Goal: Use online tool/utility: Utilize a website feature to perform a specific function

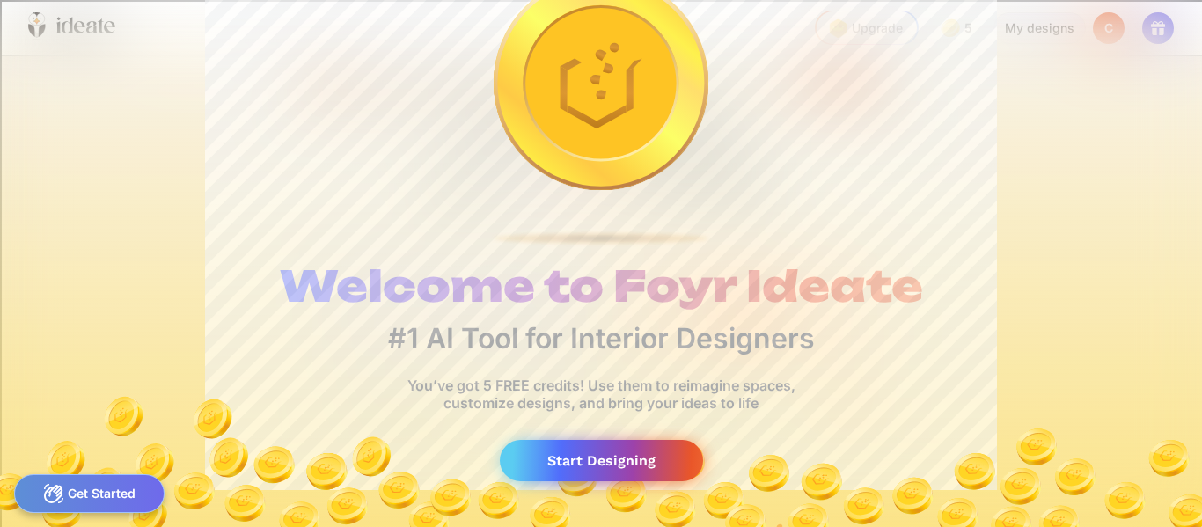
click at [552, 451] on div "Start Designing" at bounding box center [601, 460] width 203 height 41
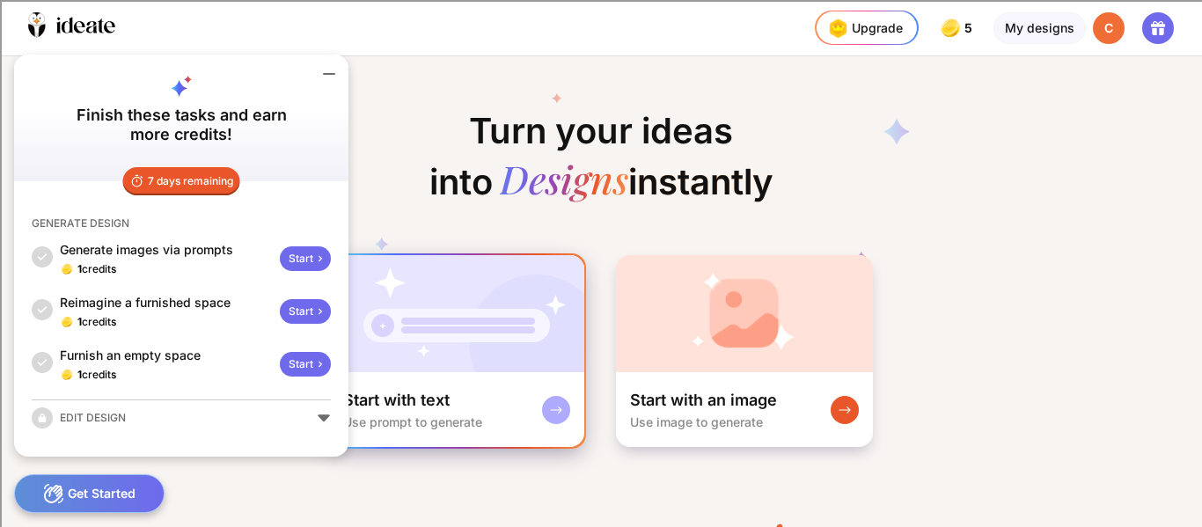
click at [519, 383] on div "Start with text Use prompt to generate" at bounding box center [456, 409] width 255 height 75
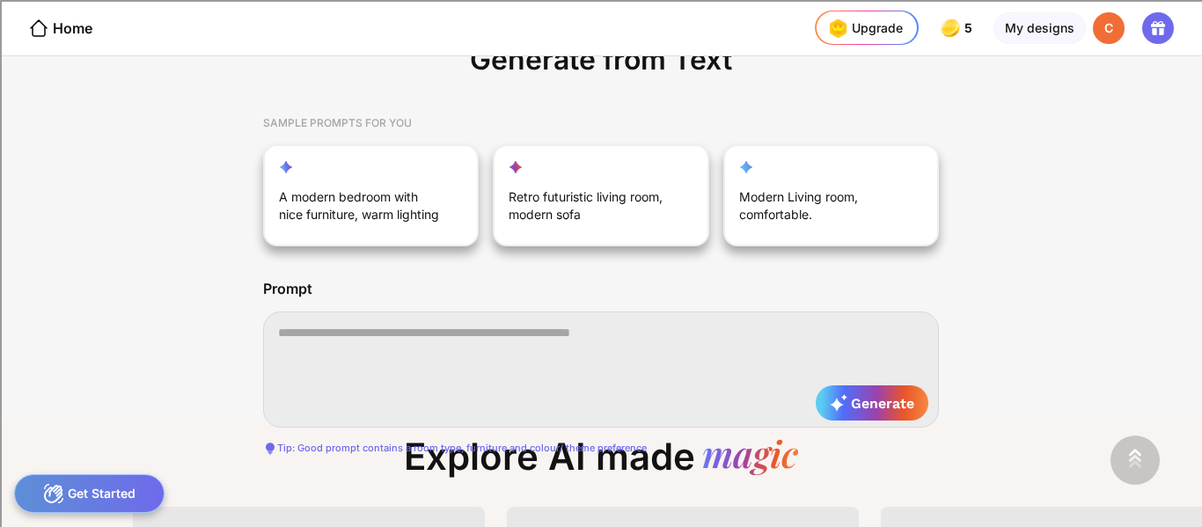
click at [458, 345] on textarea at bounding box center [601, 369] width 676 height 116
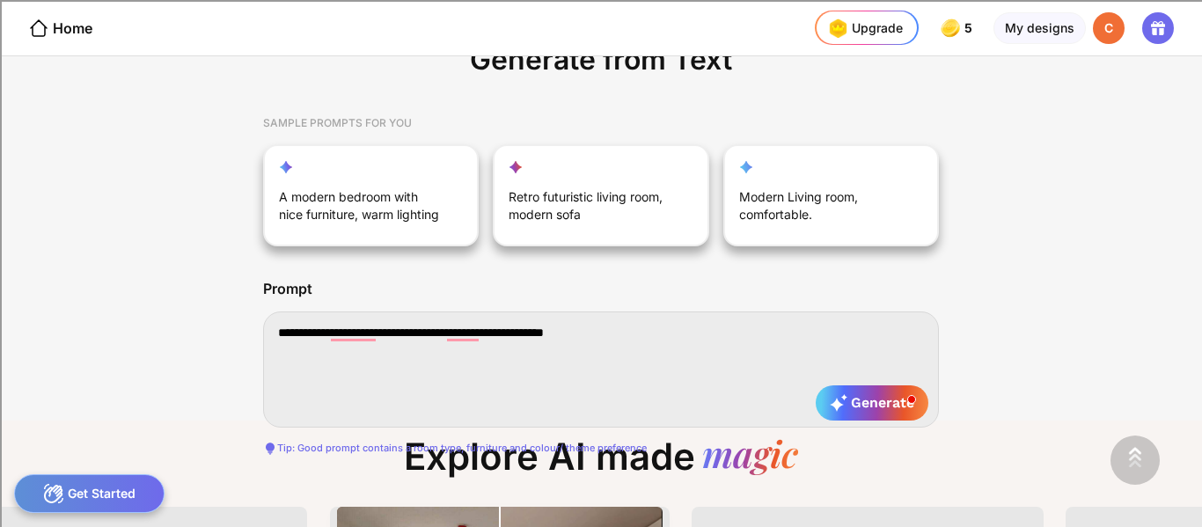
click at [0, 0] on div at bounding box center [0, 0] width 0 height 0
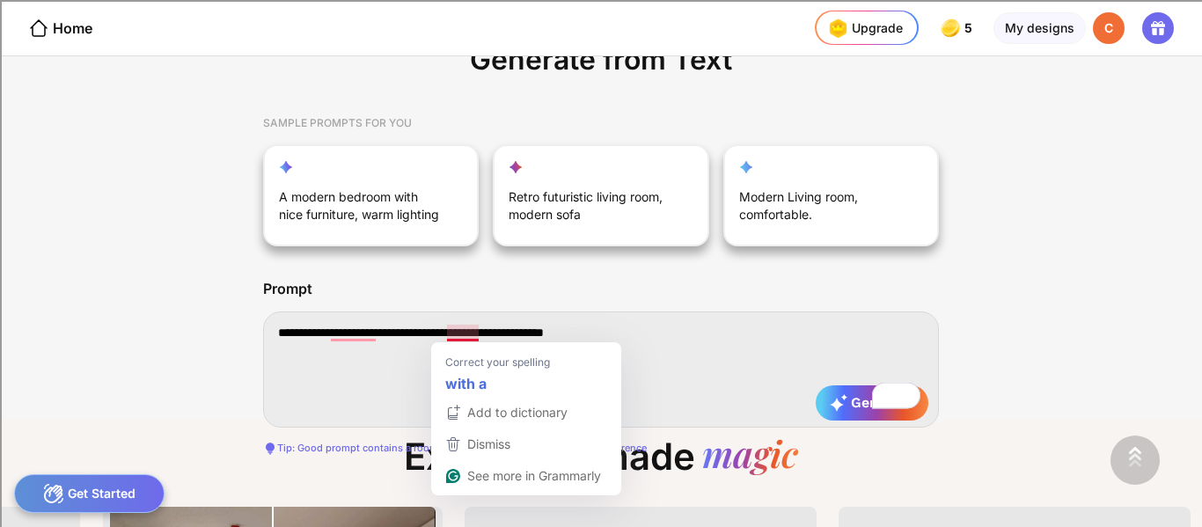
click at [466, 331] on textarea "**********" at bounding box center [601, 369] width 676 height 116
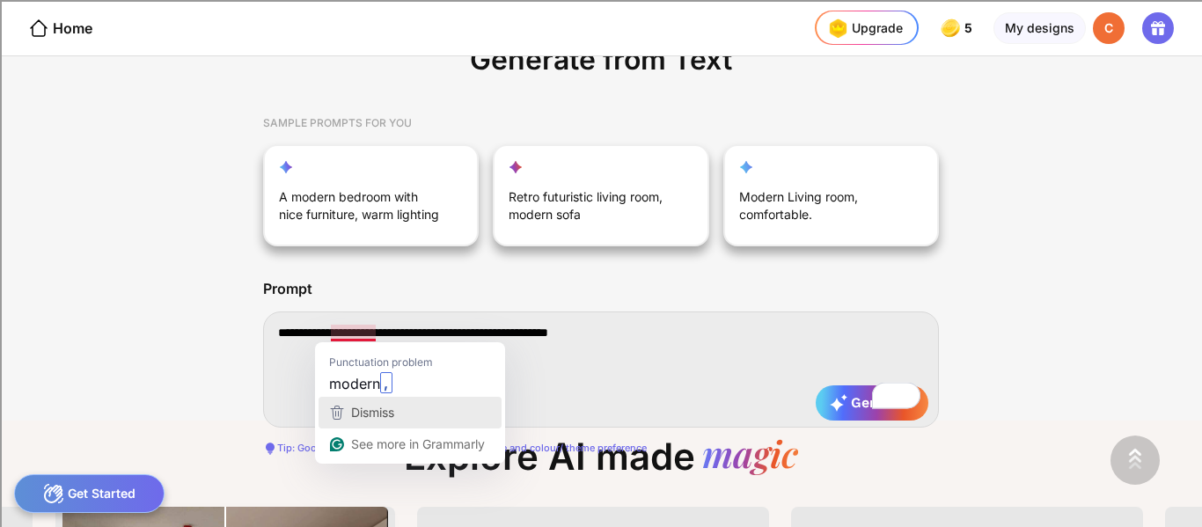
click at [369, 400] on div "Dismiss" at bounding box center [371, 412] width 47 height 26
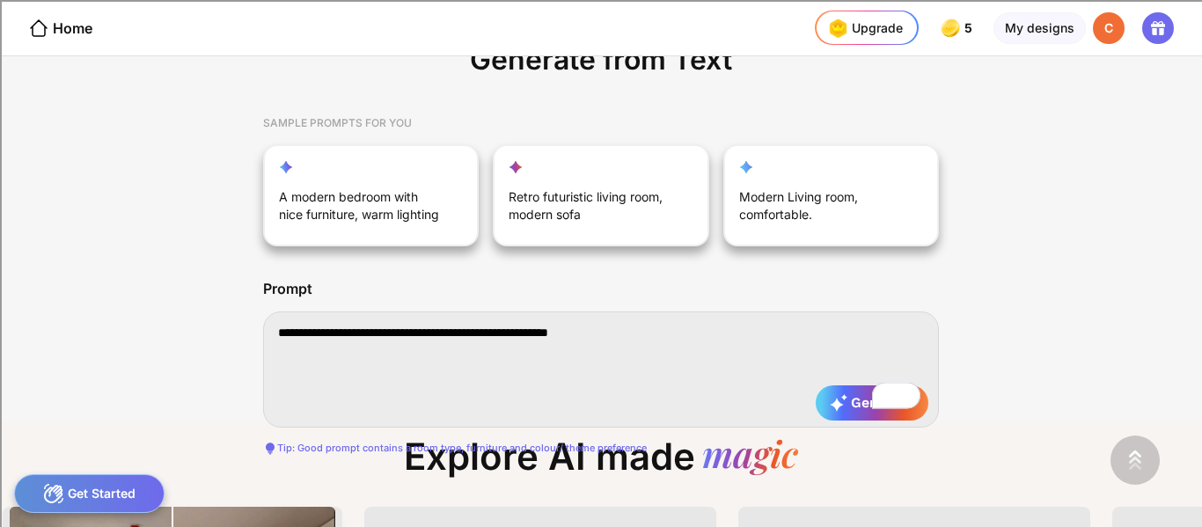
click at [374, 334] on textarea "**********" at bounding box center [601, 369] width 676 height 116
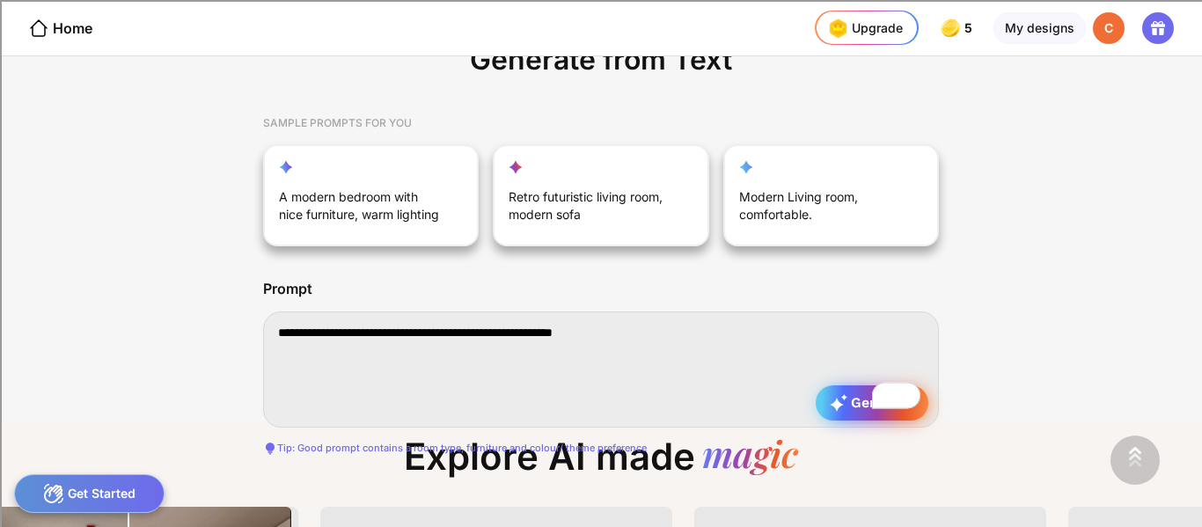
type textarea "**********"
click at [858, 386] on div "Generate" at bounding box center [872, 402] width 113 height 35
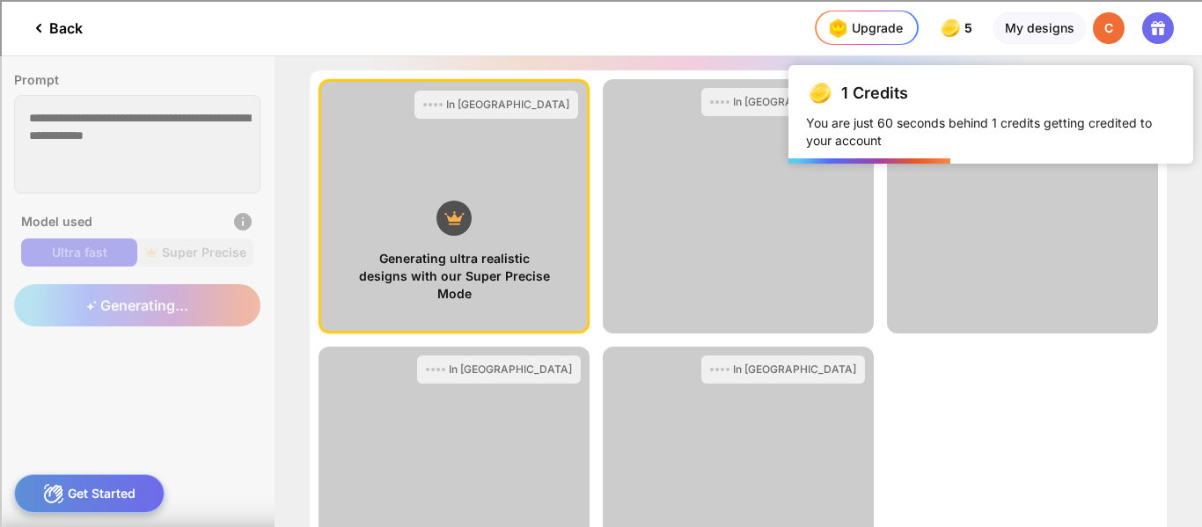
click at [82, 496] on div "Get Started" at bounding box center [89, 493] width 150 height 39
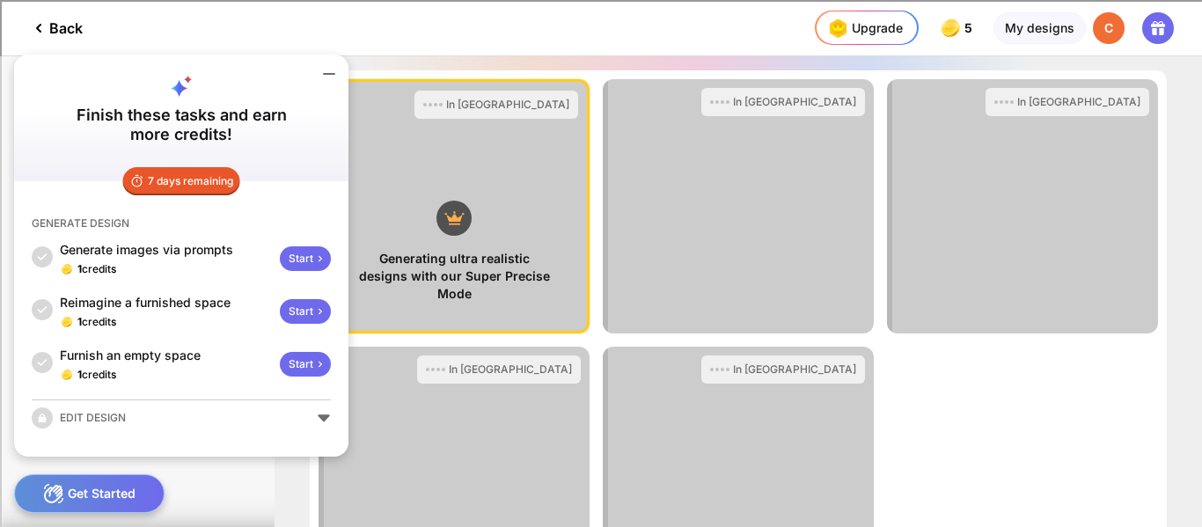
click at [62, 20] on div "Back" at bounding box center [55, 28] width 55 height 21
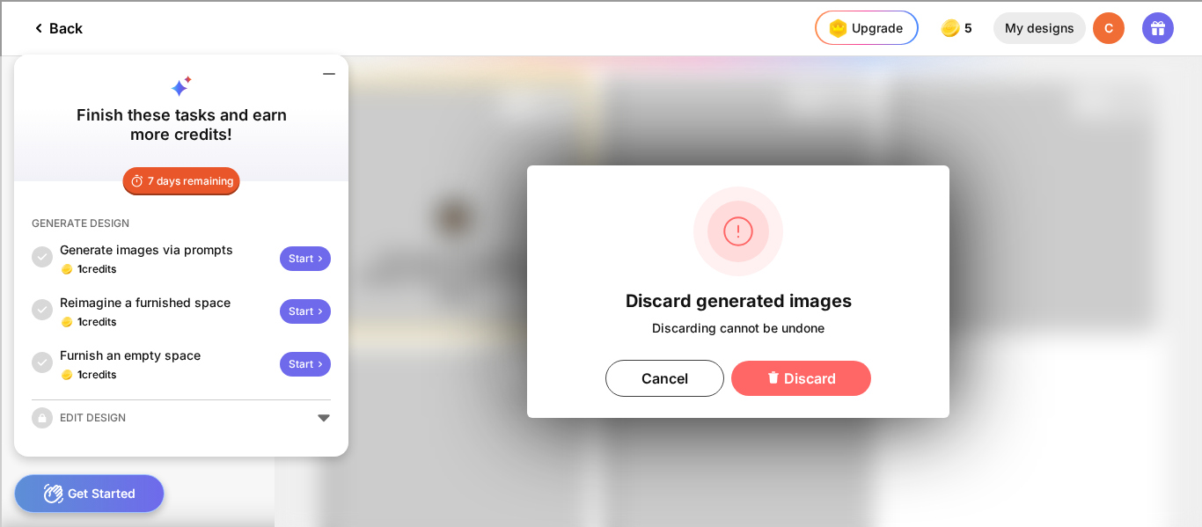
click at [1039, 33] on div "My designs" at bounding box center [1039, 28] width 92 height 32
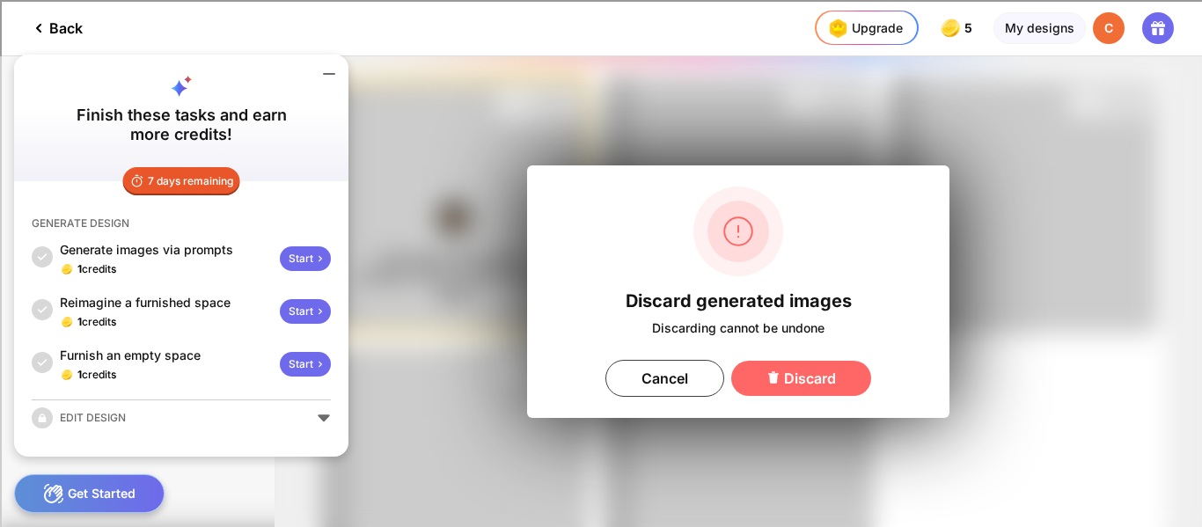
click at [759, 397] on div "Discard generated images Discarding cannot be undone Cancel Discard" at bounding box center [738, 291] width 422 height 253
click at [749, 375] on div "Discard" at bounding box center [801, 378] width 140 height 35
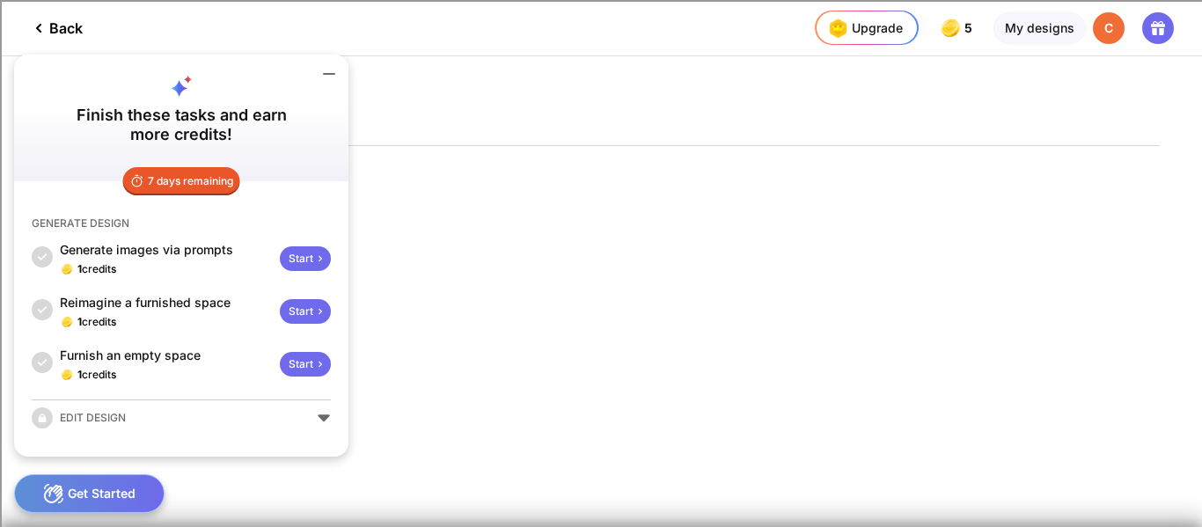
click at [326, 151] on div "Finish these tasks and earn more credits!" at bounding box center [181, 118] width 334 height 127
click at [478, 403] on div "Back Upgrade 5 5 5 5 credits left Upgrade My designs C History Favorites" at bounding box center [601, 263] width 1202 height 527
drag, startPoint x: 288, startPoint y: 75, endPoint x: 330, endPoint y: 229, distance: 159.7
click at [330, 229] on div "Finish these tasks and earn more credits! 7 days remaining GENERATE DESIGN Gene…" at bounding box center [181, 256] width 334 height 402
click at [377, 233] on div "Back Upgrade 5 5 5 5 credits left Upgrade My designs C History Favorites" at bounding box center [601, 263] width 1202 height 527
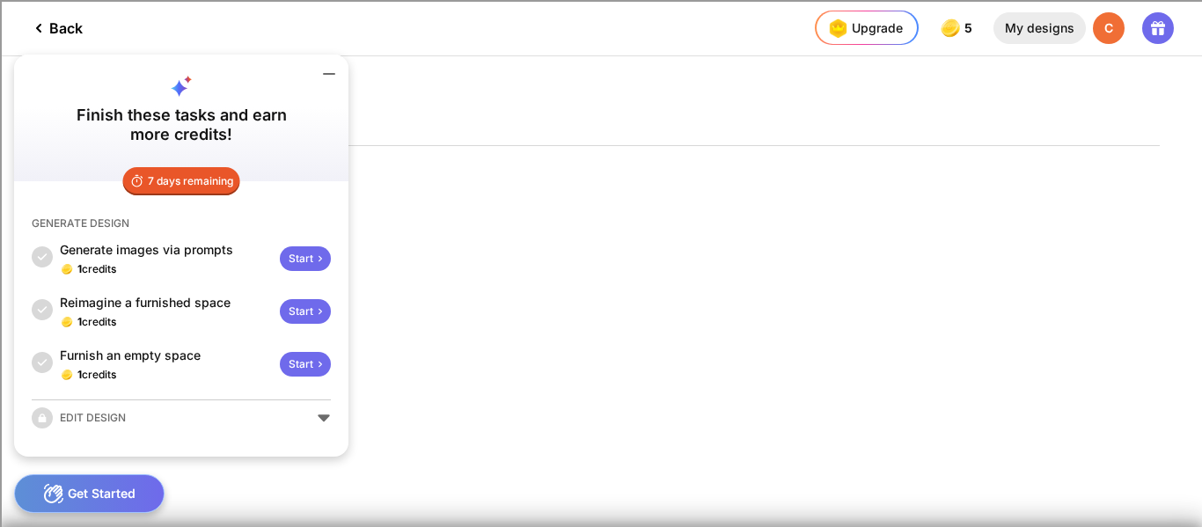
click at [1059, 14] on div "My designs" at bounding box center [1039, 28] width 92 height 32
click at [1147, 35] on icon at bounding box center [1157, 28] width 21 height 21
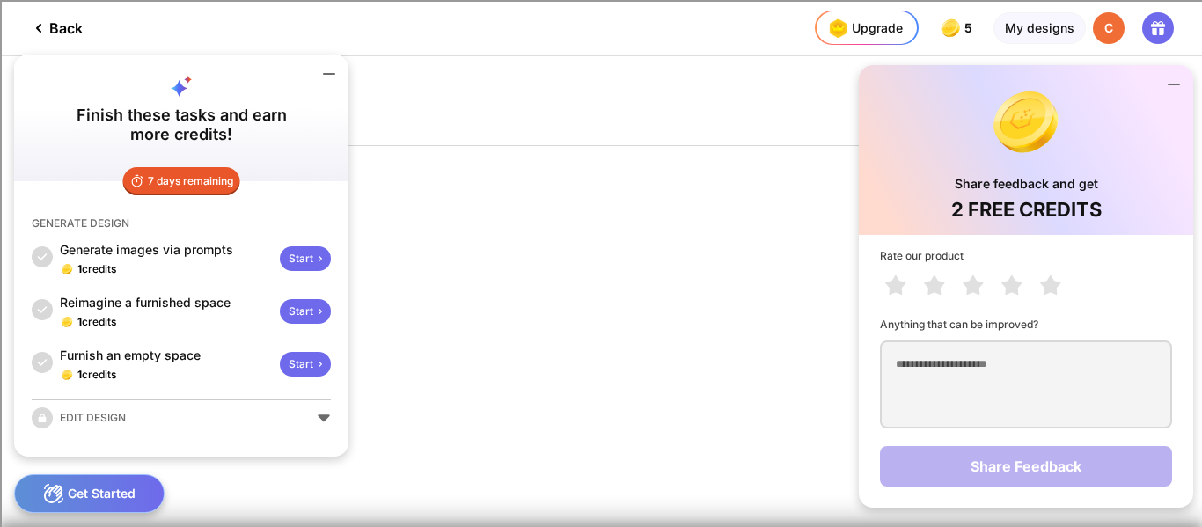
click at [737, 311] on div "Back Upgrade 5 5 5 5 credits left Upgrade My designs C Share feedback and get 2…" at bounding box center [601, 263] width 1202 height 527
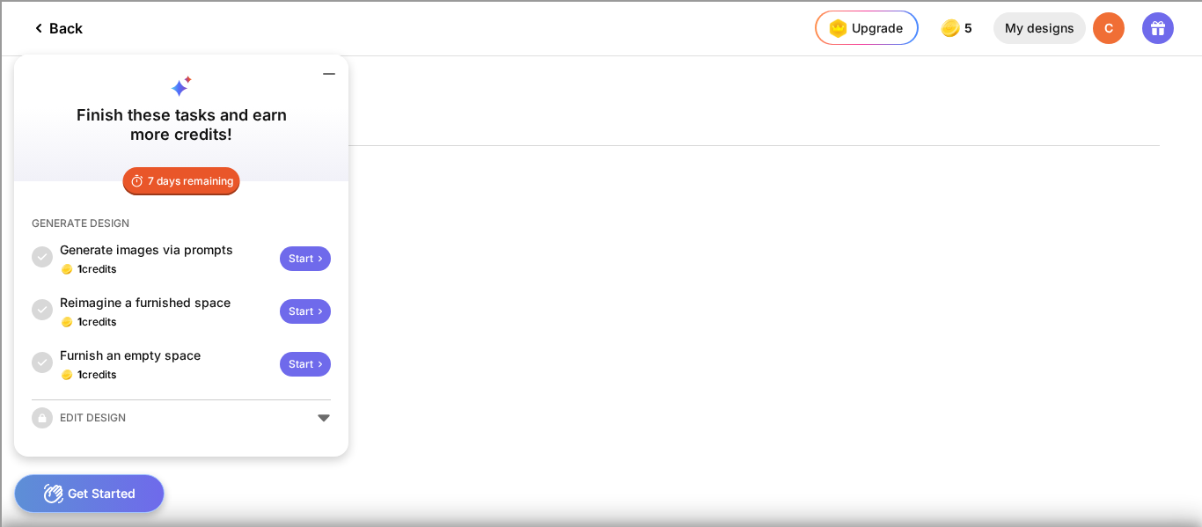
click at [1035, 21] on div "My designs" at bounding box center [1039, 28] width 92 height 32
click at [39, 38] on div "Back" at bounding box center [41, 27] width 83 height 55
click at [71, 502] on div "Get Started" at bounding box center [89, 493] width 150 height 39
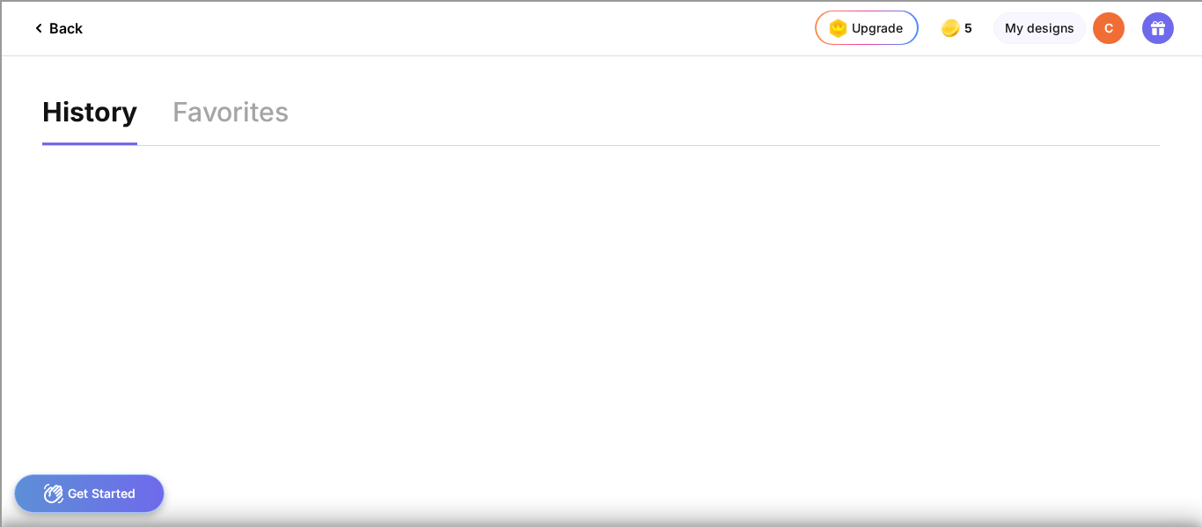
click at [51, 27] on div "Back" at bounding box center [55, 28] width 55 height 21
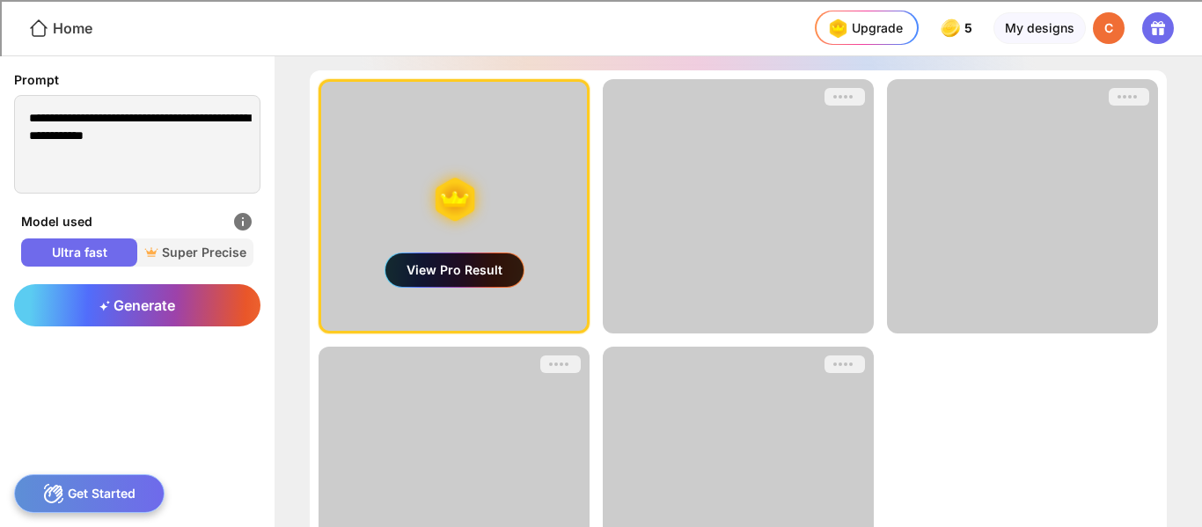
click at [64, 30] on div "Home" at bounding box center [60, 28] width 64 height 21
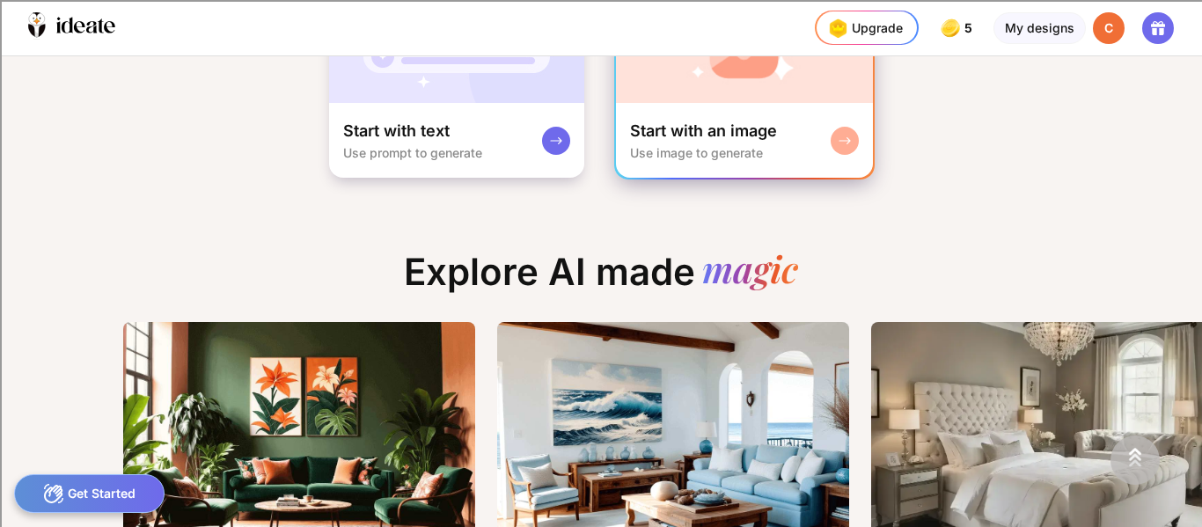
click at [789, 131] on div "Start with an image Use image to generate" at bounding box center [744, 140] width 257 height 75
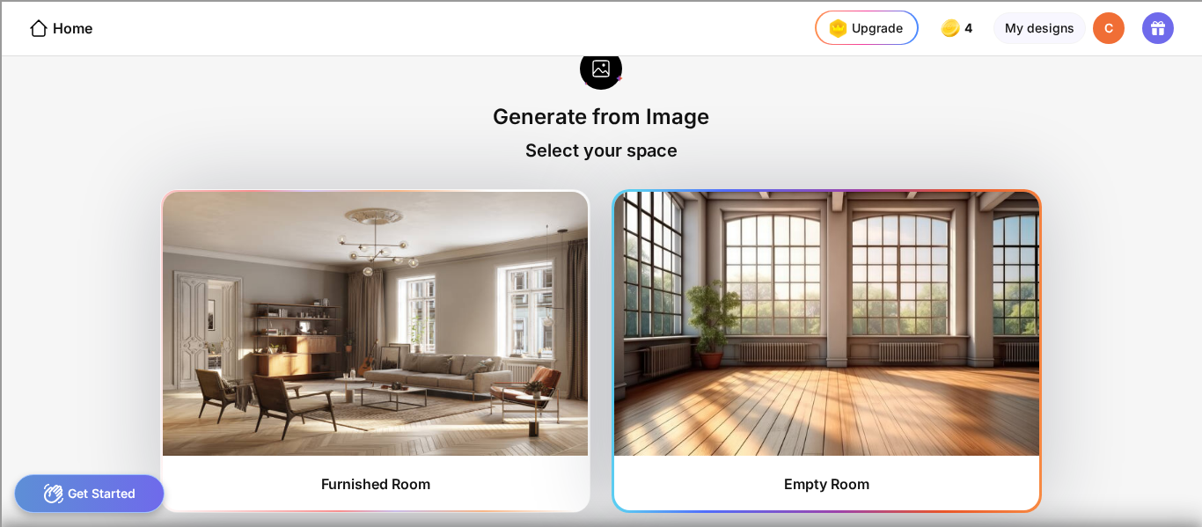
click at [826, 392] on img at bounding box center [826, 324] width 425 height 264
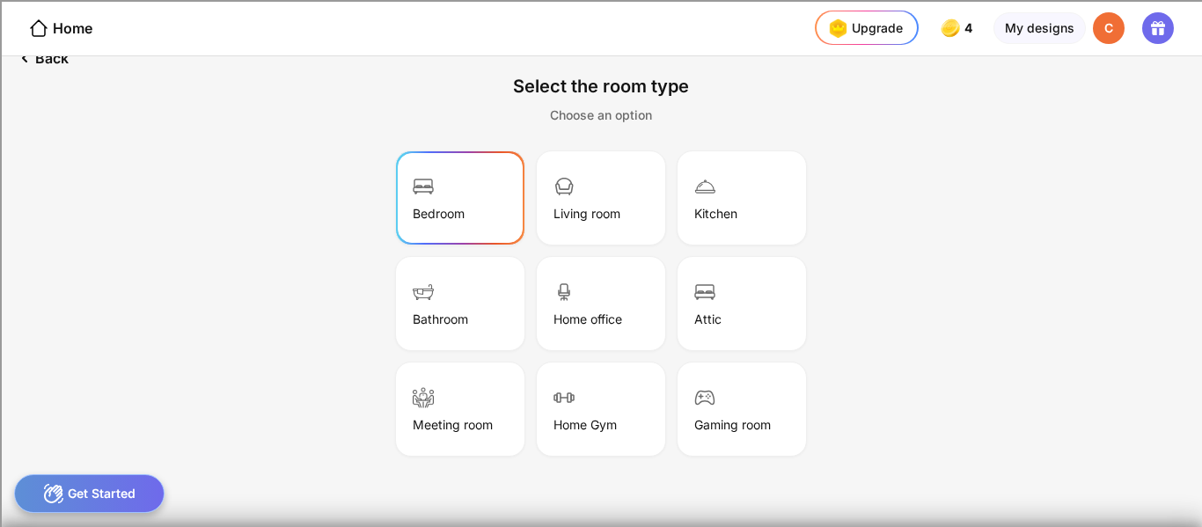
click at [432, 184] on div "Bedroom" at bounding box center [460, 198] width 123 height 88
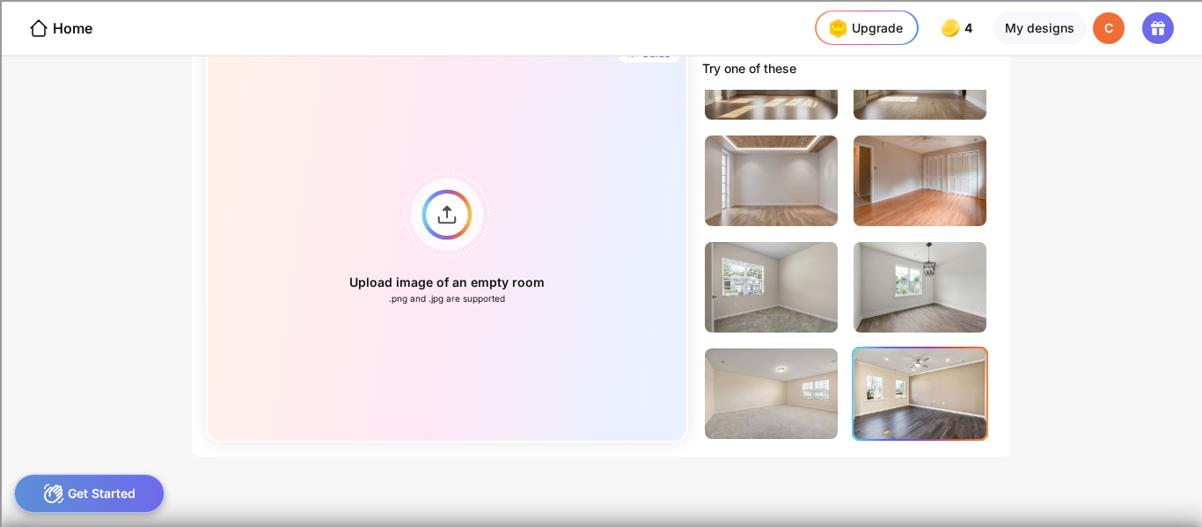
click at [931, 408] on img at bounding box center [920, 393] width 133 height 91
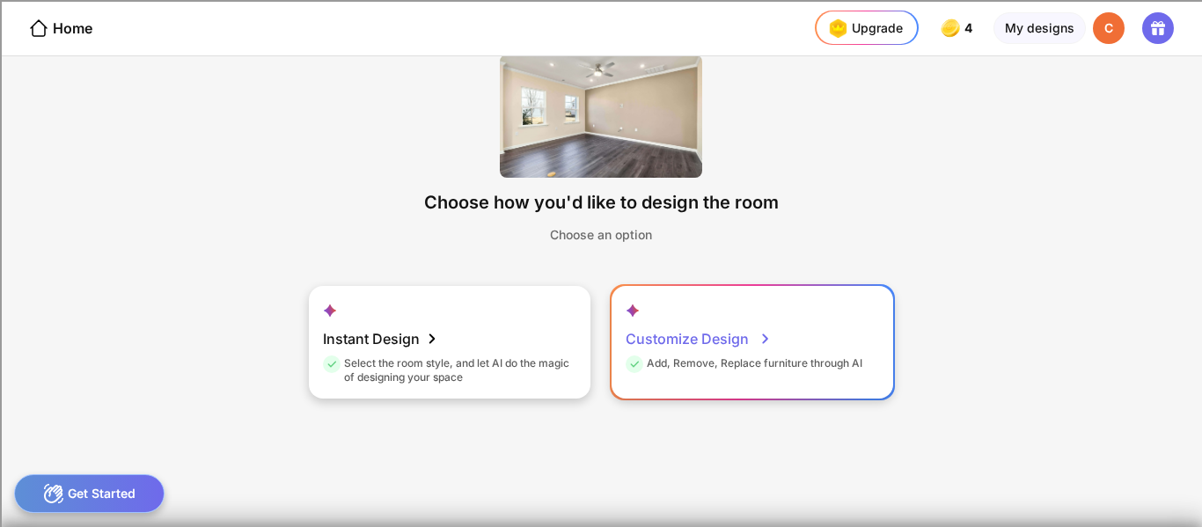
click at [845, 364] on div "Add, Remove, Replace furniture through AI" at bounding box center [744, 366] width 237 height 20
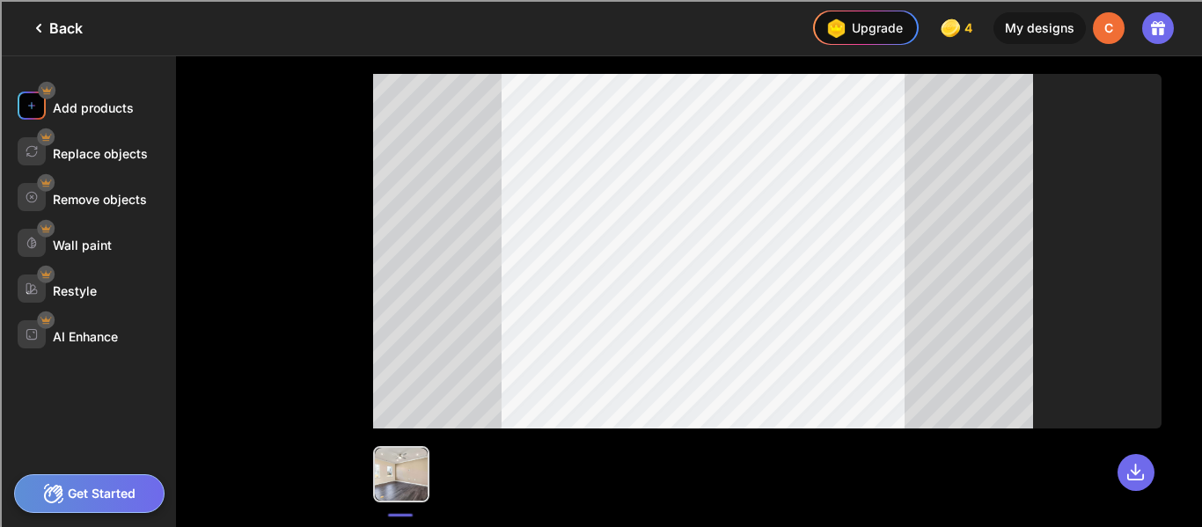
click at [42, 111] on div at bounding box center [32, 106] width 28 height 28
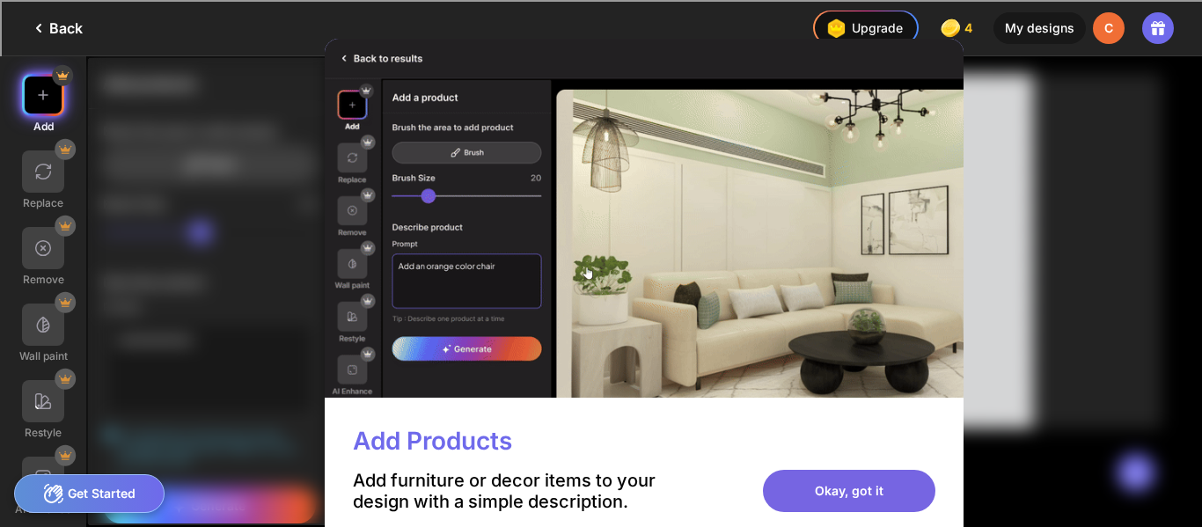
click at [875, 495] on div "Okay, got it" at bounding box center [849, 491] width 172 height 42
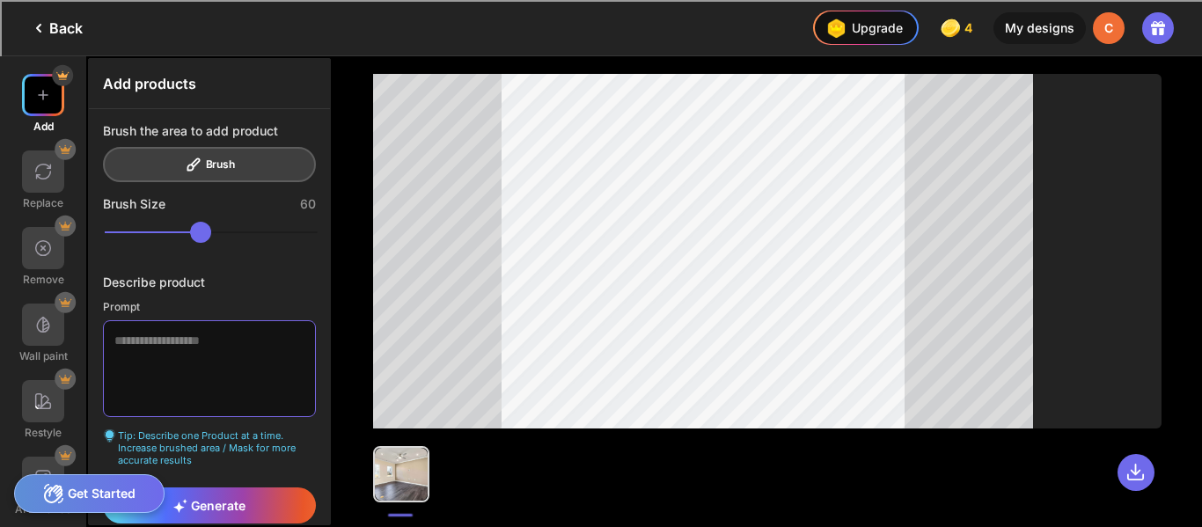
click at [249, 338] on textarea at bounding box center [209, 368] width 213 height 97
type textarea "**********"
click at [266, 496] on div "Generate" at bounding box center [209, 505] width 213 height 36
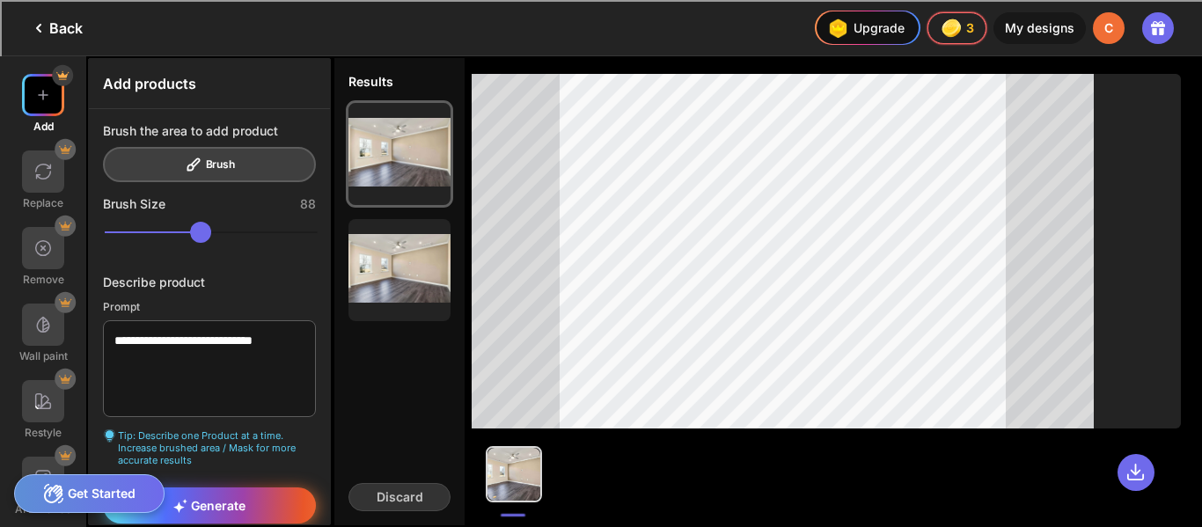
type input "***"
click at [266, 493] on div "Generate" at bounding box center [209, 505] width 213 height 36
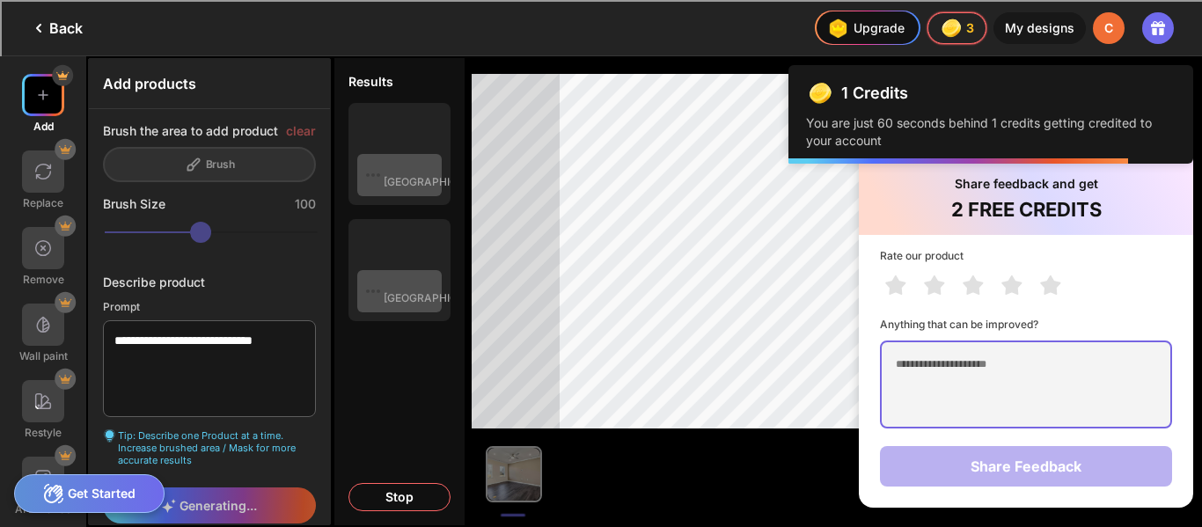
click at [958, 377] on textarea at bounding box center [1026, 385] width 292 height 88
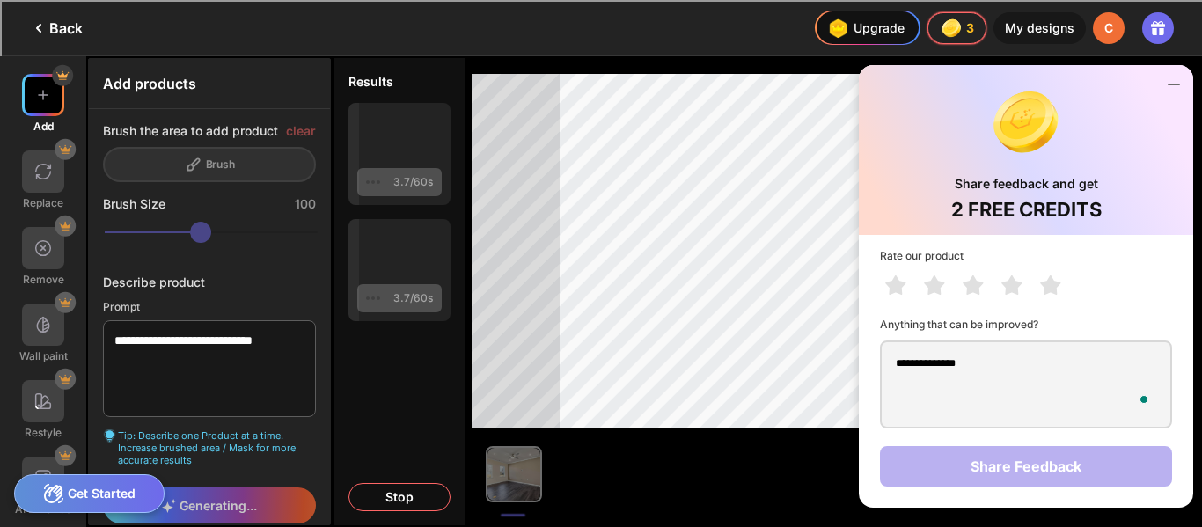
click at [1059, 467] on div "**********" at bounding box center [1026, 371] width 334 height 273
click at [1077, 463] on div "**********" at bounding box center [1026, 371] width 334 height 273
click at [1099, 476] on div "**********" at bounding box center [1026, 371] width 334 height 273
click at [1085, 474] on div "**********" at bounding box center [1026, 371] width 334 height 273
click at [1106, 444] on div "**********" at bounding box center [1026, 371] width 334 height 273
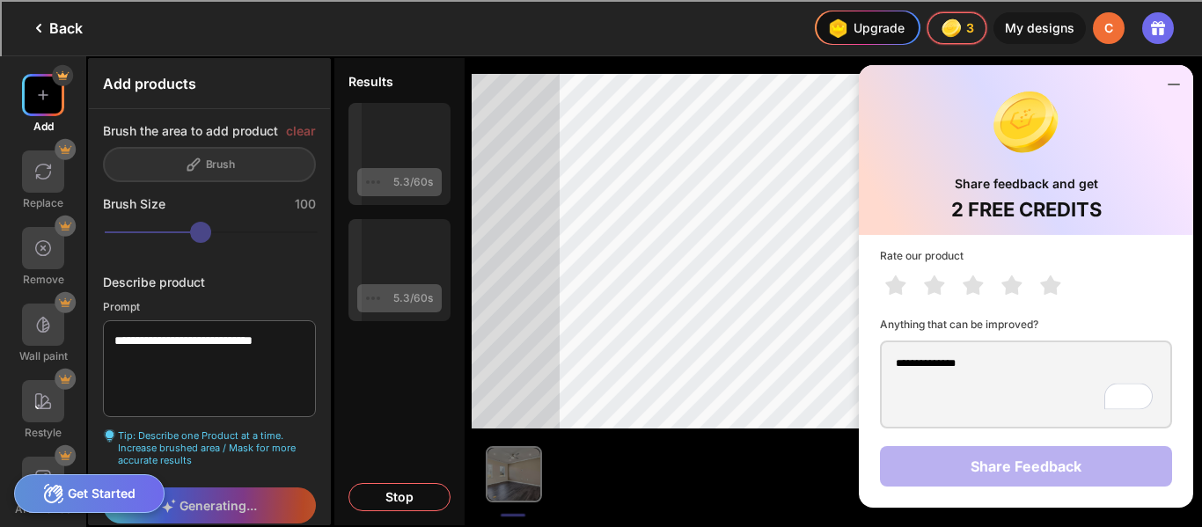
click at [1132, 471] on div "**********" at bounding box center [1026, 371] width 334 height 273
click at [1143, 467] on div "**********" at bounding box center [1026, 371] width 334 height 273
click at [1121, 484] on div "**********" at bounding box center [1026, 371] width 334 height 273
click at [1102, 443] on div "**********" at bounding box center [1026, 371] width 334 height 273
click at [1081, 465] on div "**********" at bounding box center [1026, 371] width 334 height 273
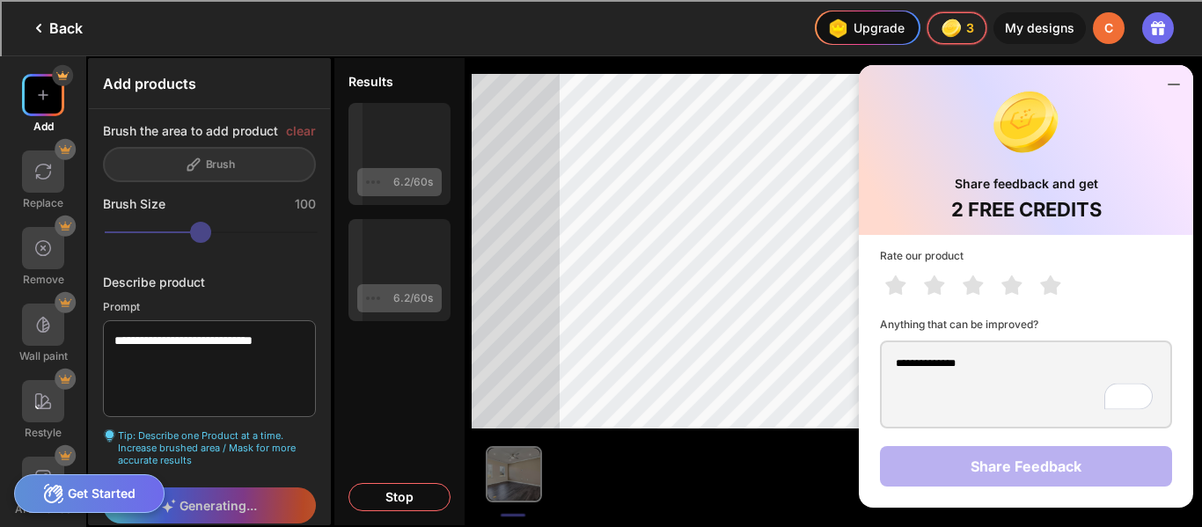
click at [1093, 488] on div "**********" at bounding box center [1026, 371] width 334 height 273
click at [1063, 474] on div "**********" at bounding box center [1026, 371] width 334 height 273
click at [1083, 480] on div "**********" at bounding box center [1026, 371] width 334 height 273
click at [1081, 447] on div "**********" at bounding box center [1026, 371] width 334 height 273
click at [1045, 387] on textarea "**********" at bounding box center [1026, 385] width 292 height 88
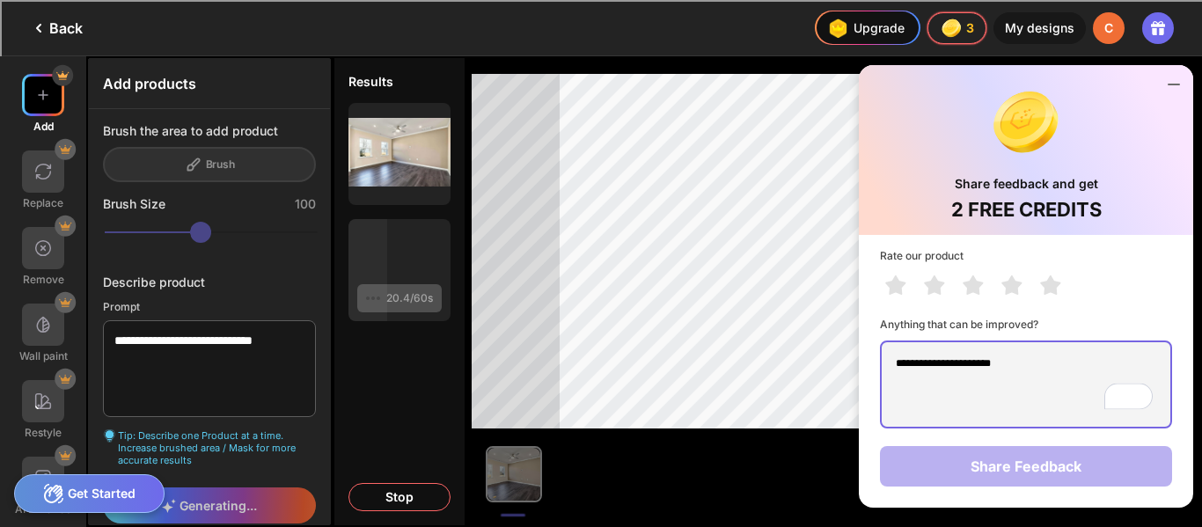
type textarea "**********"
click at [1055, 466] on div "**********" at bounding box center [1026, 371] width 334 height 273
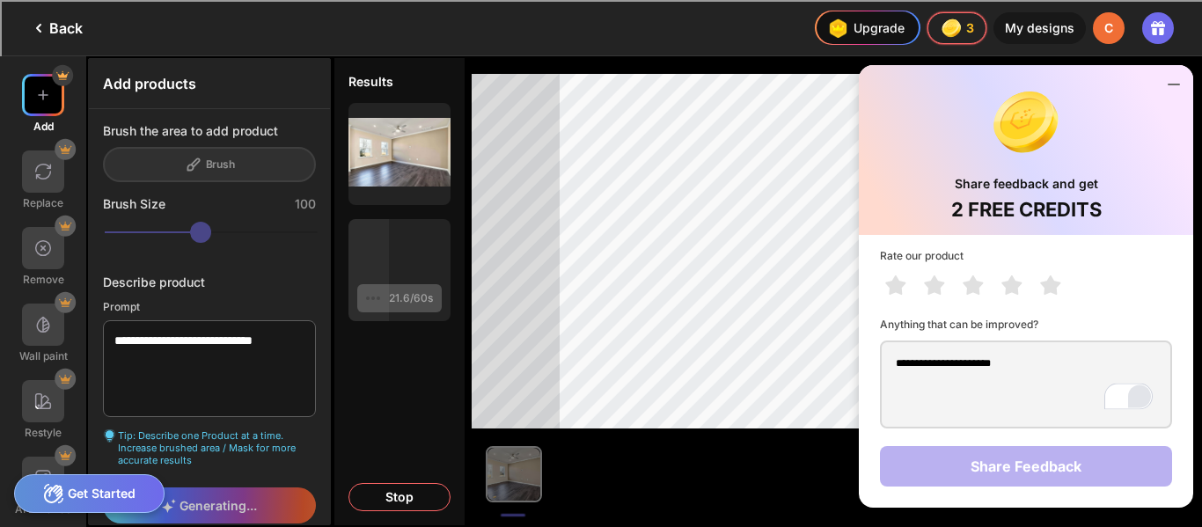
click at [1146, 400] on div "Open Grammarly." at bounding box center [1140, 397] width 24 height 24
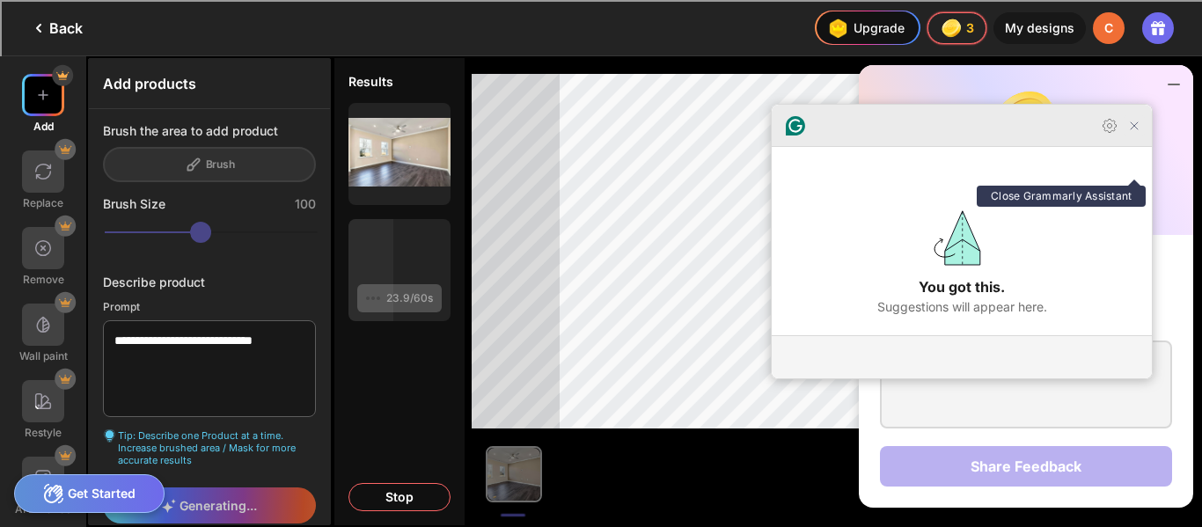
click at [1139, 133] on icon "Close Grammarly Assistant" at bounding box center [1134, 126] width 14 height 14
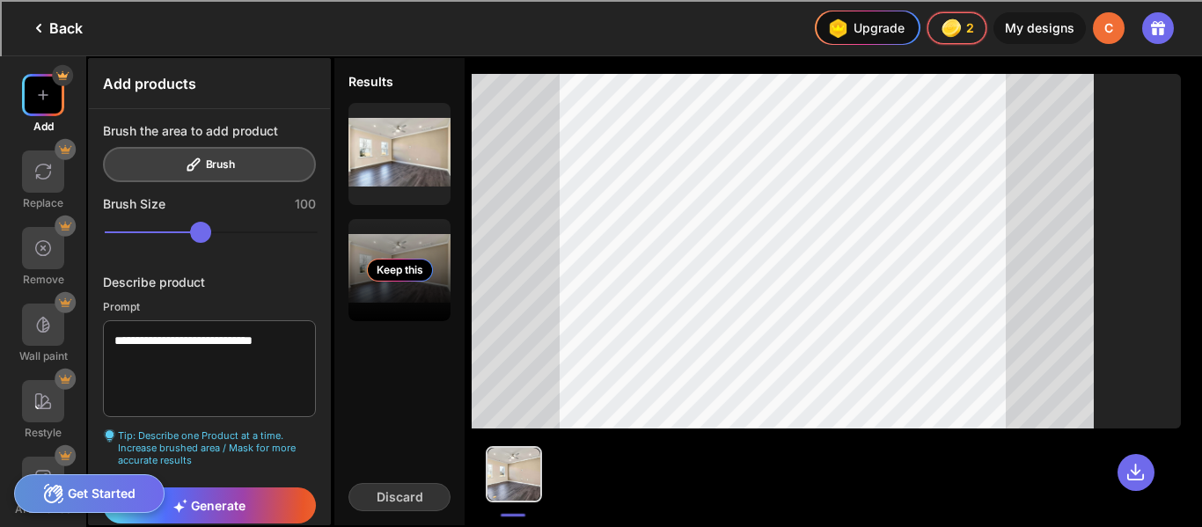
click at [394, 310] on div "Keep this" at bounding box center [399, 270] width 102 height 102
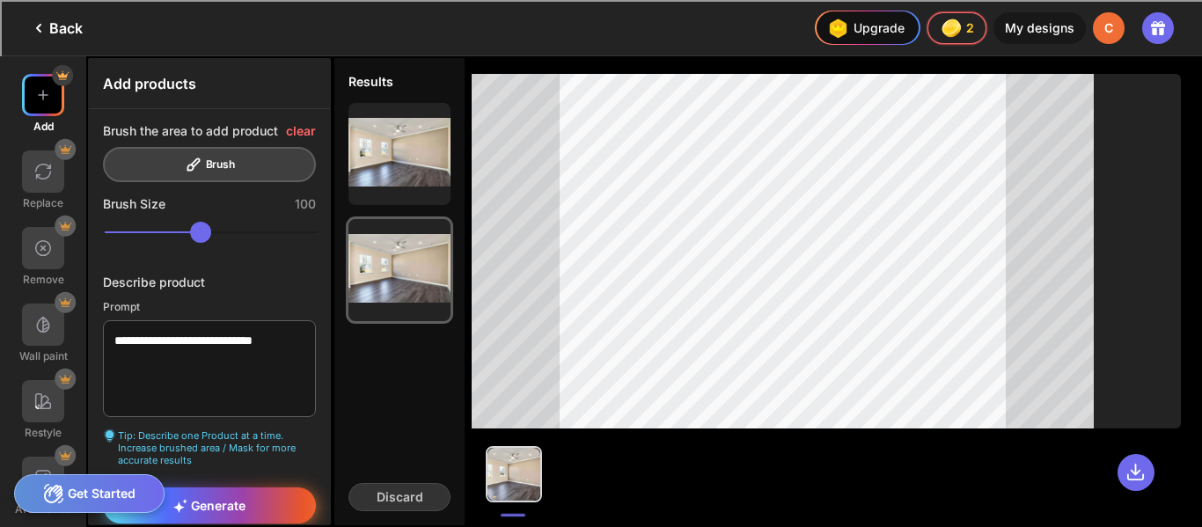
click at [267, 487] on div "Generate" at bounding box center [209, 505] width 213 height 36
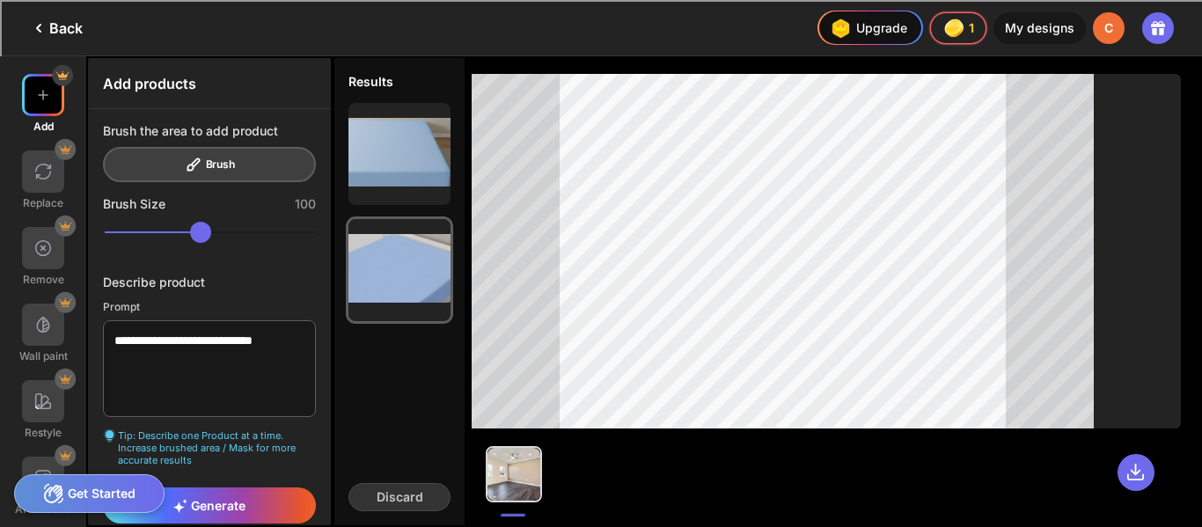
click at [426, 498] on div "Discard" at bounding box center [399, 497] width 102 height 28
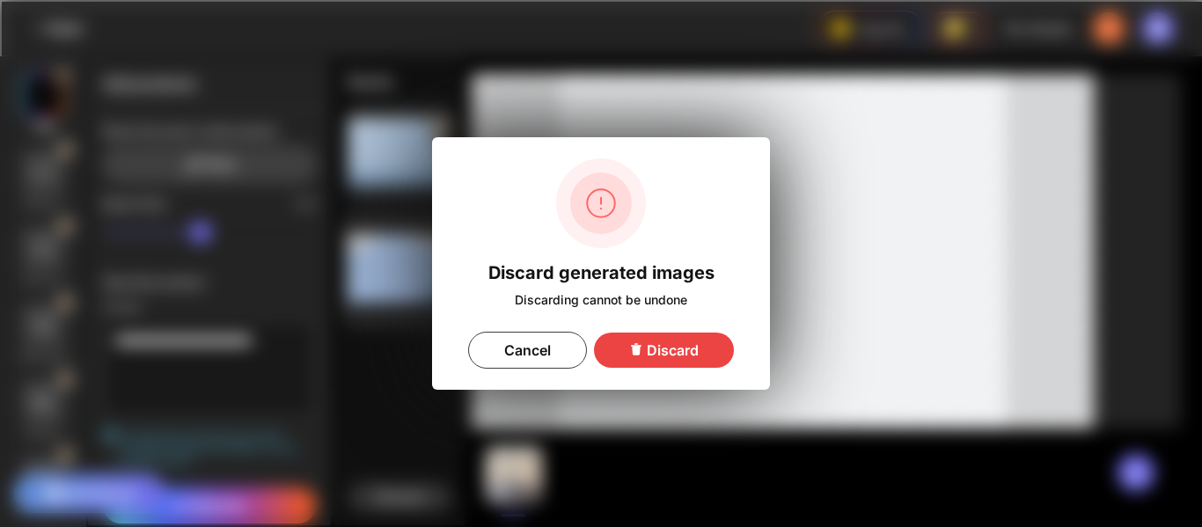
click at [672, 345] on div "Discard" at bounding box center [664, 350] width 140 height 35
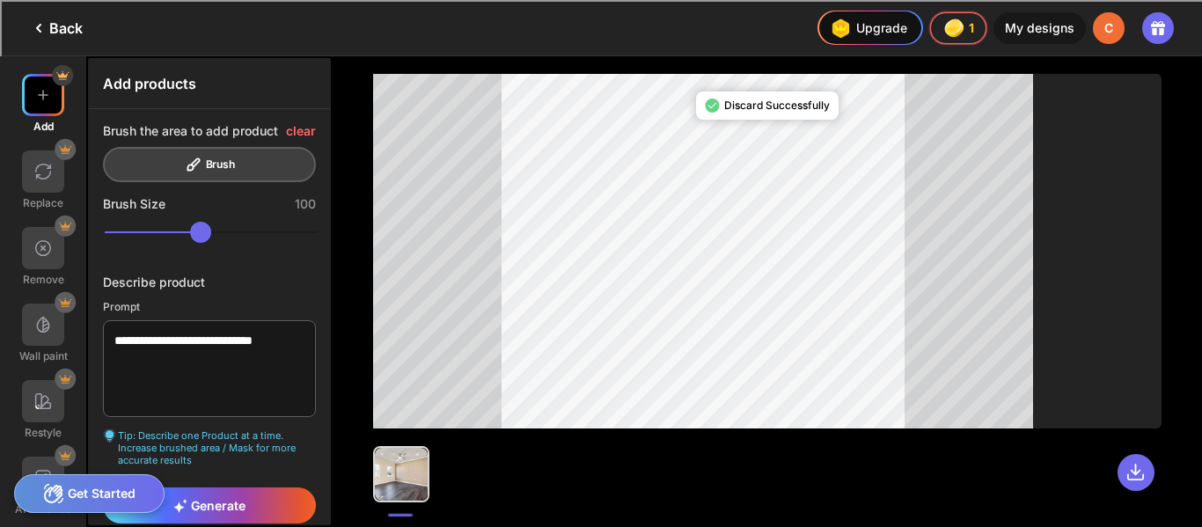
click at [406, 465] on div at bounding box center [401, 474] width 53 height 53
click at [419, 485] on div at bounding box center [401, 474] width 53 height 53
click at [416, 472] on div at bounding box center [401, 474] width 53 height 53
click at [411, 476] on div at bounding box center [401, 474] width 53 height 53
click at [303, 124] on div "clear" at bounding box center [301, 131] width 30 height 14
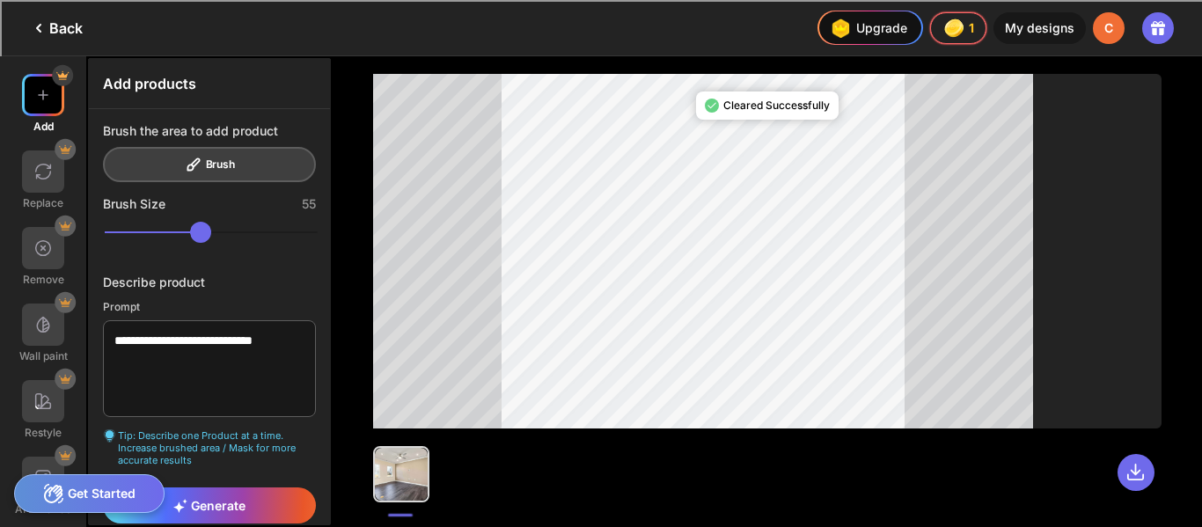
type input "***"
click at [246, 497] on div "Generate" at bounding box center [209, 505] width 213 height 36
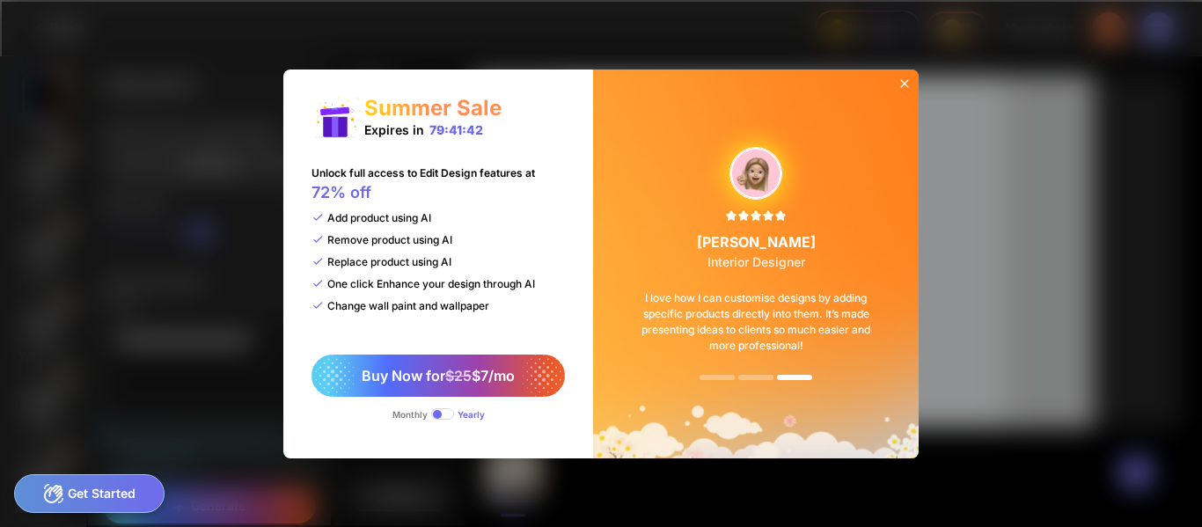
click at [901, 87] on icon at bounding box center [905, 84] width 14 height 14
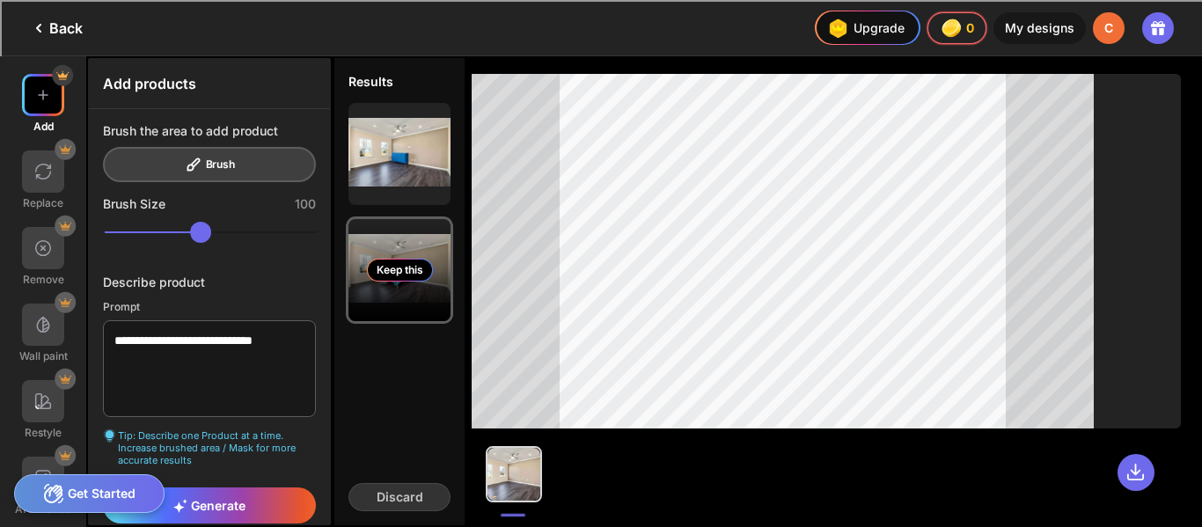
click at [388, 299] on div "Keep this" at bounding box center [399, 270] width 102 height 102
click at [398, 271] on div "Keep this" at bounding box center [400, 270] width 66 height 23
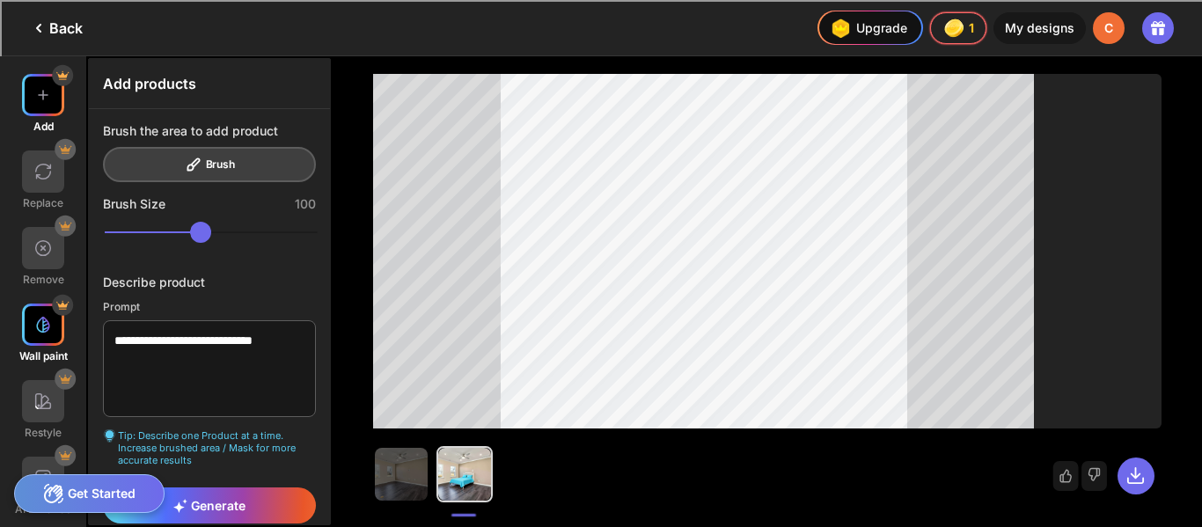
click at [27, 317] on div at bounding box center [43, 325] width 42 height 42
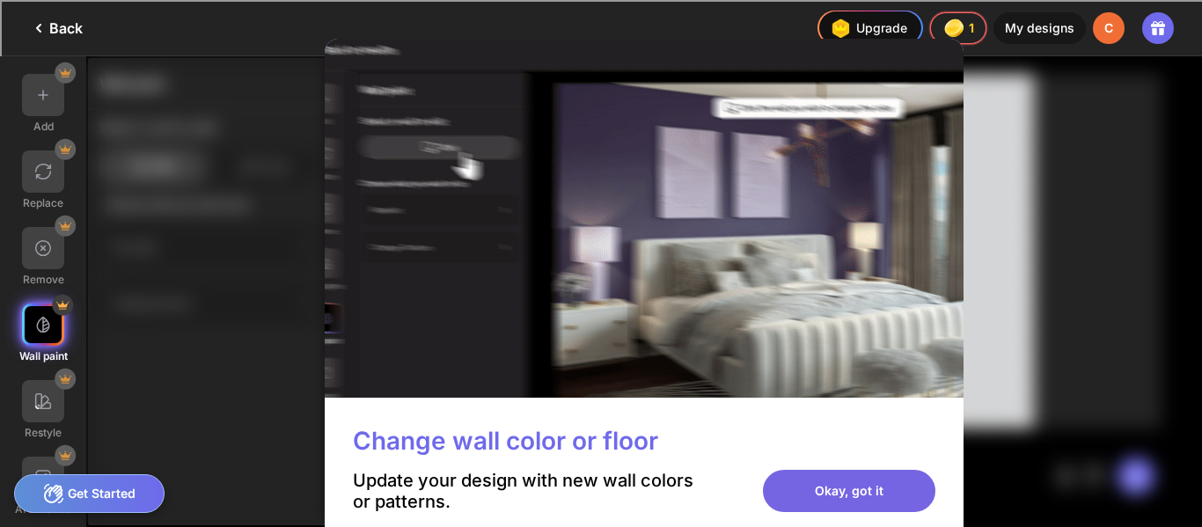
click at [859, 484] on div "Okay, got it" at bounding box center [849, 491] width 172 height 42
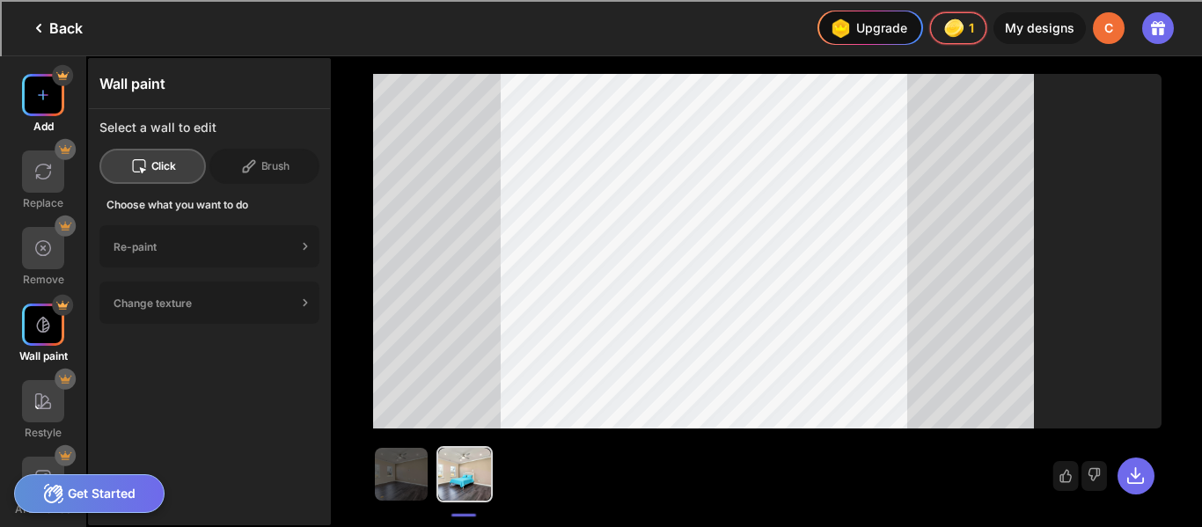
click at [49, 97] on img at bounding box center [43, 95] width 18 height 18
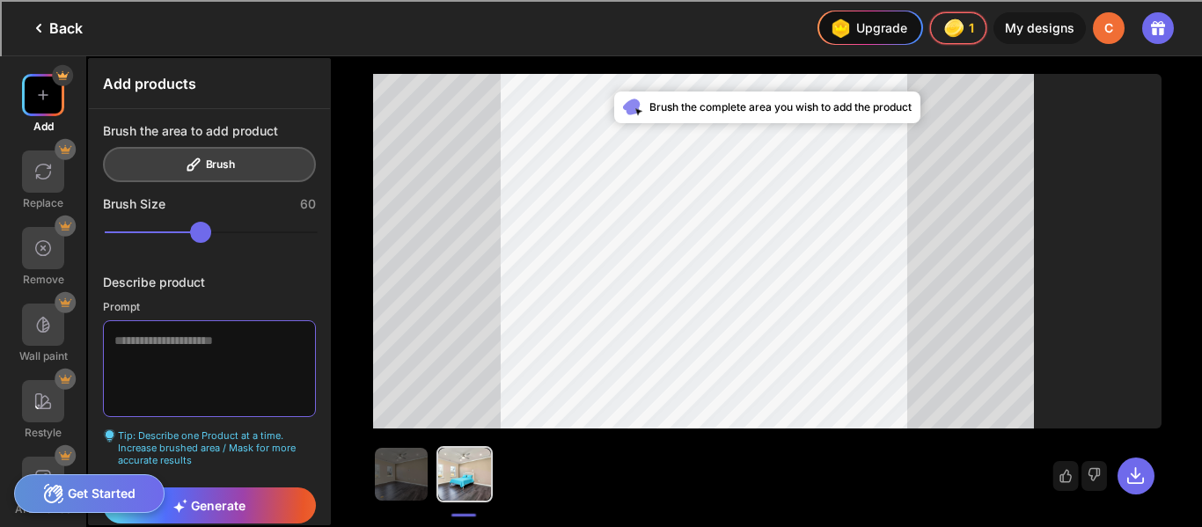
click at [218, 358] on textarea at bounding box center [209, 368] width 213 height 97
click at [43, 172] on img at bounding box center [43, 172] width 18 height 18
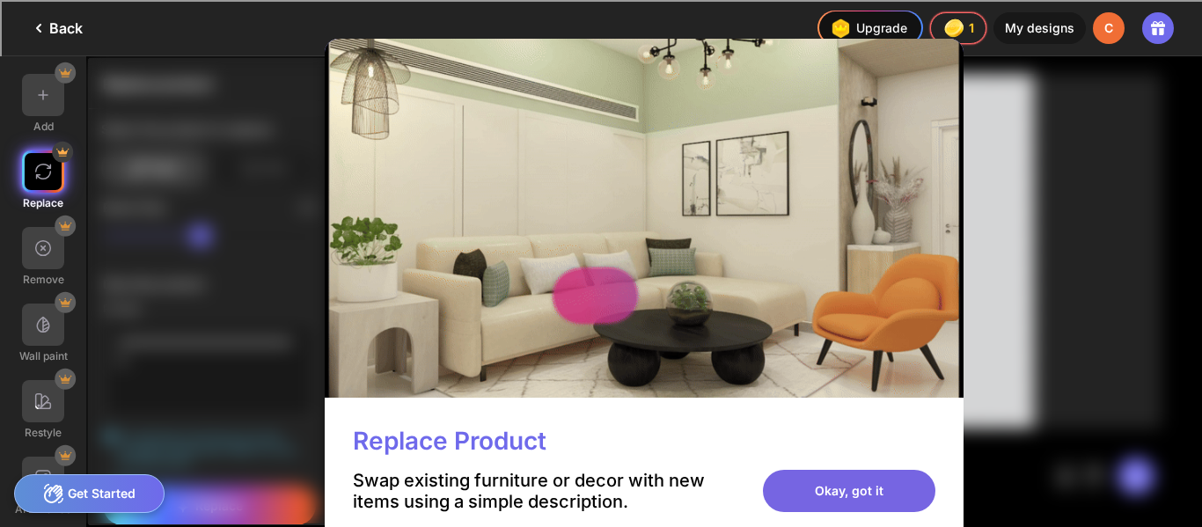
click at [846, 495] on div "Okay, got it" at bounding box center [849, 491] width 172 height 42
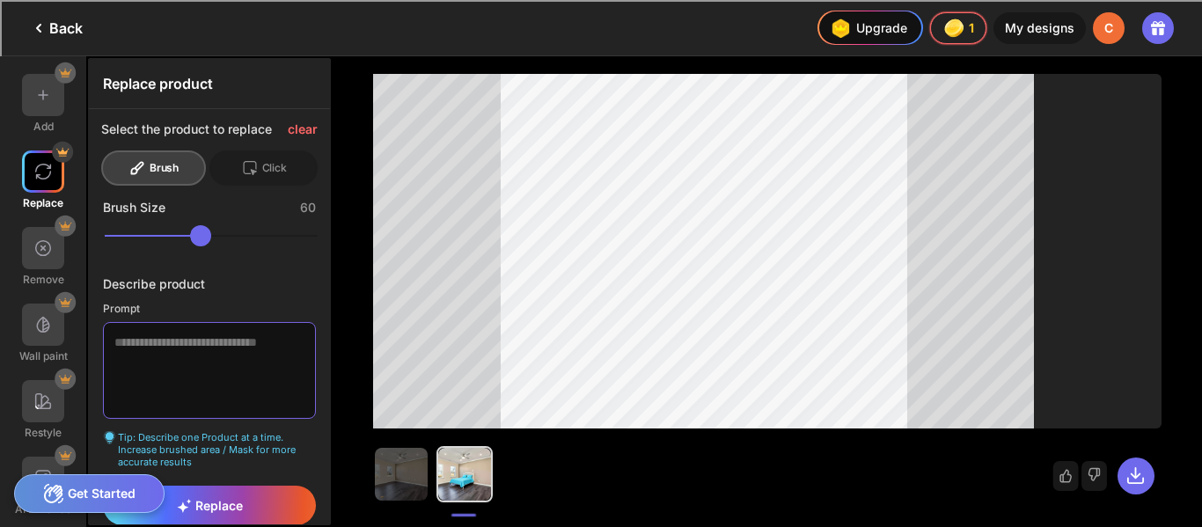
click at [250, 350] on textarea at bounding box center [209, 370] width 213 height 97
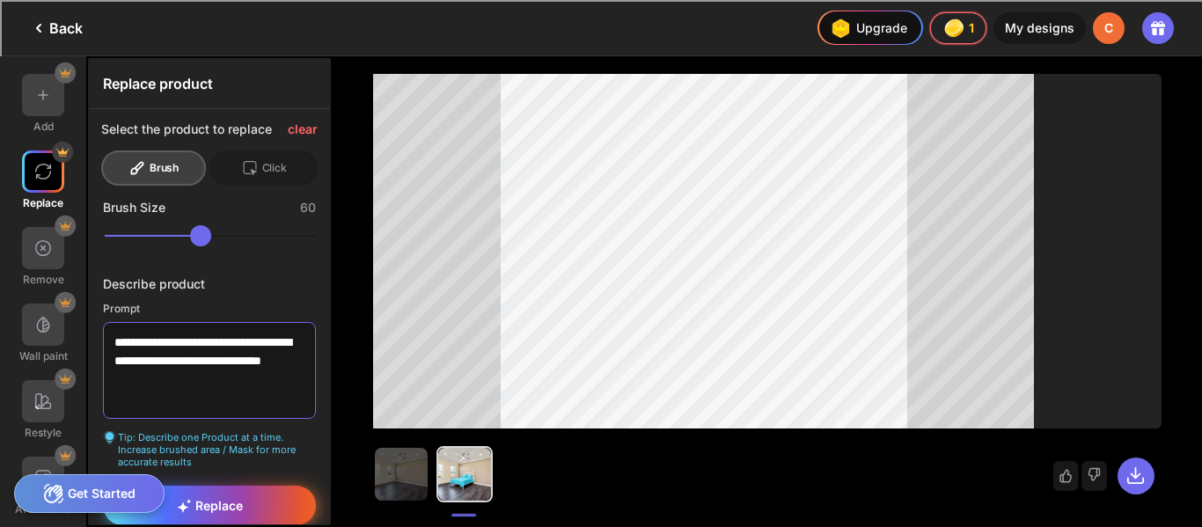
type textarea "**********"
click at [231, 509] on span "Replace" at bounding box center [210, 505] width 66 height 15
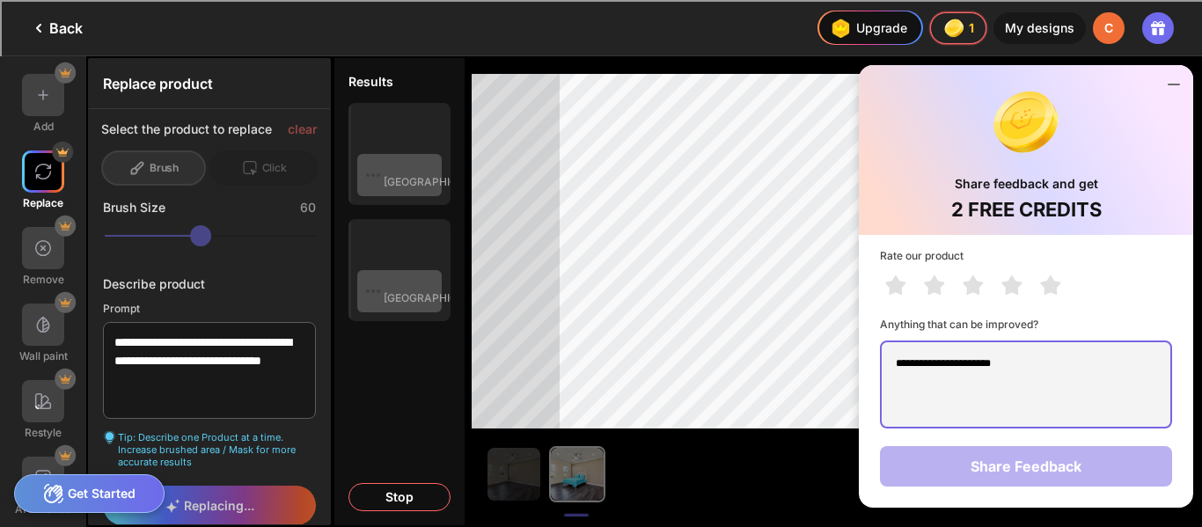
click at [1063, 362] on textarea "**********" at bounding box center [1026, 385] width 292 height 88
click at [993, 286] on icon at bounding box center [976, 288] width 39 height 32
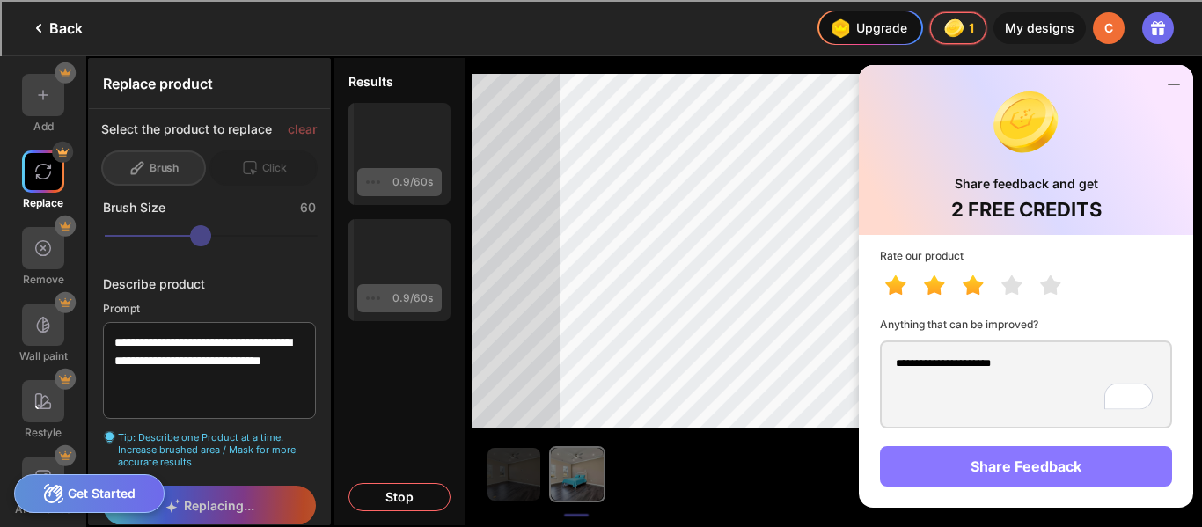
click at [1012, 449] on div "Share Feedback" at bounding box center [1026, 466] width 292 height 40
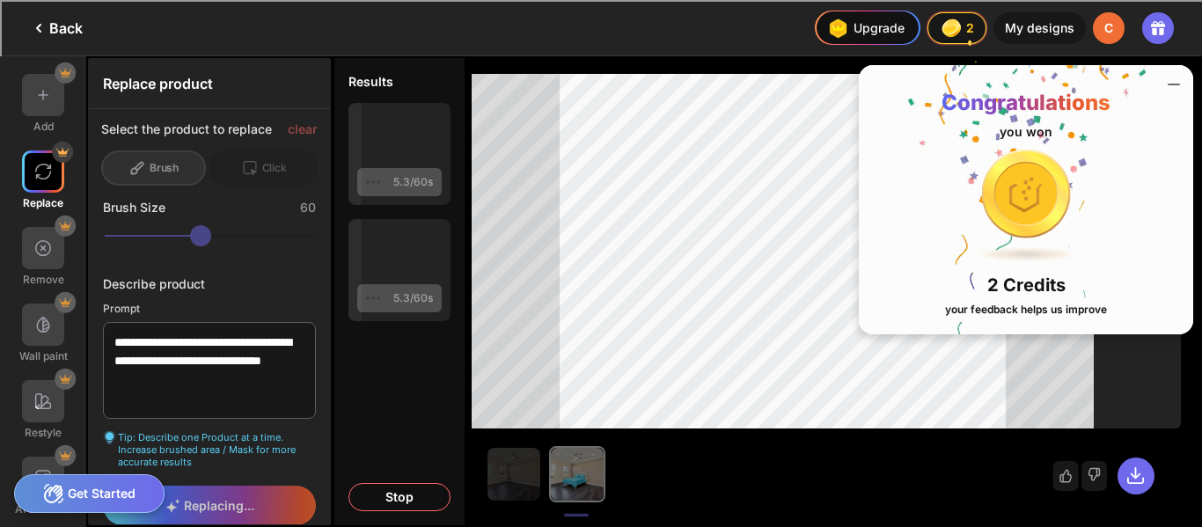
click at [1041, 216] on div at bounding box center [1026, 194] width 88 height 88
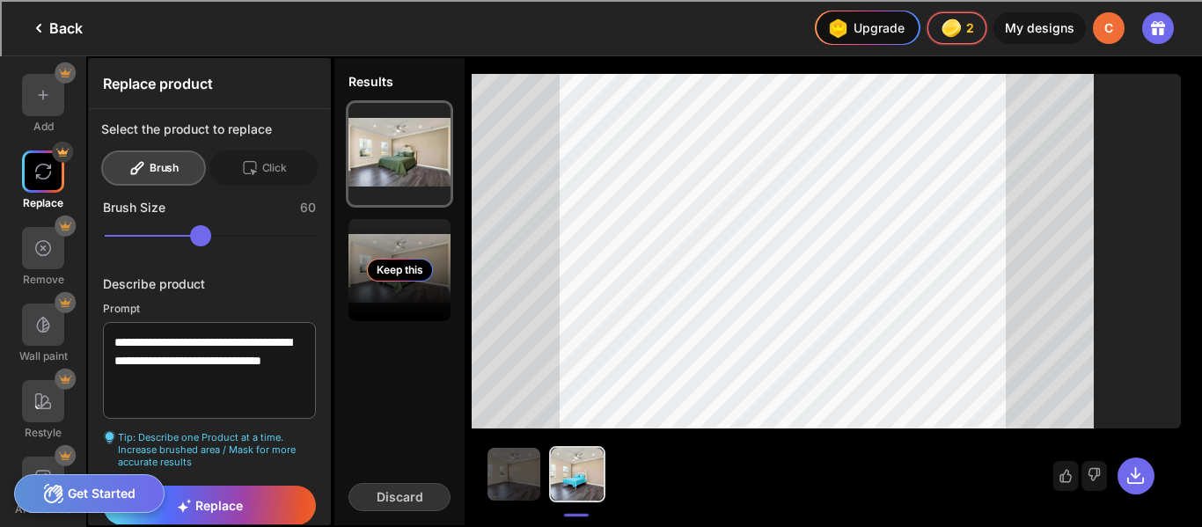
click at [396, 288] on div "Keep this" at bounding box center [399, 270] width 102 height 102
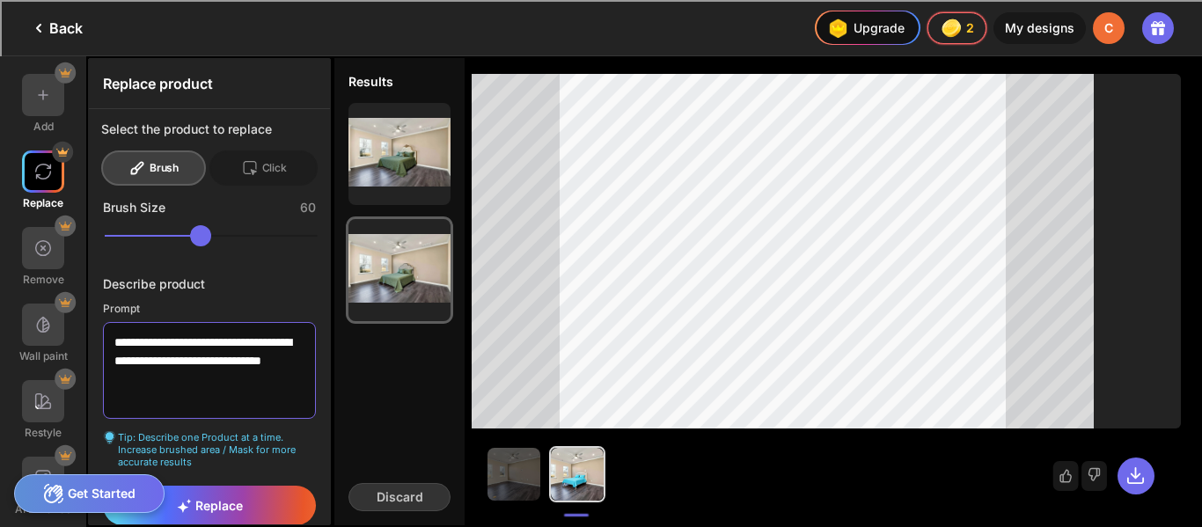
click at [217, 385] on textarea "**********" at bounding box center [209, 370] width 213 height 97
type textarea "**********"
click at [202, 501] on span "Replace" at bounding box center [210, 505] width 66 height 15
click at [238, 497] on div "Replace" at bounding box center [209, 506] width 213 height 40
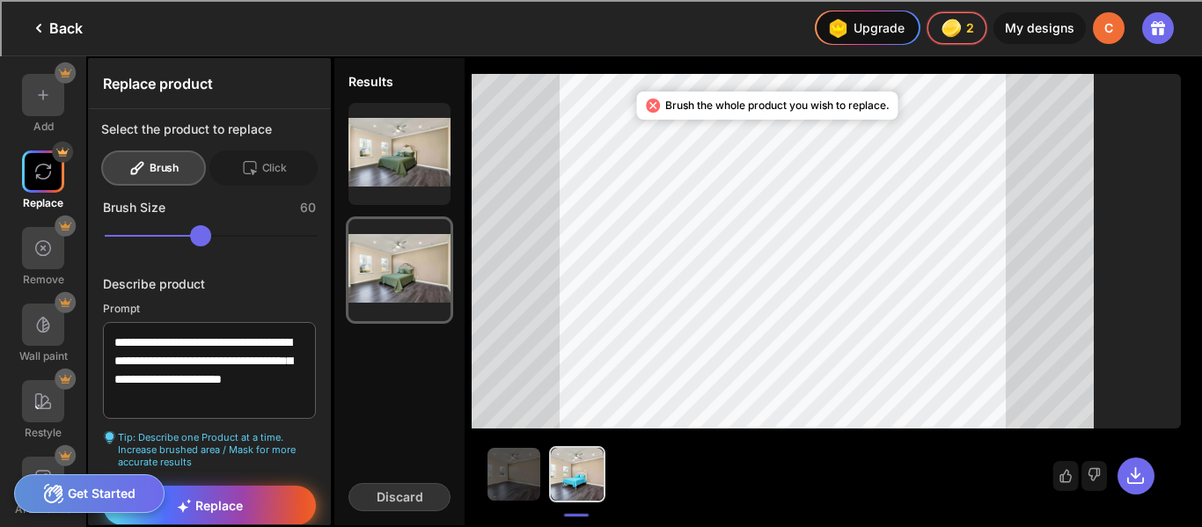
click at [255, 496] on div "Replace" at bounding box center [209, 506] width 213 height 40
type input "***"
click at [264, 508] on div "Replace" at bounding box center [209, 506] width 213 height 40
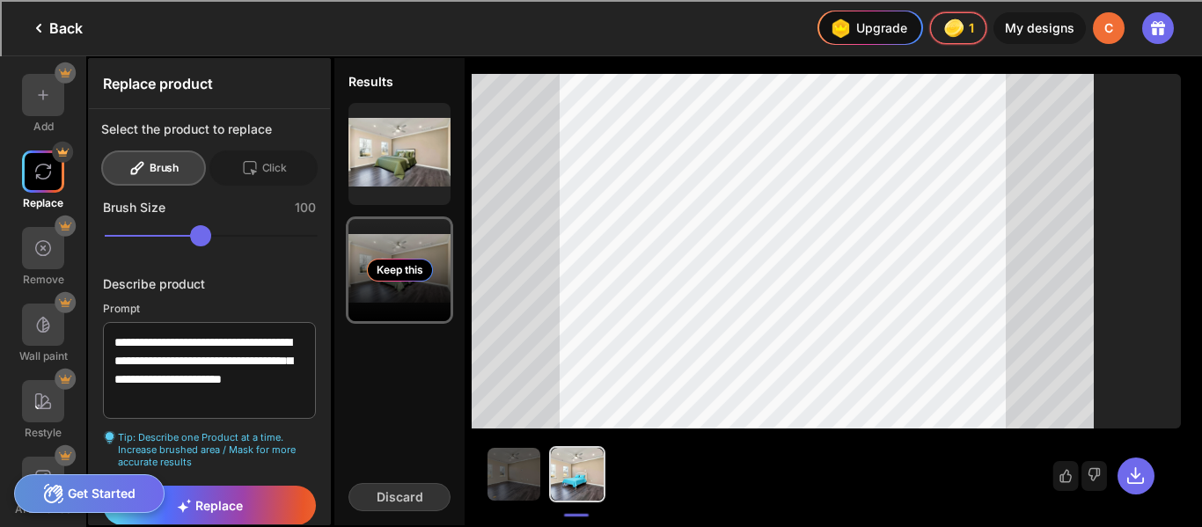
click at [426, 235] on div "Keep this" at bounding box center [399, 270] width 102 height 102
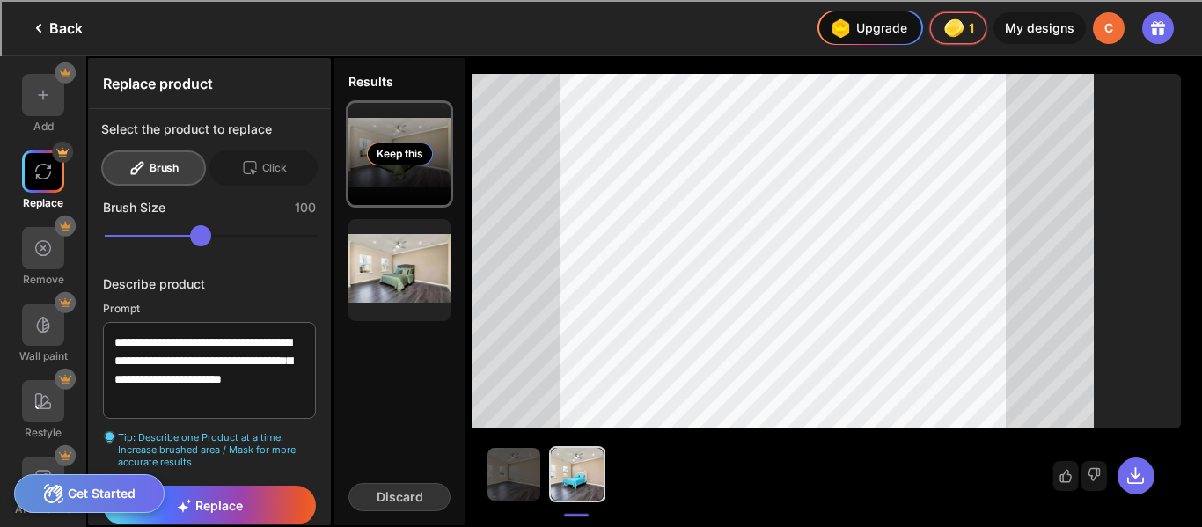
click at [407, 165] on div "Keep this" at bounding box center [400, 154] width 66 height 23
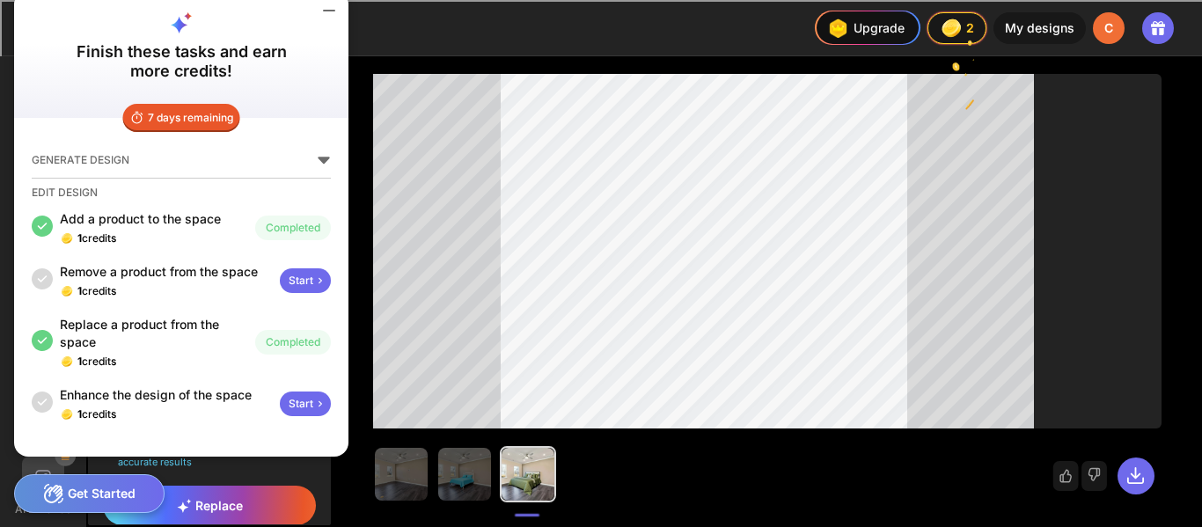
click at [304, 282] on div "Start" at bounding box center [305, 280] width 51 height 25
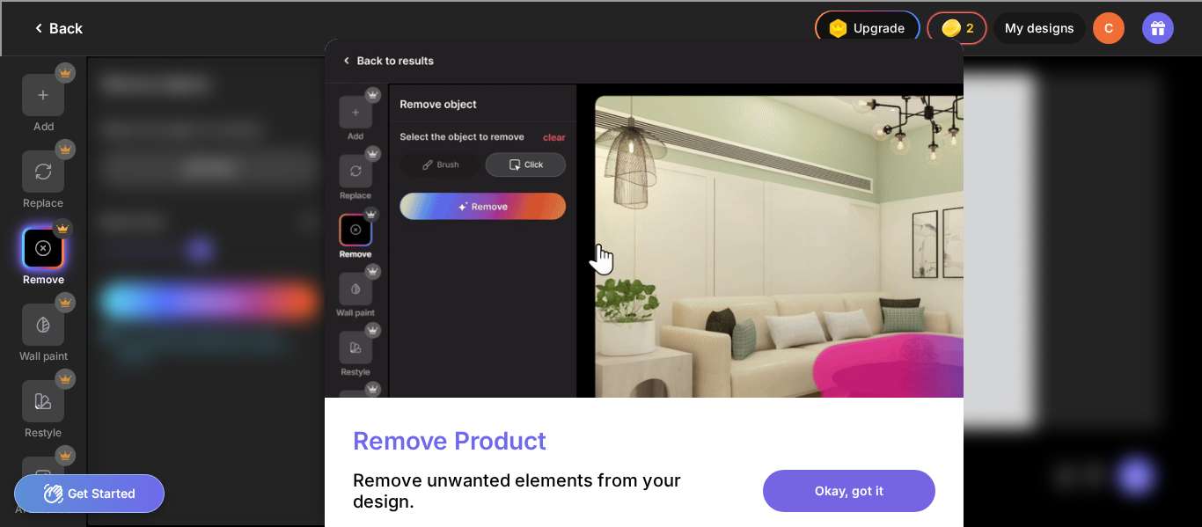
click at [829, 498] on div "Okay, got it" at bounding box center [849, 491] width 172 height 42
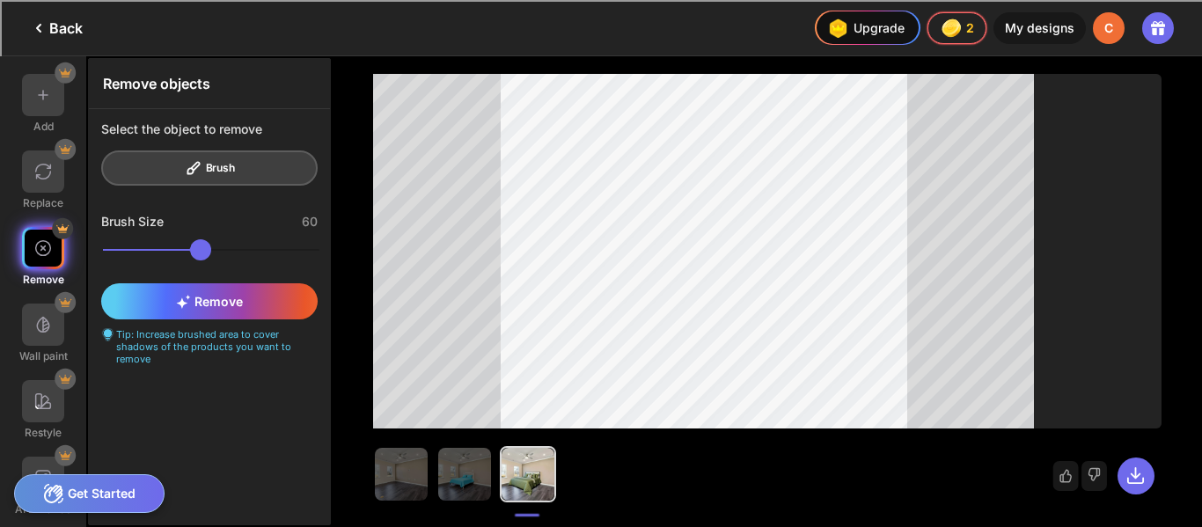
click at [44, 180] on div at bounding box center [43, 171] width 42 height 42
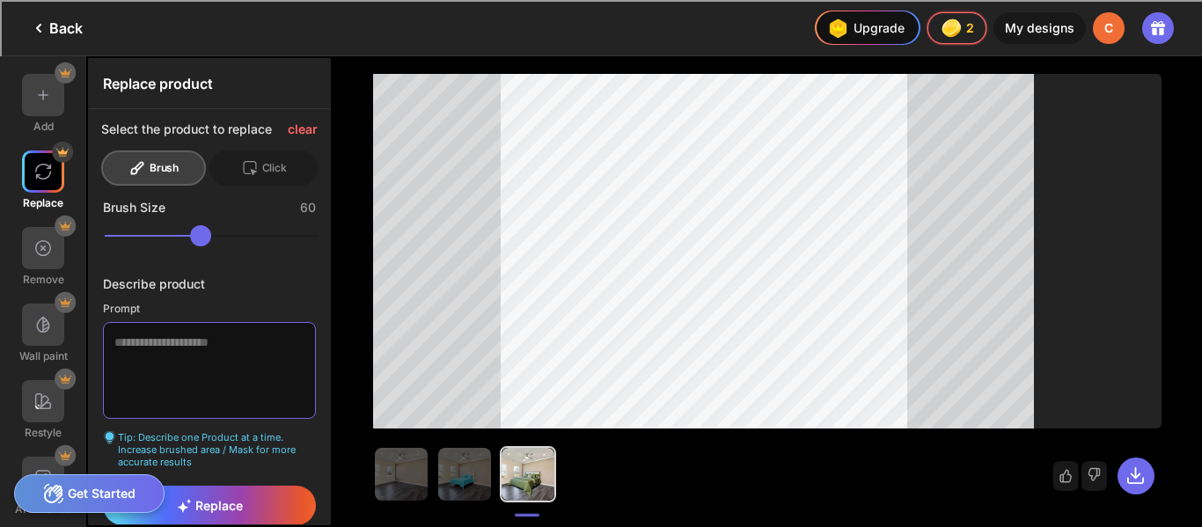
click at [167, 341] on textarea at bounding box center [209, 370] width 213 height 97
type textarea "**********"
click at [236, 513] on div "Replace" at bounding box center [209, 506] width 213 height 40
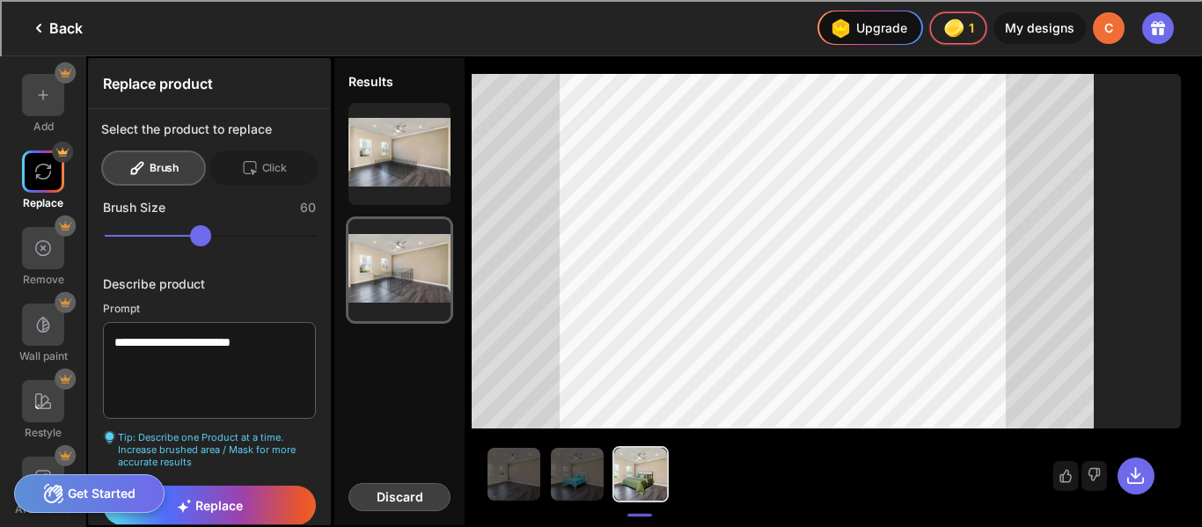
click at [407, 491] on div "Discard" at bounding box center [399, 497] width 102 height 28
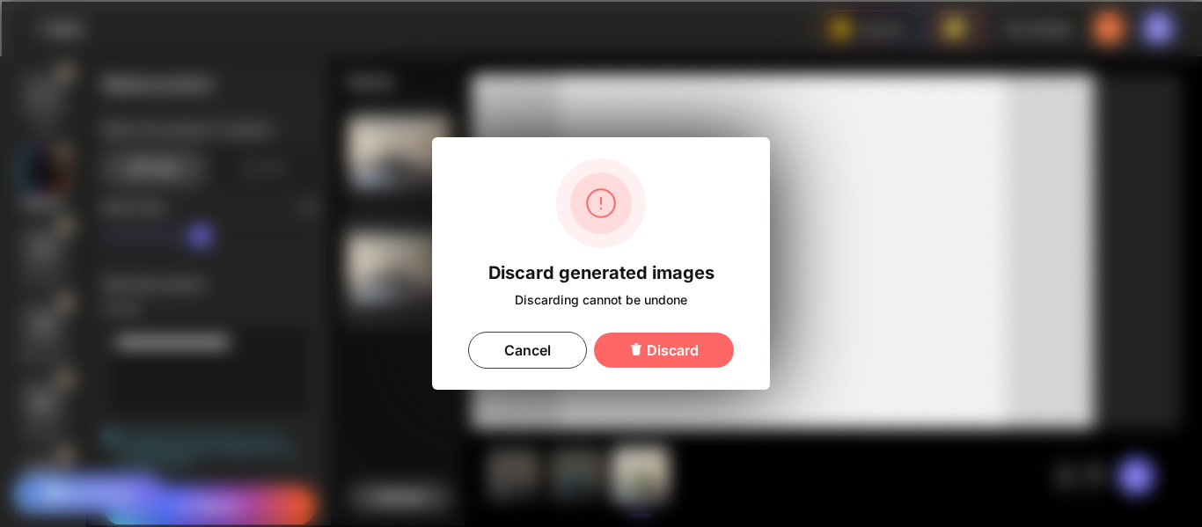
click at [699, 333] on div "Discard" at bounding box center [664, 350] width 140 height 35
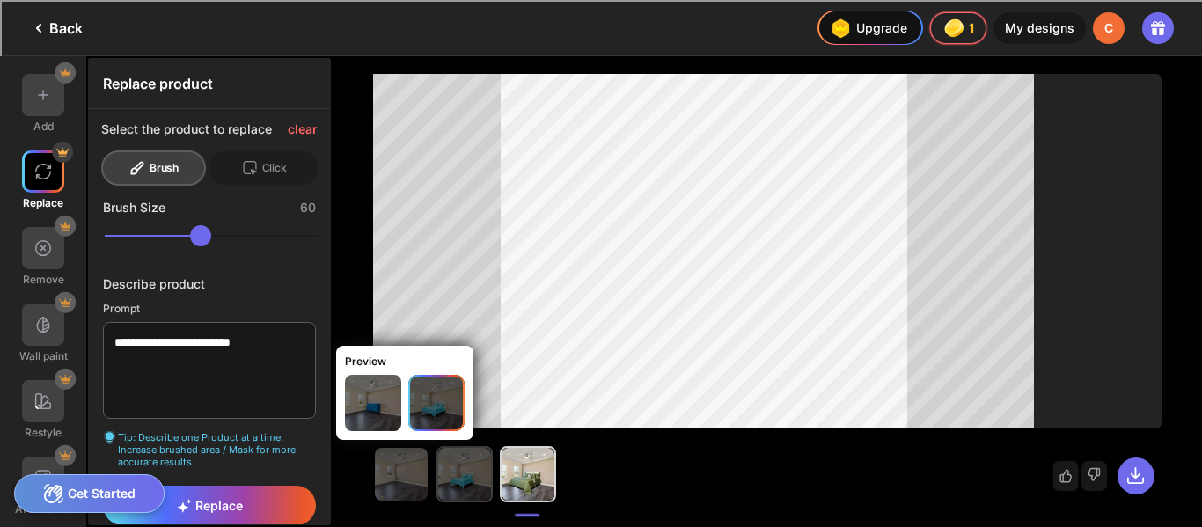
click at [362, 405] on img at bounding box center [373, 403] width 56 height 56
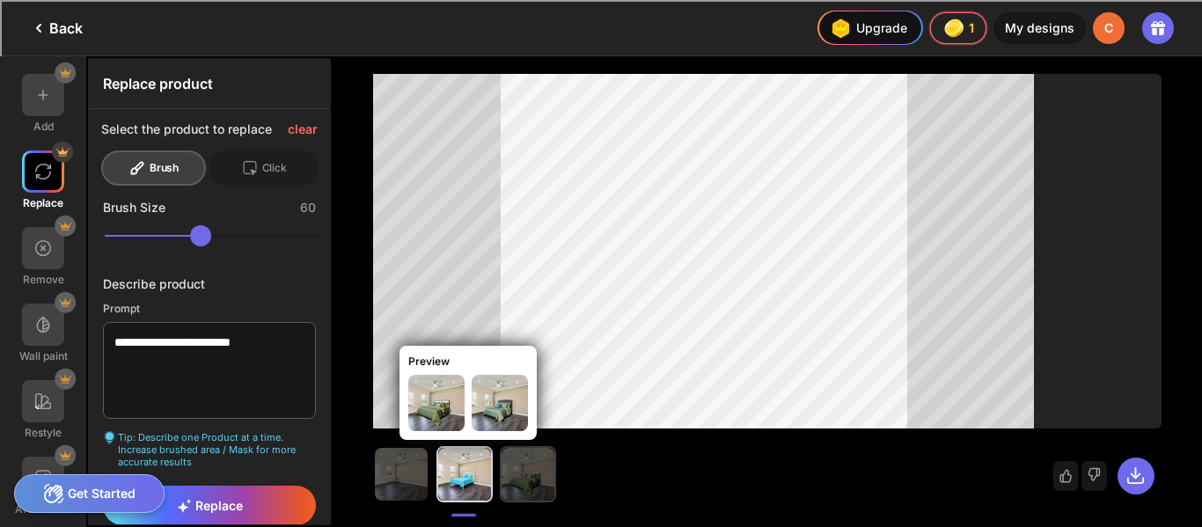
click at [537, 484] on img at bounding box center [528, 474] width 53 height 53
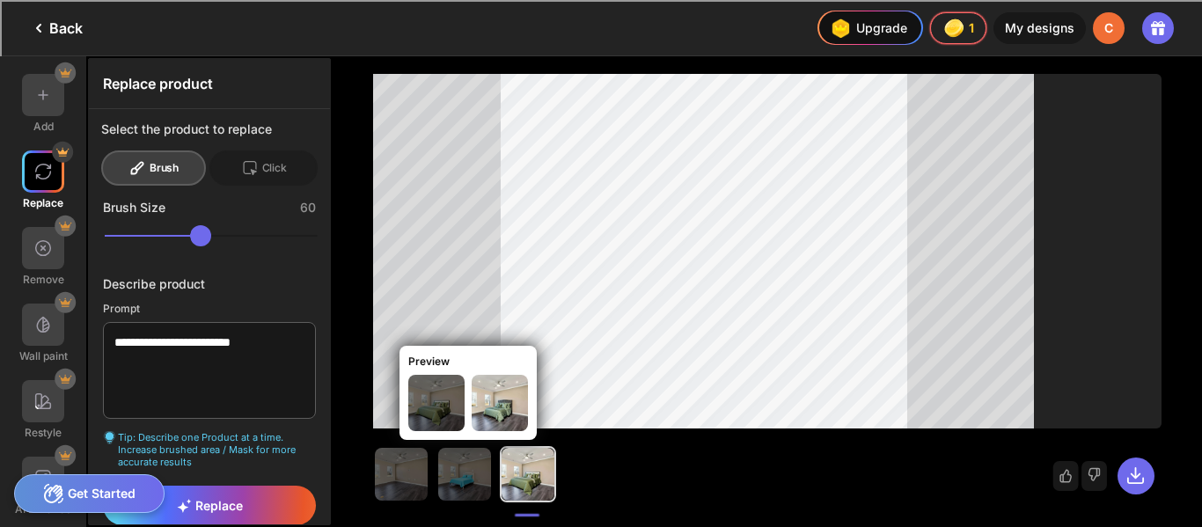
click at [443, 412] on img at bounding box center [436, 403] width 56 height 56
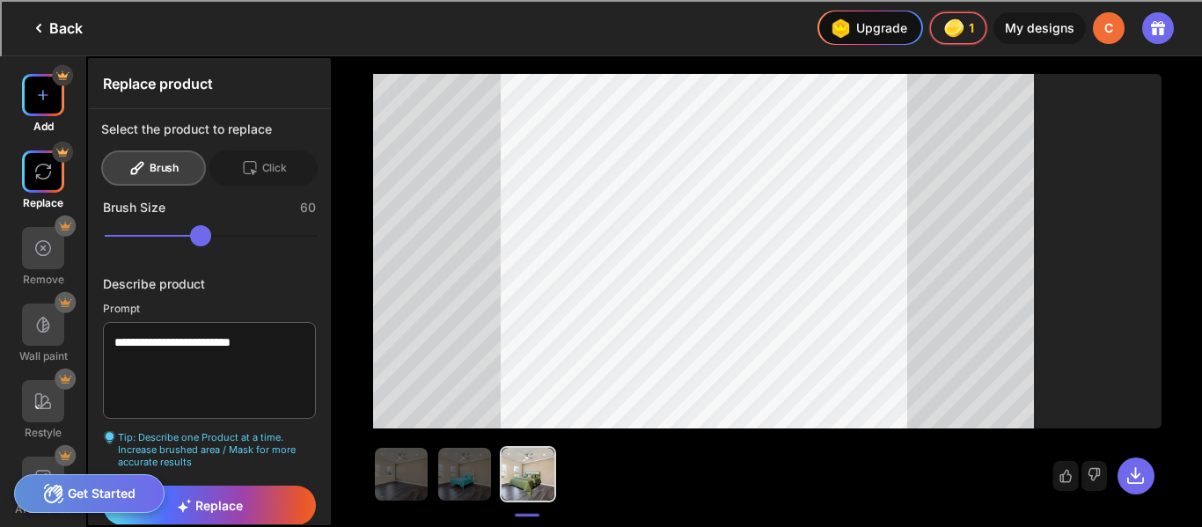
click at [47, 89] on img at bounding box center [43, 95] width 18 height 18
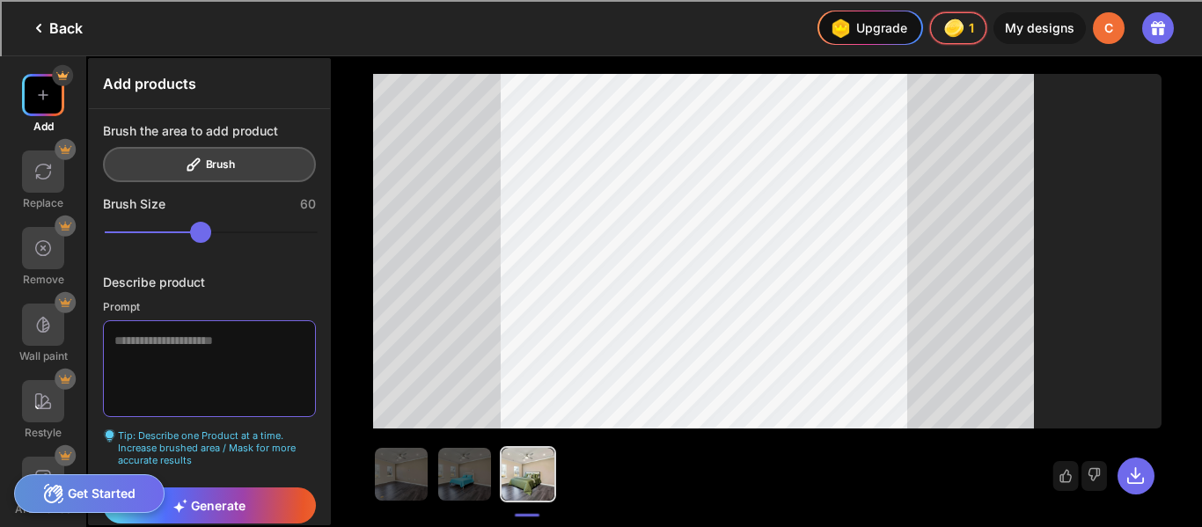
click at [191, 348] on textarea at bounding box center [209, 368] width 213 height 97
click at [65, 309] on rect at bounding box center [63, 309] width 8 height 1
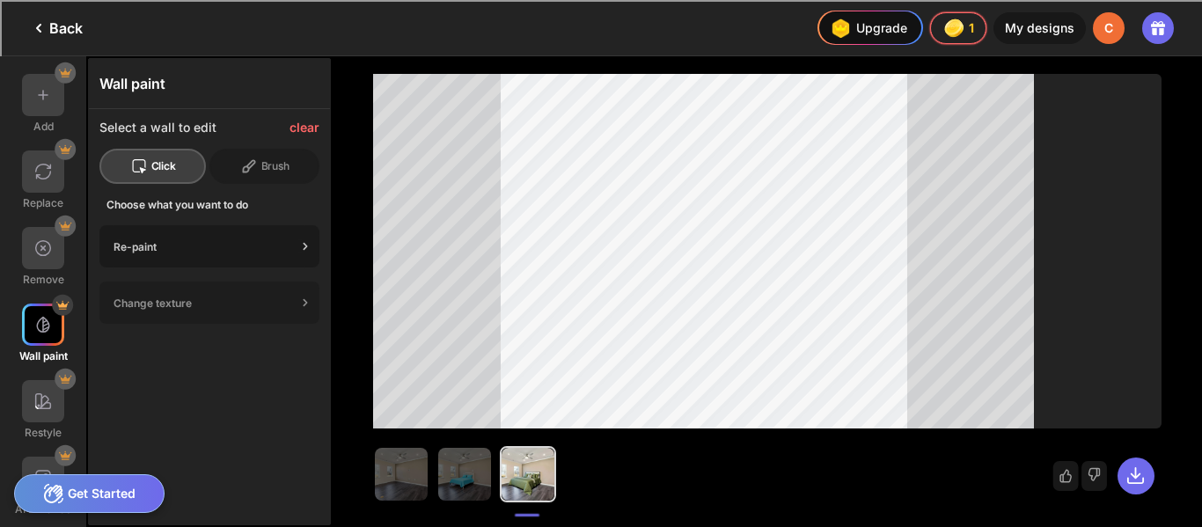
click at [187, 250] on div "Re-paint" at bounding box center [205, 246] width 183 height 13
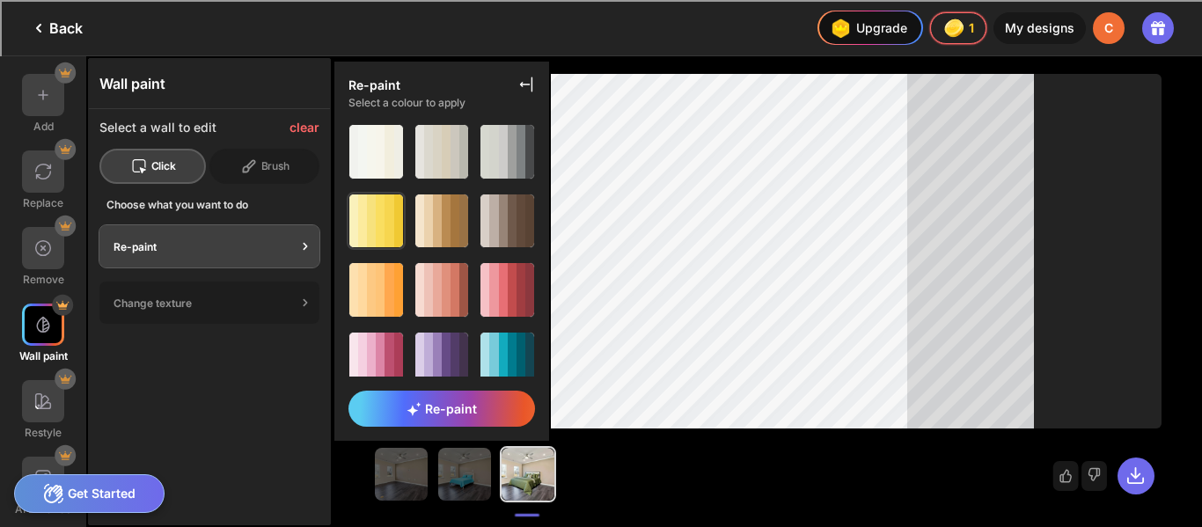
click at [373, 223] on div at bounding box center [371, 221] width 9 height 54
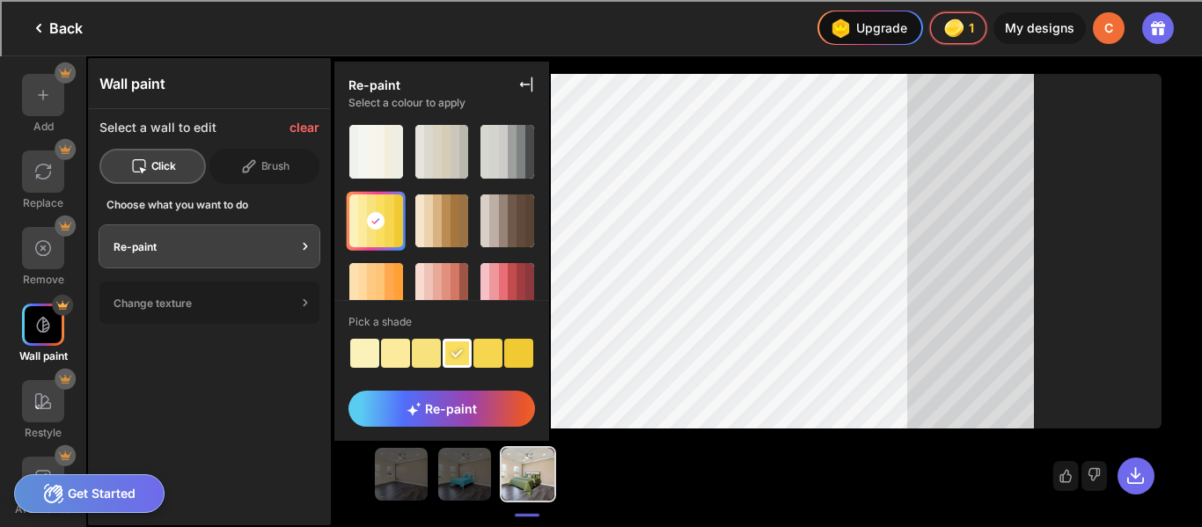
click at [403, 357] on div at bounding box center [395, 353] width 29 height 29
click at [246, 168] on icon at bounding box center [248, 167] width 18 height 18
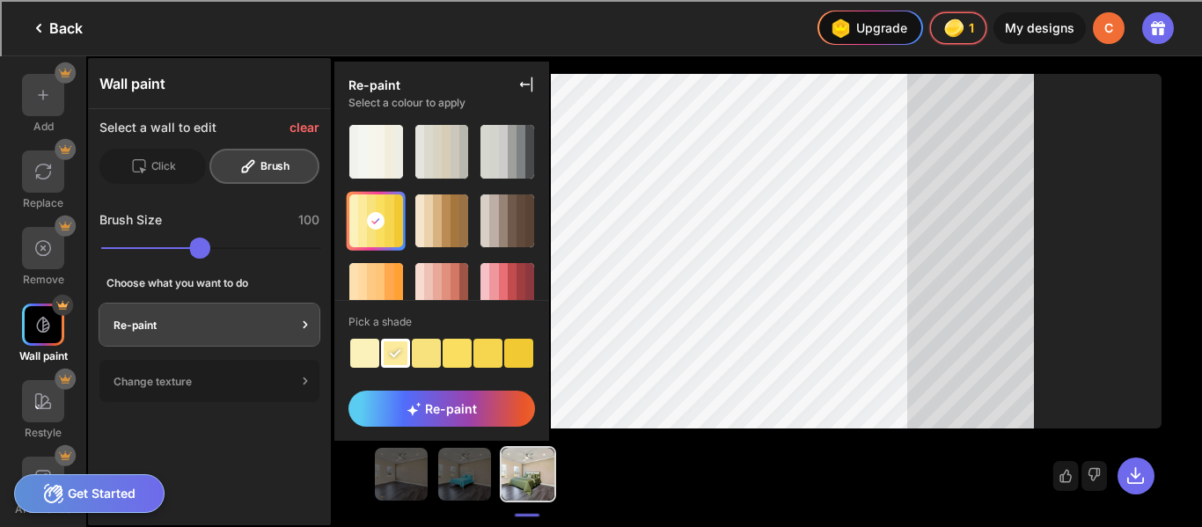
drag, startPoint x: 145, startPoint y: 250, endPoint x: 391, endPoint y: 291, distance: 249.0
type input "***"
click at [321, 259] on input "range" at bounding box center [211, 248] width 220 height 21
click at [188, 386] on div "Change texture" at bounding box center [205, 381] width 183 height 13
click at [272, 392] on div "Change texture" at bounding box center [209, 381] width 220 height 42
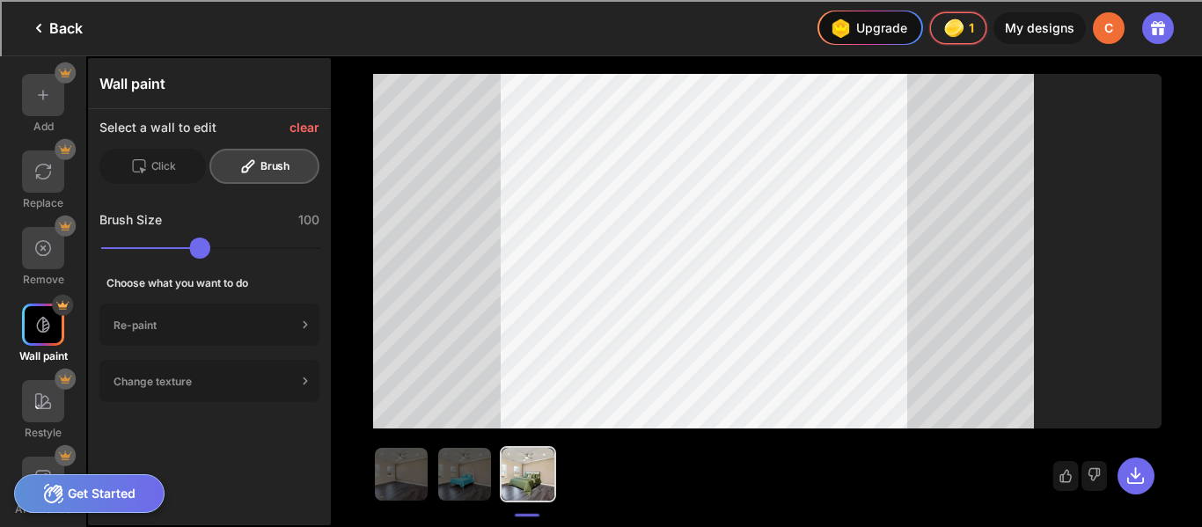
click at [297, 381] on icon at bounding box center [306, 381] width 18 height 18
click at [256, 385] on div "Change texture" at bounding box center [205, 381] width 183 height 13
click at [311, 385] on icon at bounding box center [306, 381] width 18 height 18
click at [305, 385] on icon at bounding box center [306, 381] width 18 height 18
click at [261, 380] on div "Change texture" at bounding box center [205, 381] width 183 height 13
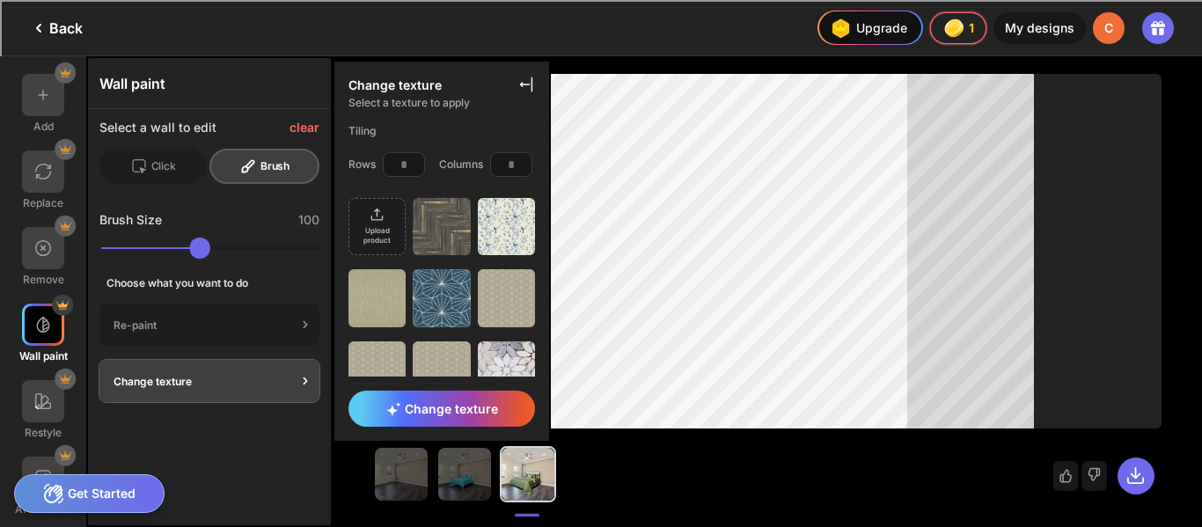
click at [261, 383] on div "Change texture" at bounding box center [205, 381] width 183 height 13
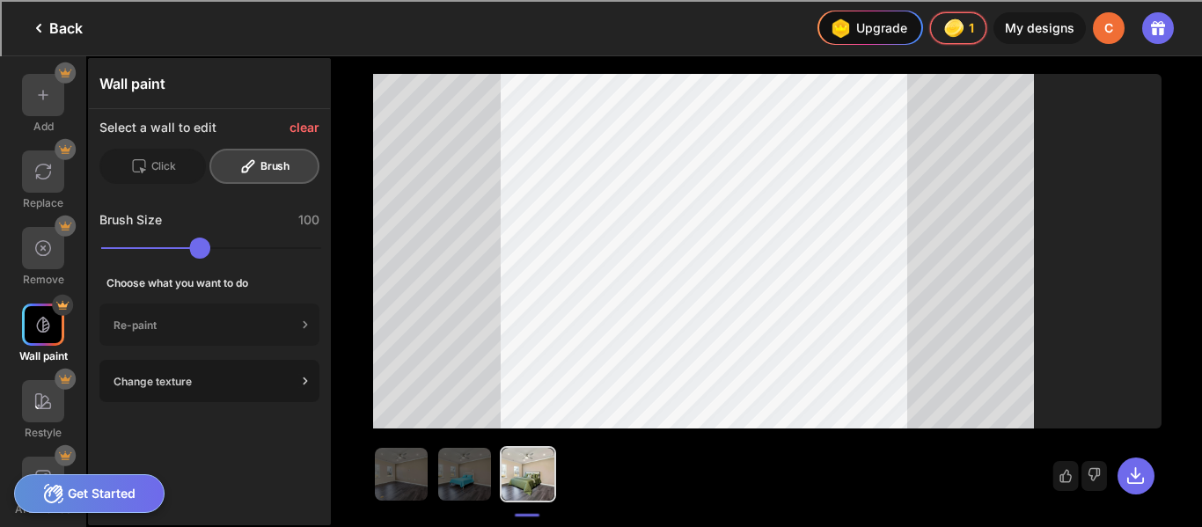
click at [171, 399] on div "Change texture" at bounding box center [209, 381] width 220 height 42
click at [194, 396] on div "Change texture" at bounding box center [209, 381] width 220 height 42
click at [264, 382] on div "Change texture" at bounding box center [205, 381] width 183 height 13
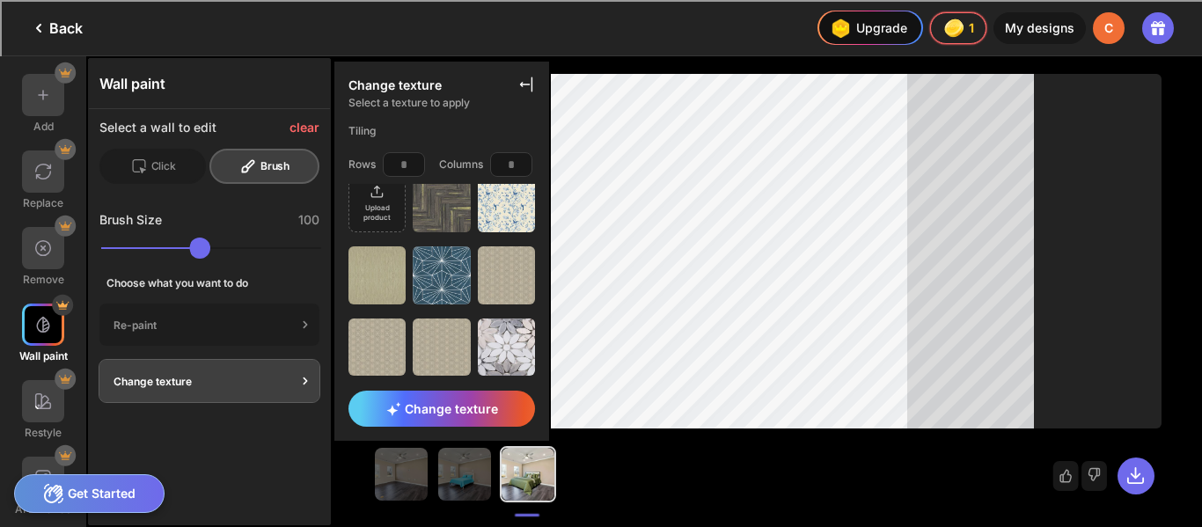
scroll to position [25, 0]
click at [503, 213] on img at bounding box center [506, 201] width 57 height 57
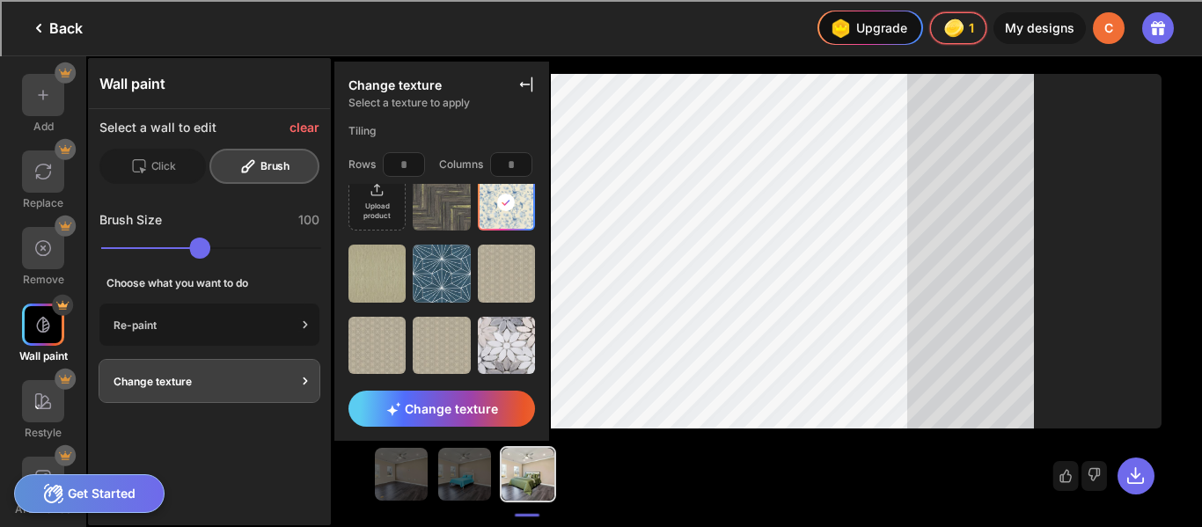
click at [223, 314] on div "Re-paint" at bounding box center [209, 325] width 220 height 42
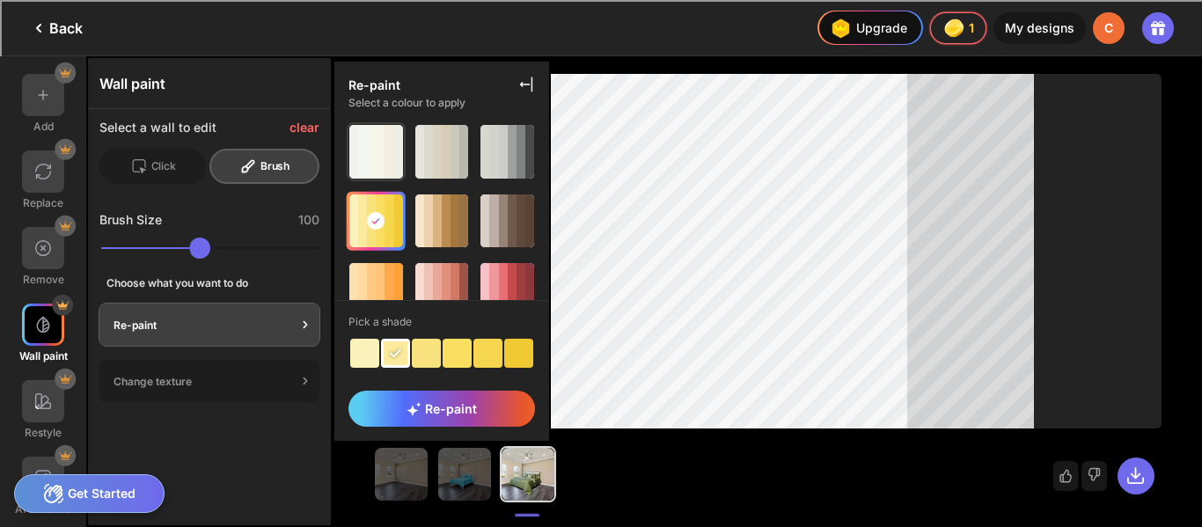
click at [385, 129] on div at bounding box center [389, 152] width 9 height 54
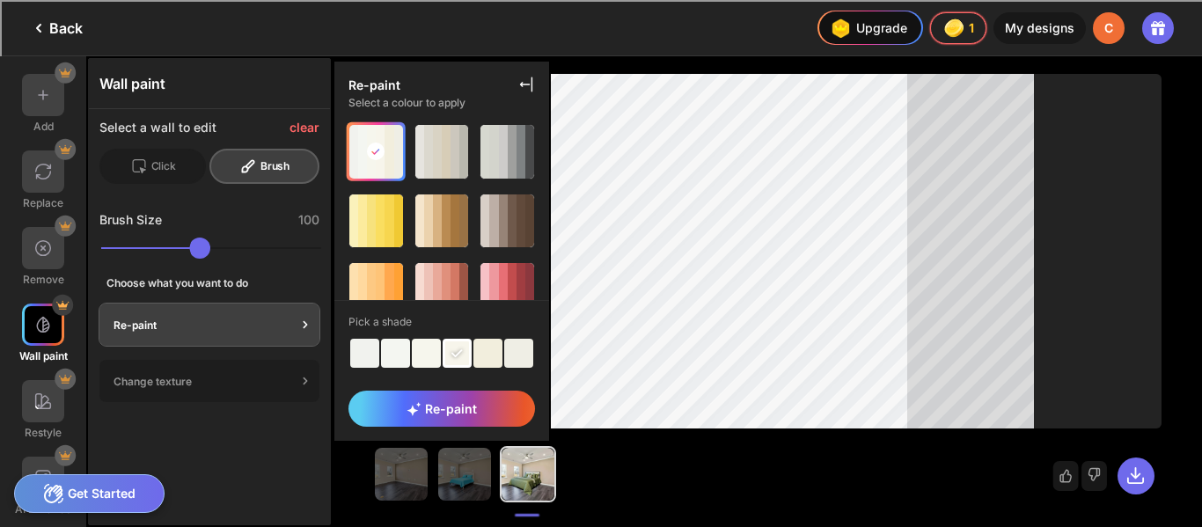
click at [430, 363] on div at bounding box center [426, 353] width 29 height 29
click at [447, 398] on div "Re-paint" at bounding box center [441, 409] width 187 height 36
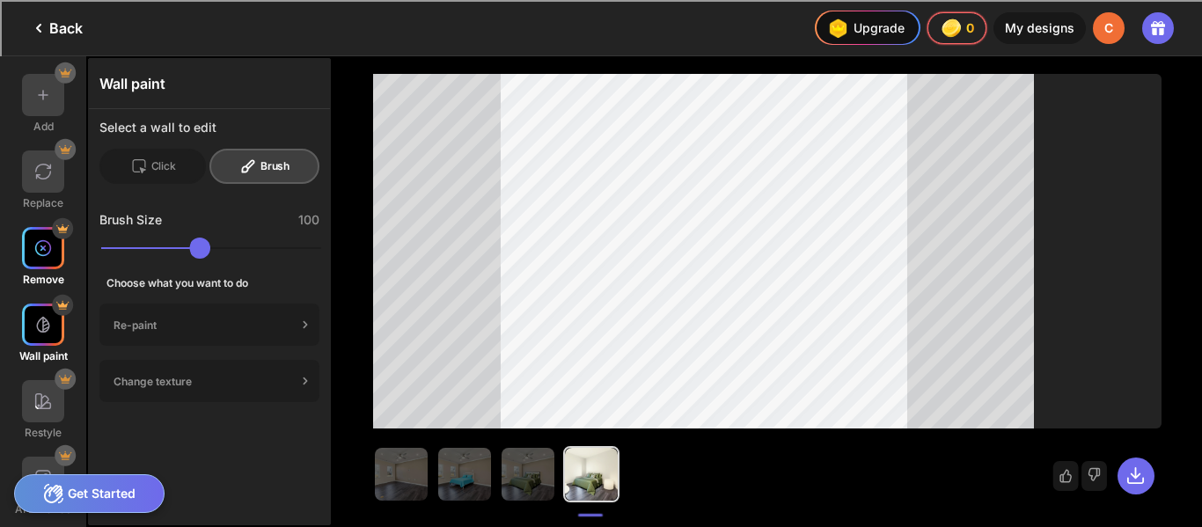
click at [51, 263] on div at bounding box center [43, 248] width 42 height 42
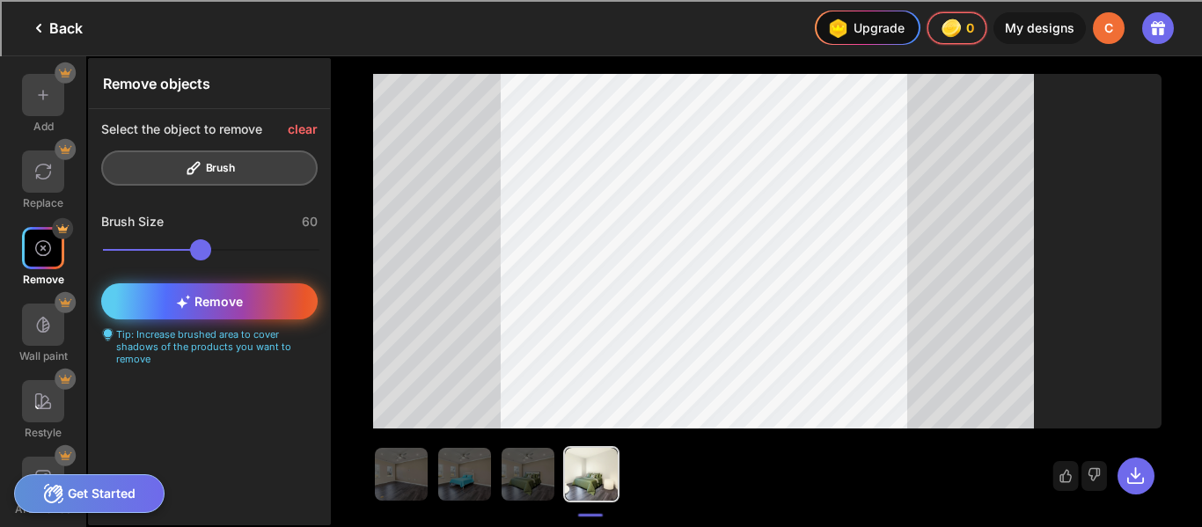
click at [194, 310] on div "Remove" at bounding box center [209, 301] width 216 height 36
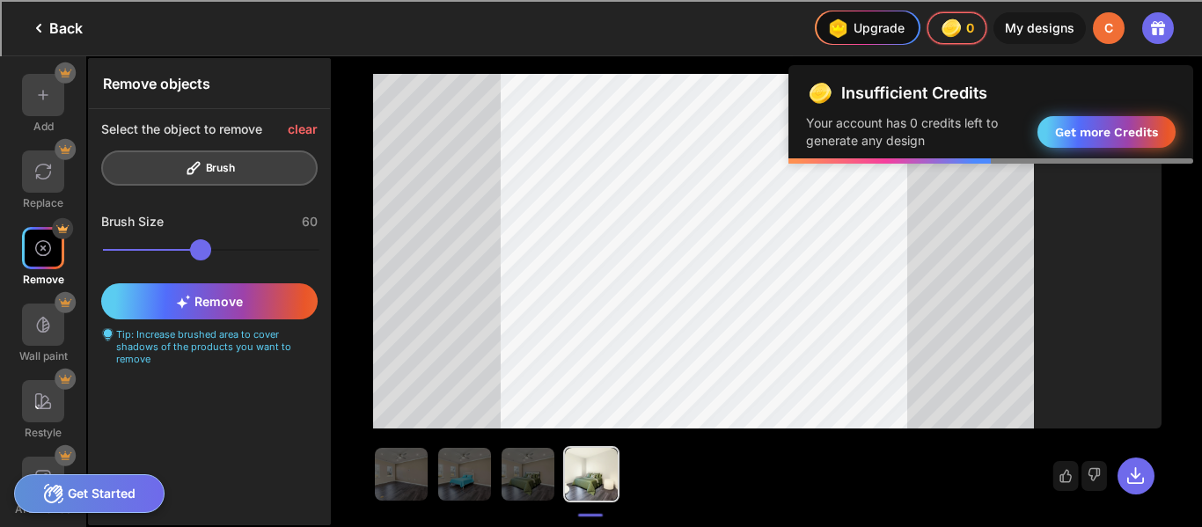
click at [1110, 132] on div "Get more Credits" at bounding box center [1106, 132] width 138 height 32
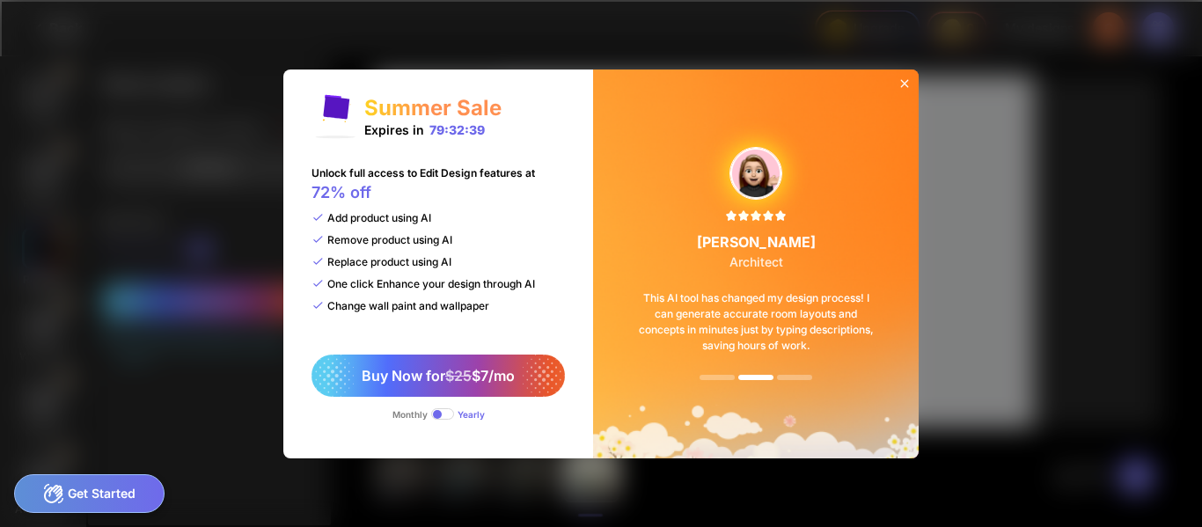
click at [902, 82] on icon at bounding box center [905, 84] width 14 height 14
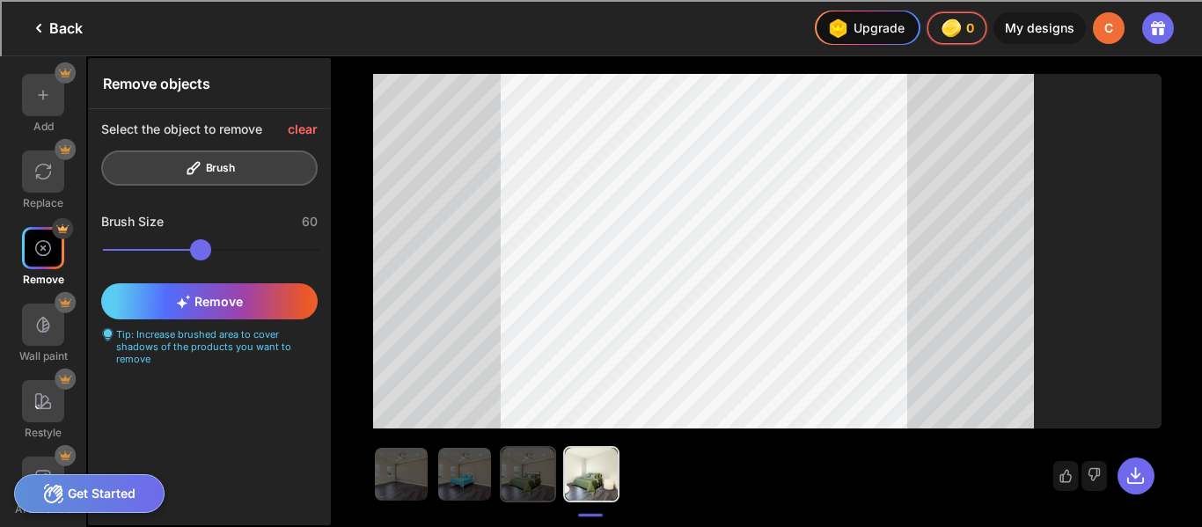
click at [527, 465] on img at bounding box center [528, 474] width 53 height 53
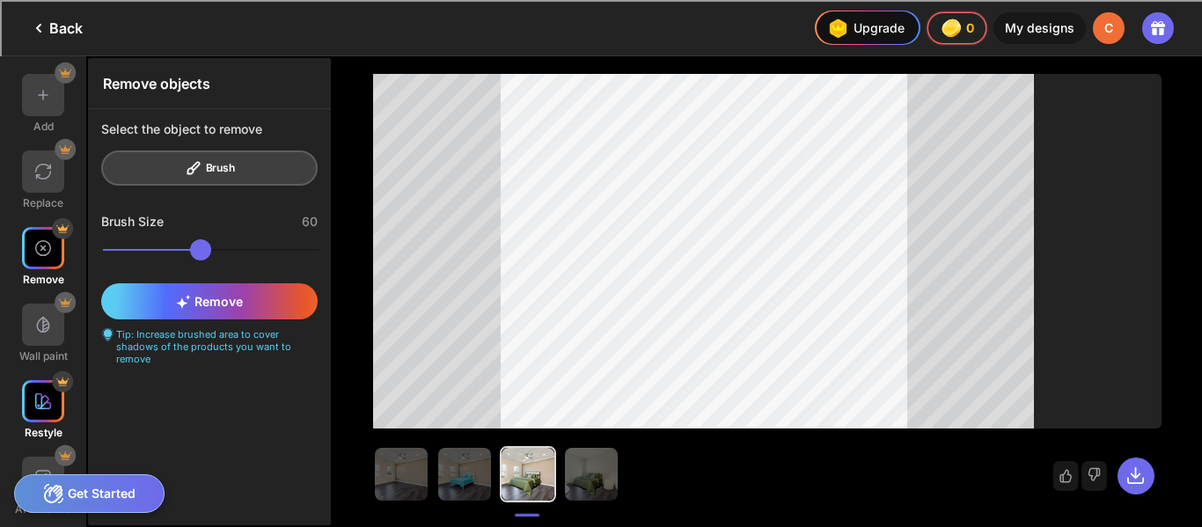
click at [59, 403] on div at bounding box center [43, 401] width 42 height 42
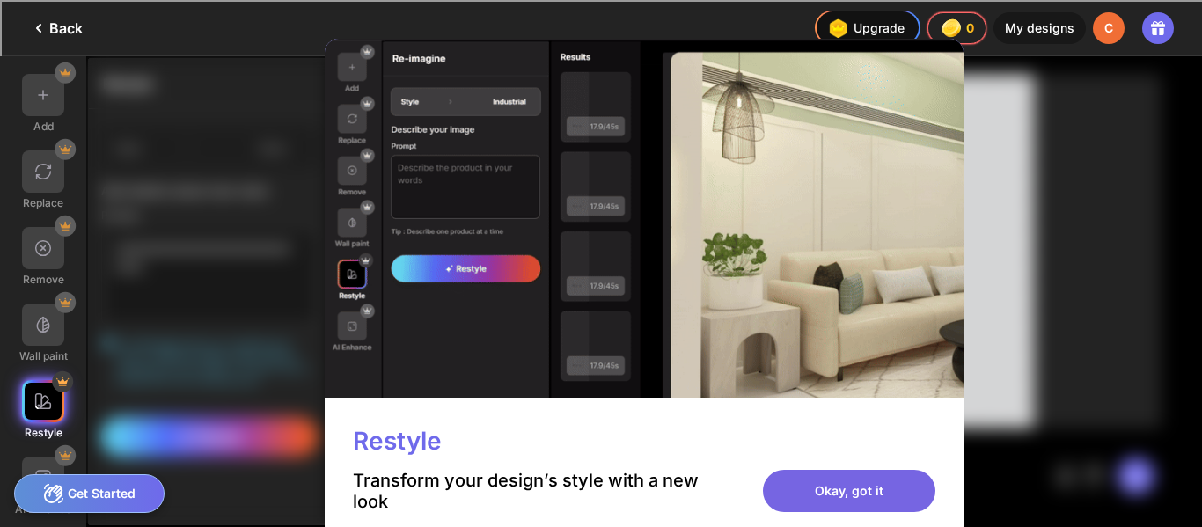
click at [877, 485] on div "Okay, got it" at bounding box center [849, 491] width 172 height 42
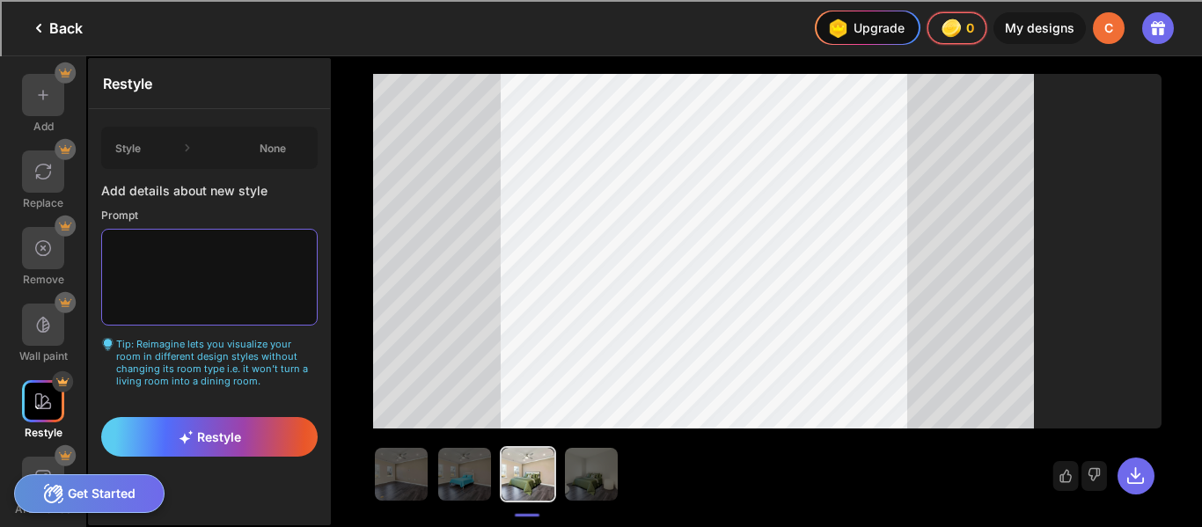
click at [194, 289] on textarea at bounding box center [209, 277] width 216 height 97
click at [42, 108] on div at bounding box center [43, 95] width 42 height 42
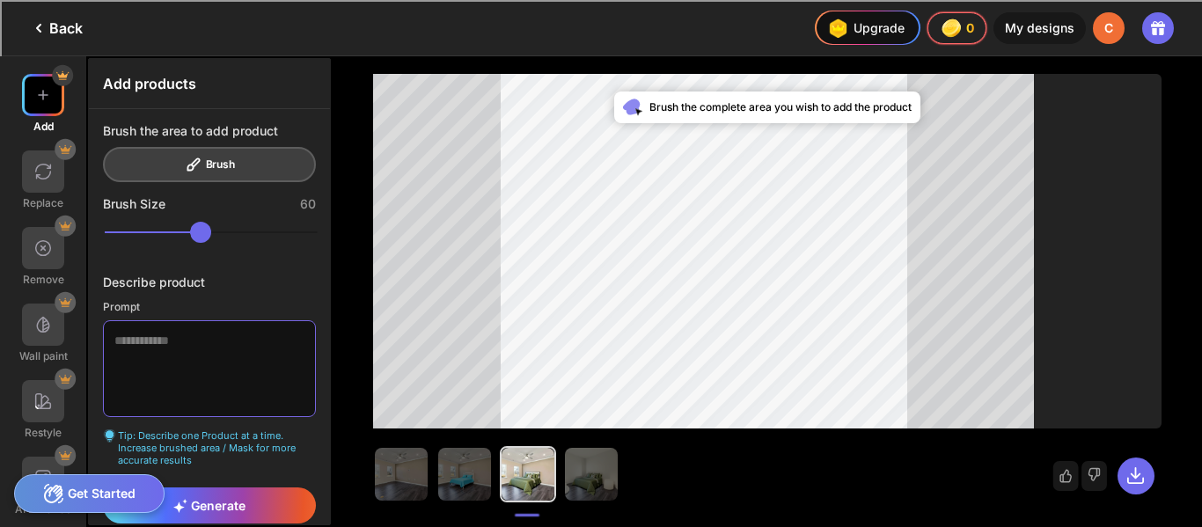
click at [172, 370] on textarea at bounding box center [209, 368] width 213 height 97
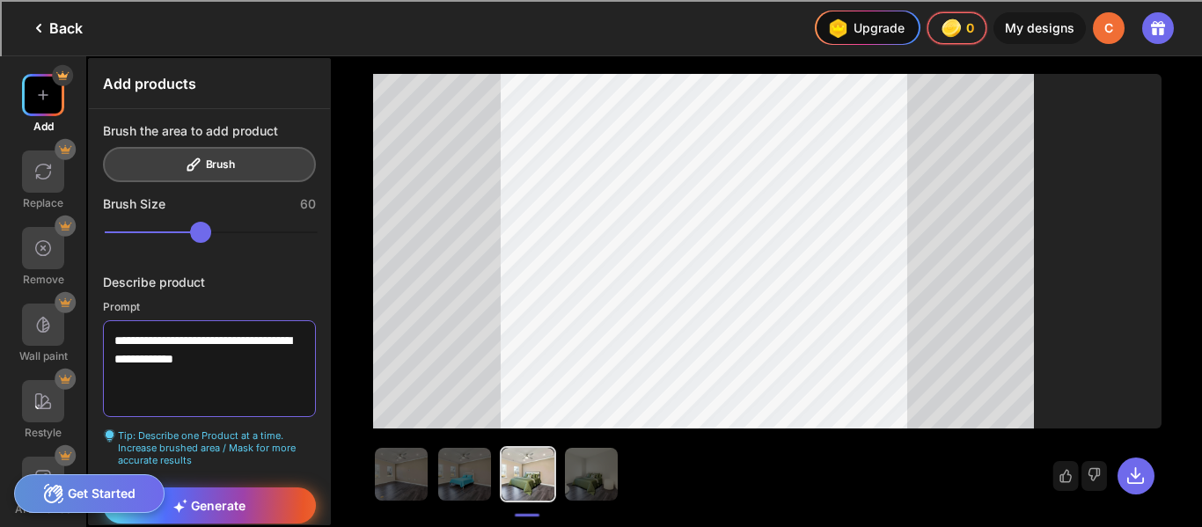
type textarea "**********"
click at [246, 502] on div "Generate" at bounding box center [209, 505] width 213 height 36
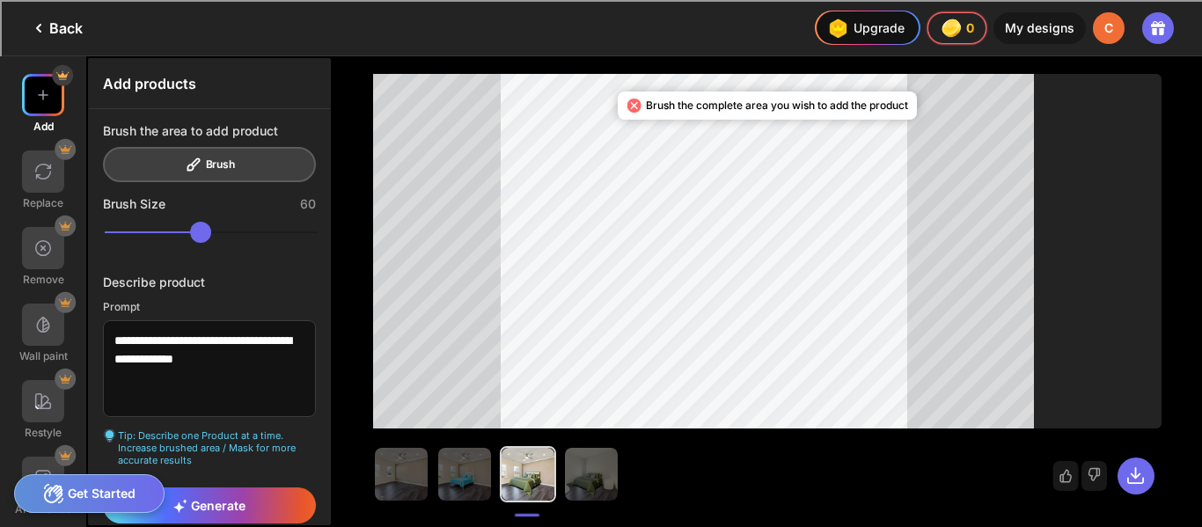
type input "***"
click at [260, 504] on div "Generate" at bounding box center [209, 505] width 213 height 36
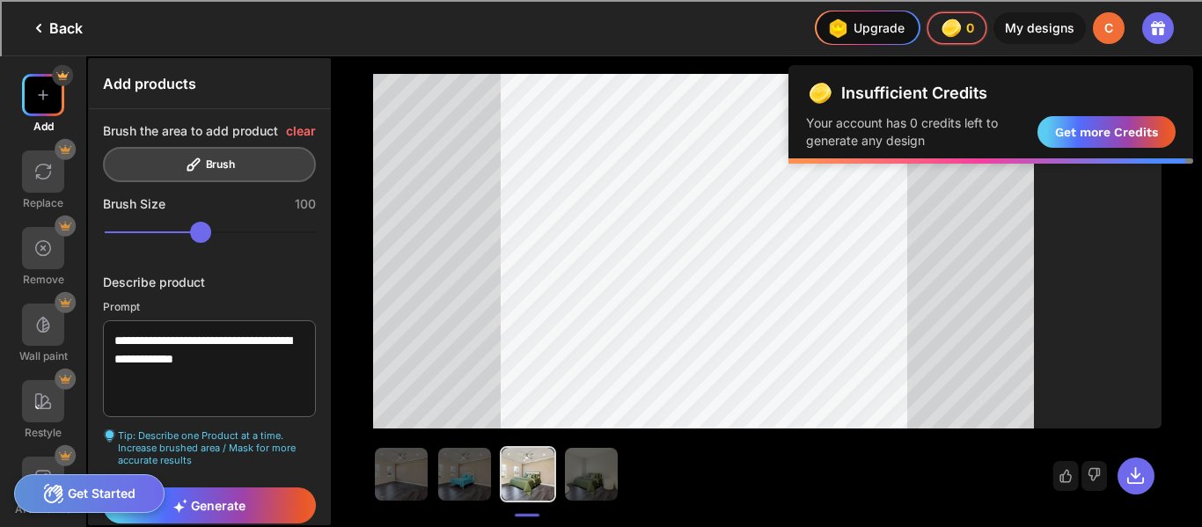
click at [967, 501] on div "Improve my results" at bounding box center [985, 476] width 272 height 53
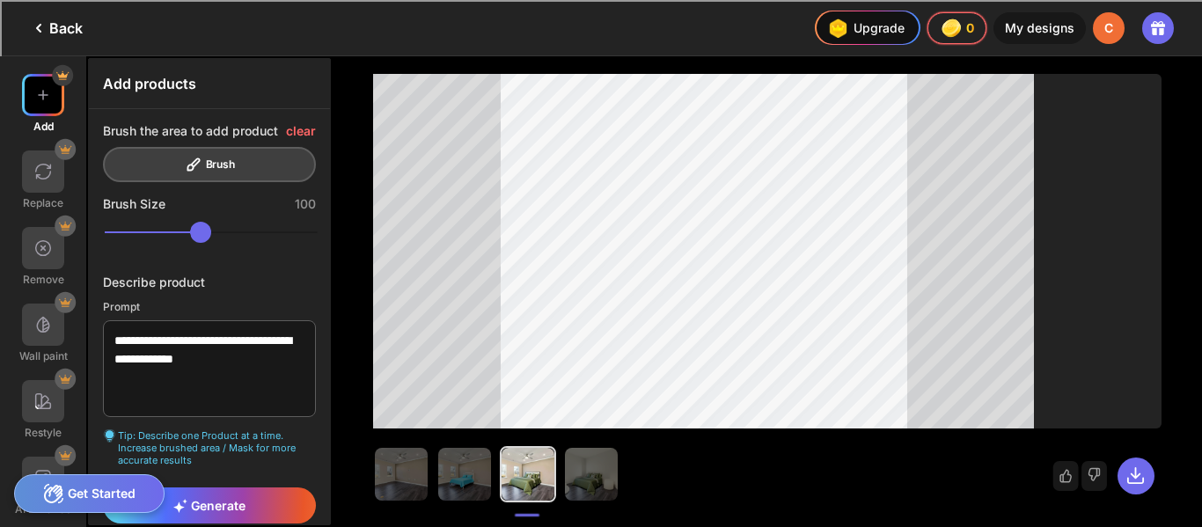
click at [967, 501] on div "Improve my results" at bounding box center [985, 476] width 272 height 53
click at [211, 504] on span "Generate" at bounding box center [209, 505] width 72 height 15
click at [38, 251] on img at bounding box center [43, 248] width 18 height 18
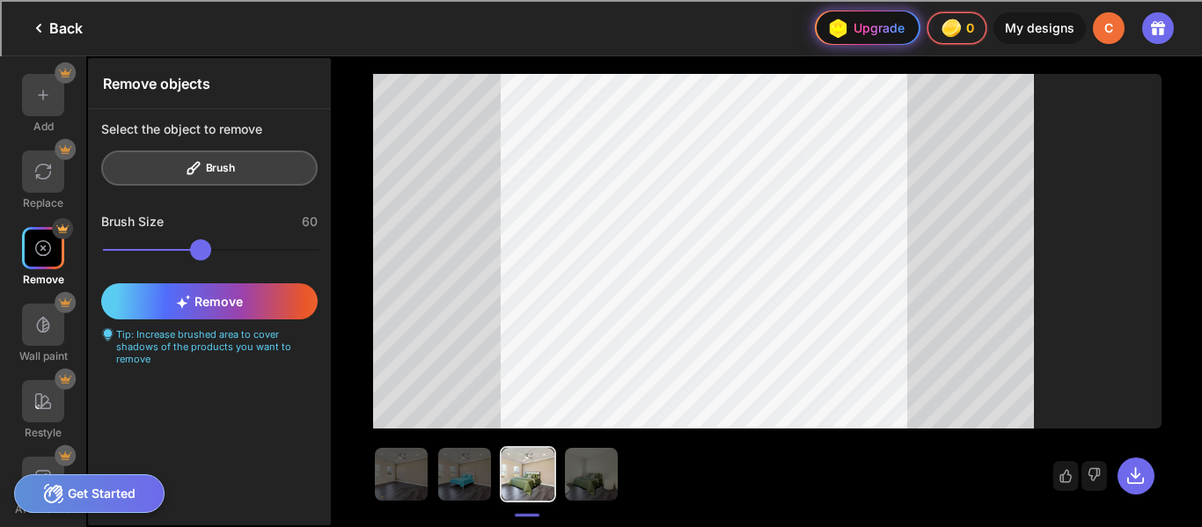
click at [875, 27] on div "Upgrade" at bounding box center [864, 28] width 81 height 28
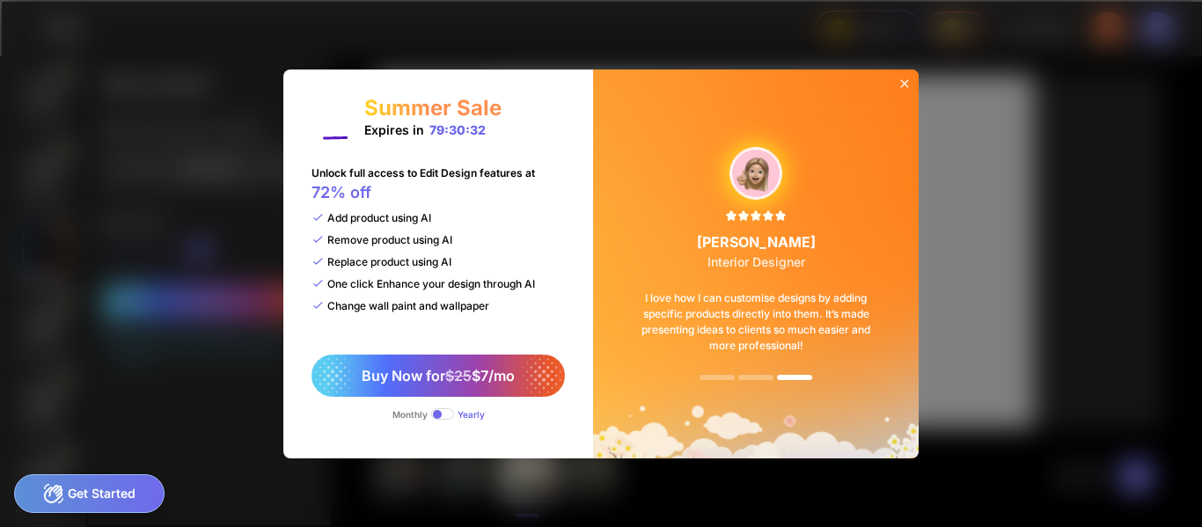
click at [905, 81] on icon at bounding box center [905, 84] width 14 height 14
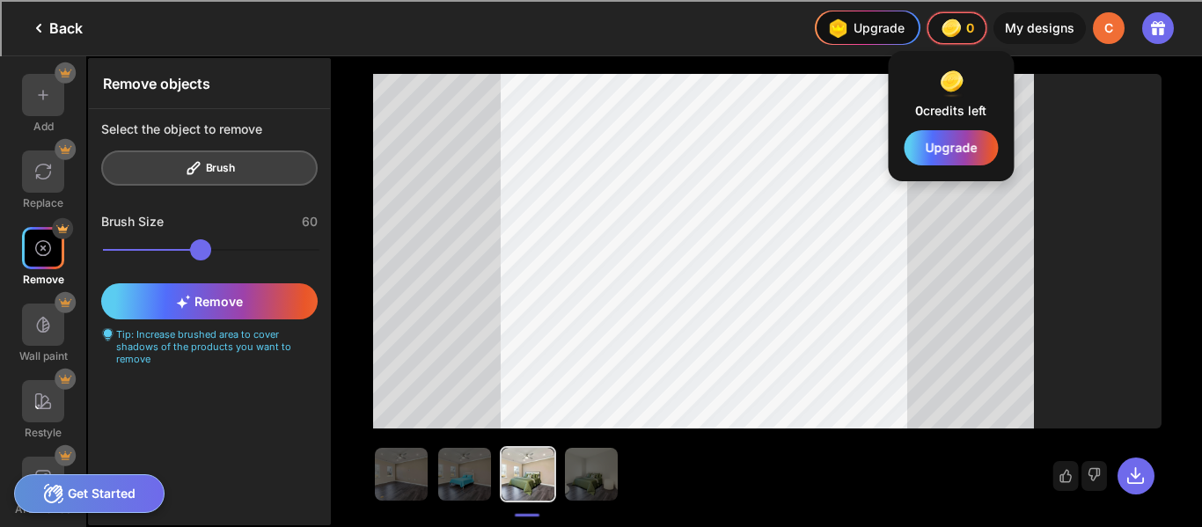
click at [965, 20] on div "0 0 0" at bounding box center [956, 28] width 59 height 32
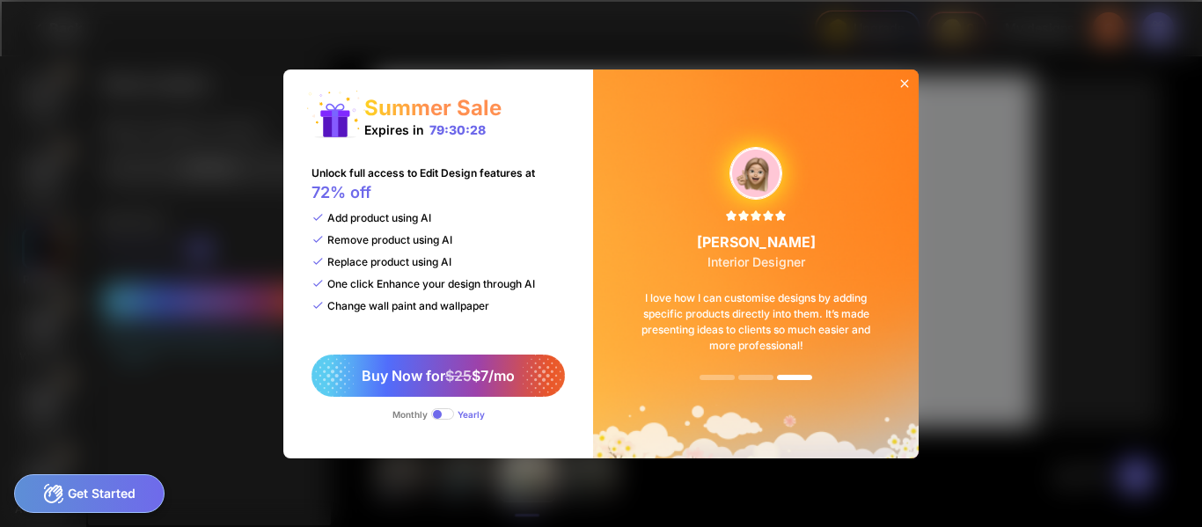
click at [905, 85] on icon at bounding box center [905, 84] width 14 height 14
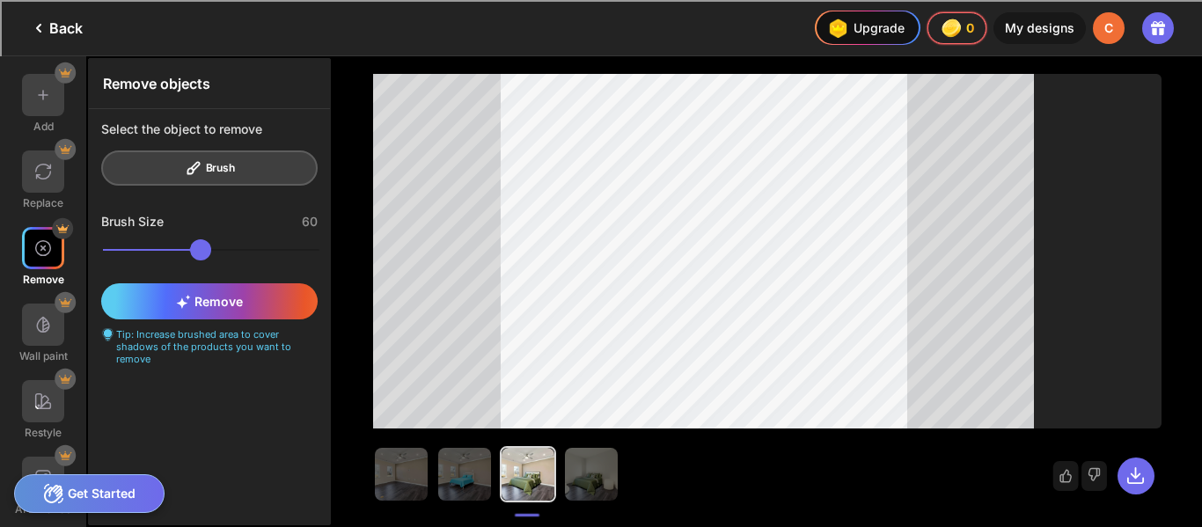
click at [1168, 36] on icon at bounding box center [1157, 28] width 21 height 21
click at [315, 132] on div "clear" at bounding box center [303, 129] width 30 height 14
click at [1108, 30] on div "C" at bounding box center [1109, 28] width 32 height 32
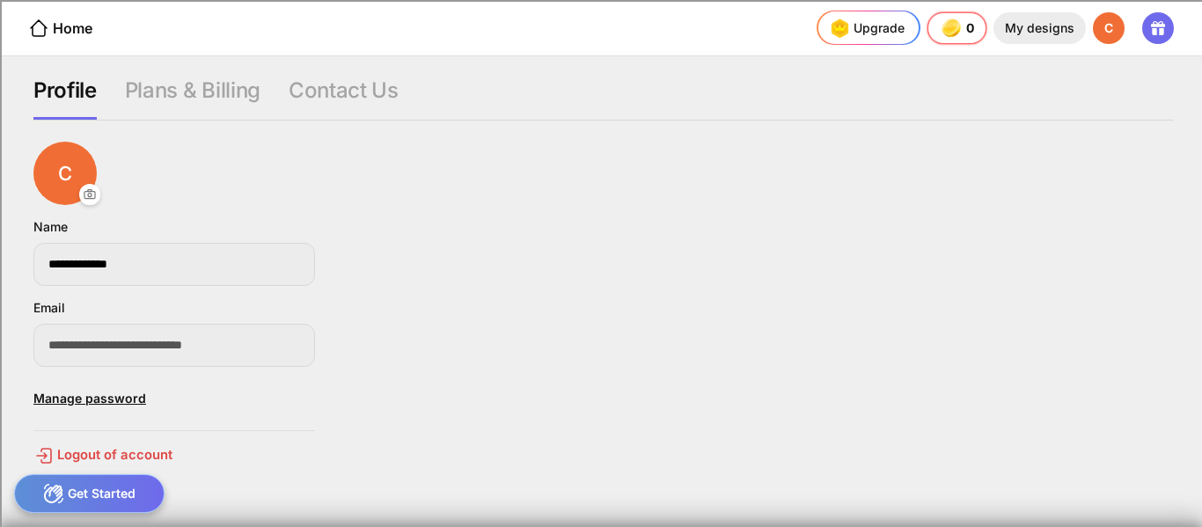
click at [1039, 28] on div "My designs" at bounding box center [1039, 28] width 92 height 32
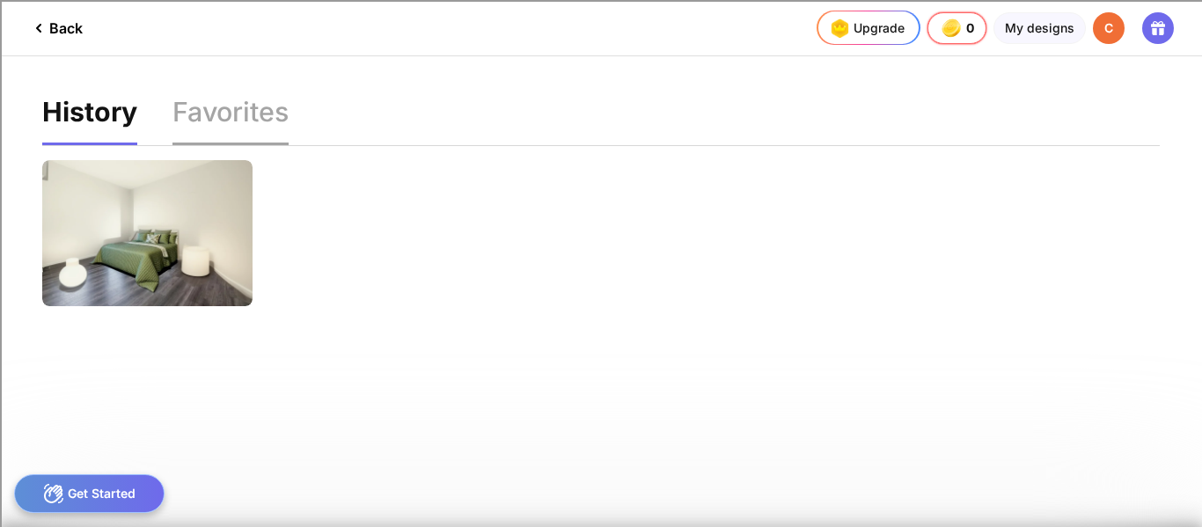
click at [245, 108] on div "Favorites" at bounding box center [230, 122] width 116 height 47
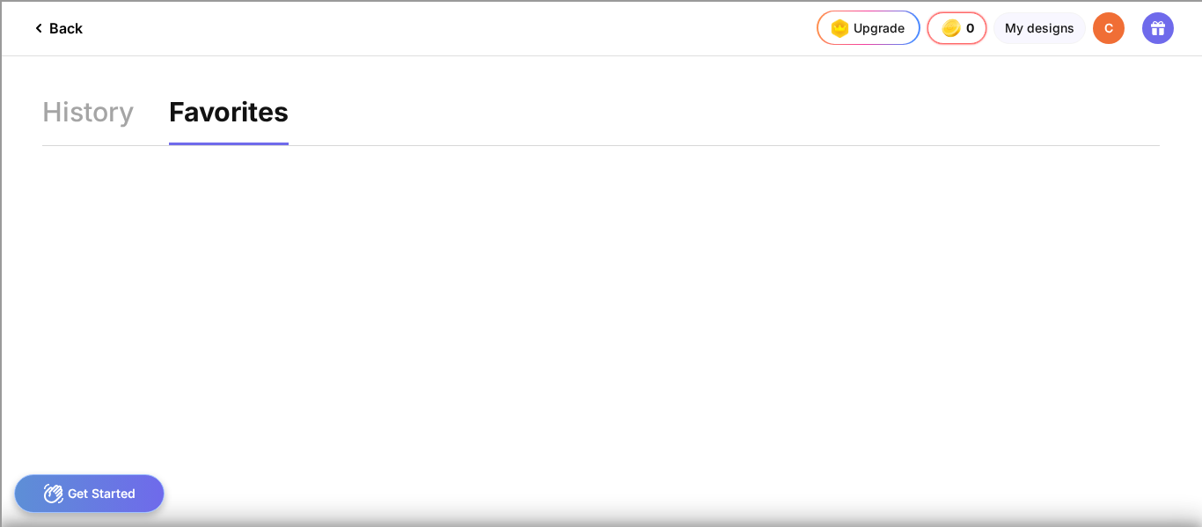
click at [64, 33] on div "Back" at bounding box center [55, 28] width 55 height 21
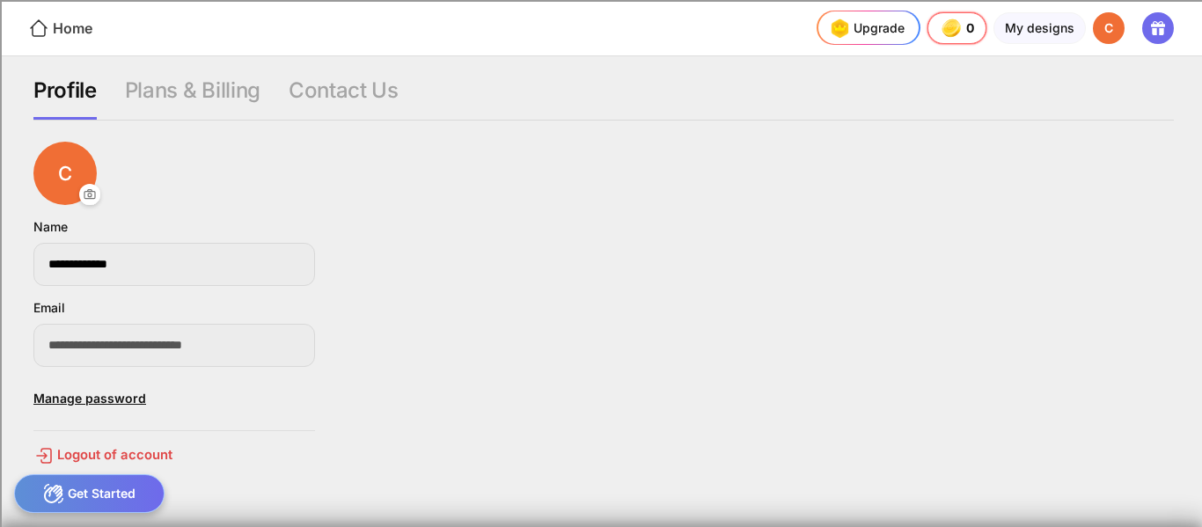
click at [71, 33] on div "Home" at bounding box center [60, 28] width 64 height 21
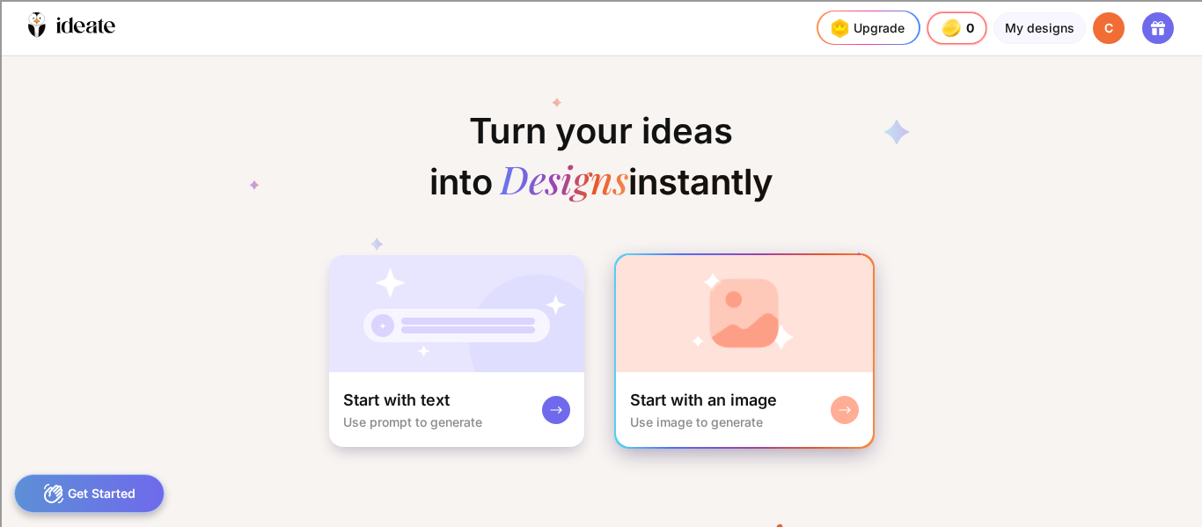
click at [731, 411] on div "Start with an image Use image to generate" at bounding box center [703, 410] width 147 height 40
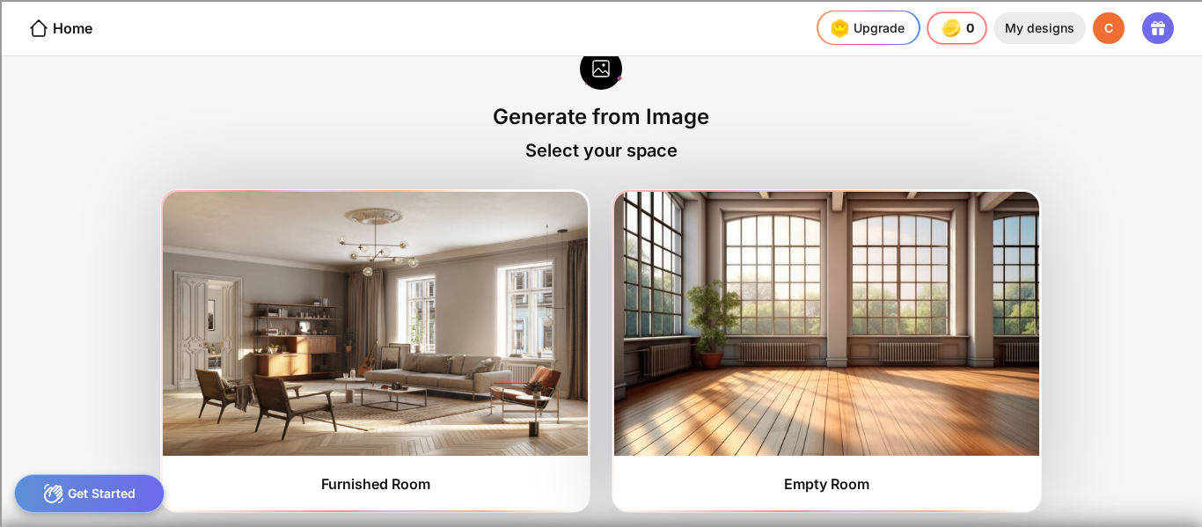
click at [1066, 30] on div "My designs" at bounding box center [1039, 28] width 92 height 32
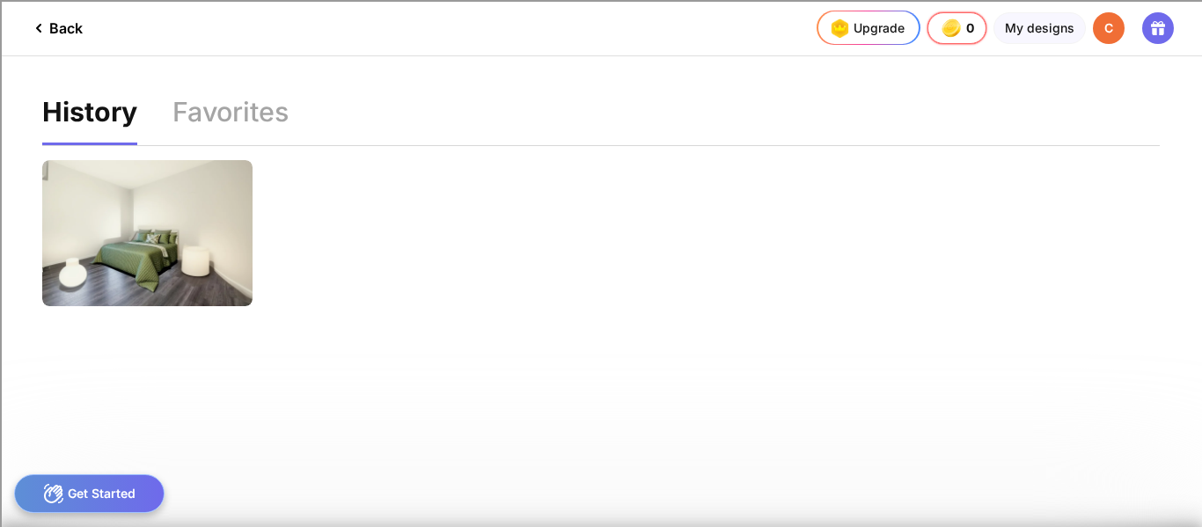
click at [121, 308] on div "Edit Design" at bounding box center [600, 383] width 1117 height 474
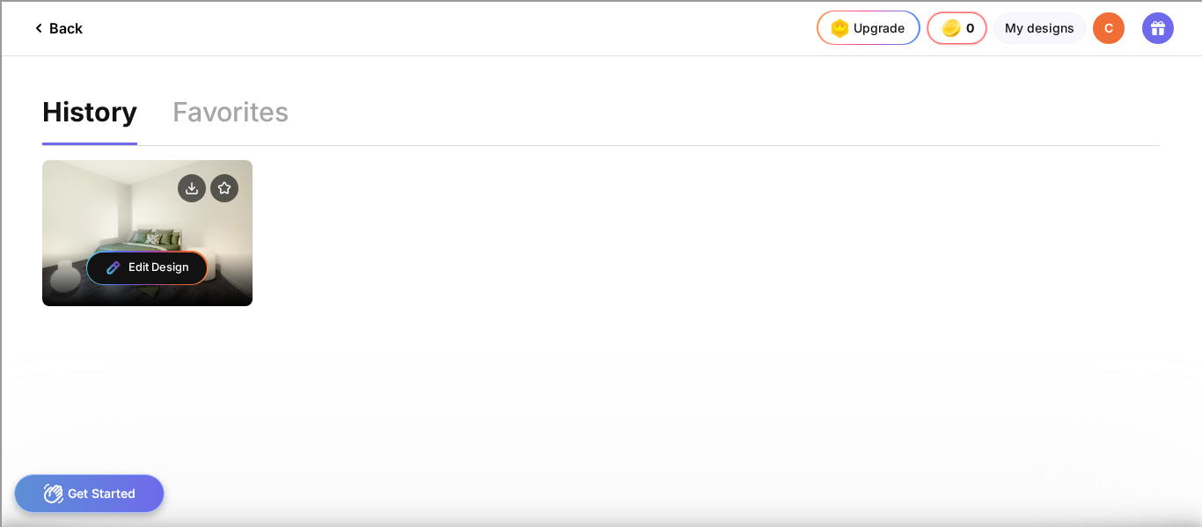
click at [135, 299] on div "Edit Design" at bounding box center [147, 268] width 210 height 77
click at [128, 266] on div "Edit Design" at bounding box center [147, 269] width 120 height 32
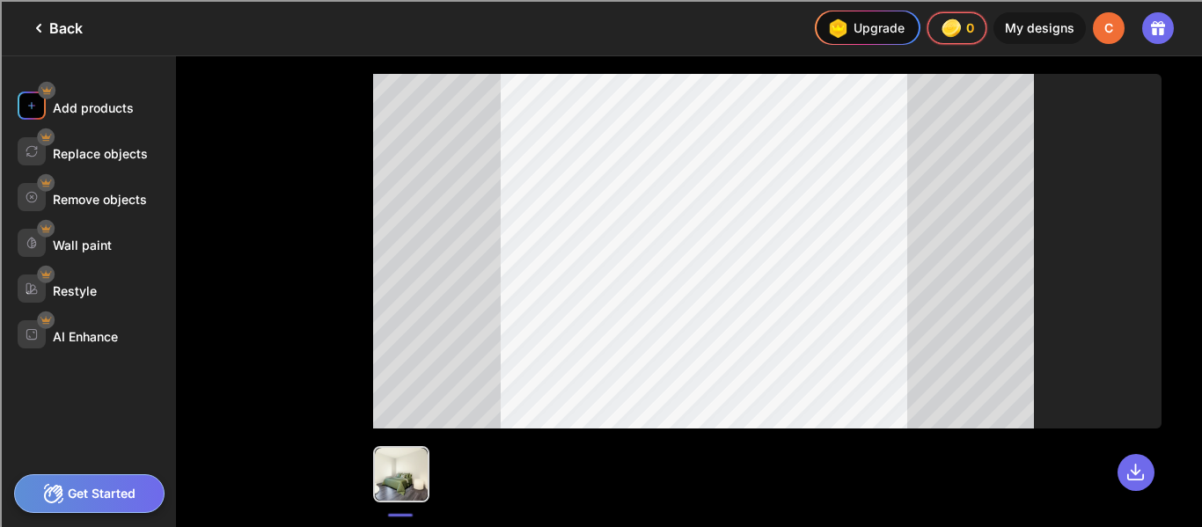
click at [39, 99] on div at bounding box center [32, 106] width 28 height 28
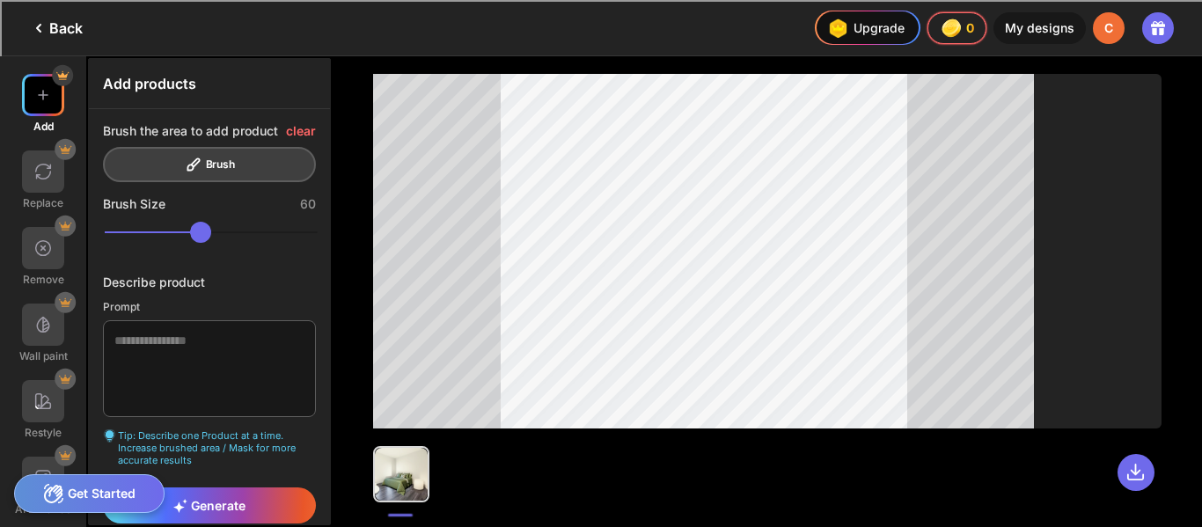
click at [55, 260] on div at bounding box center [43, 248] width 42 height 42
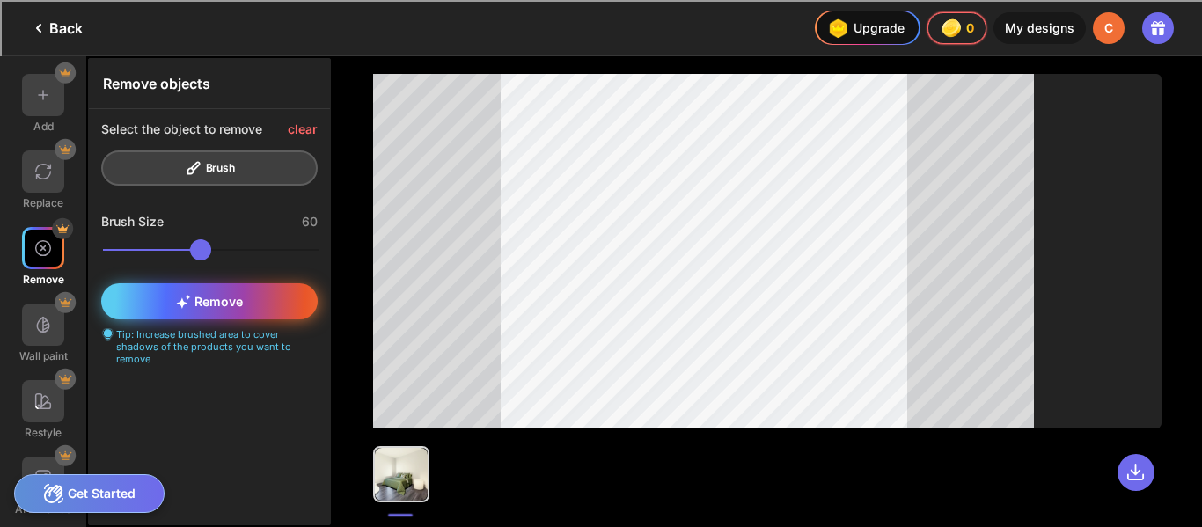
click at [261, 297] on div "Remove" at bounding box center [209, 301] width 216 height 36
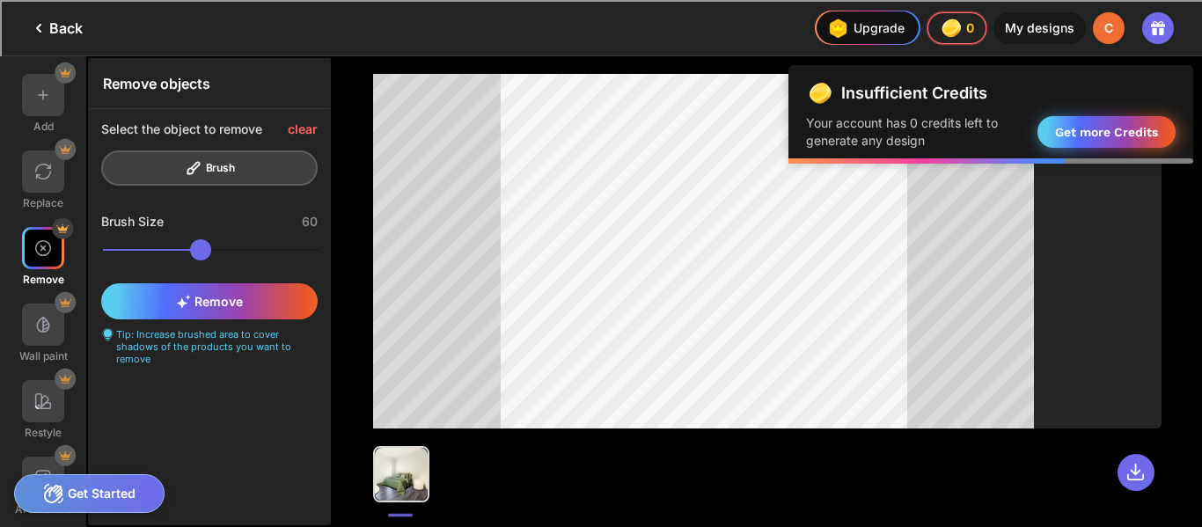
click at [1109, 135] on div "Get more Credits" at bounding box center [1106, 132] width 138 height 32
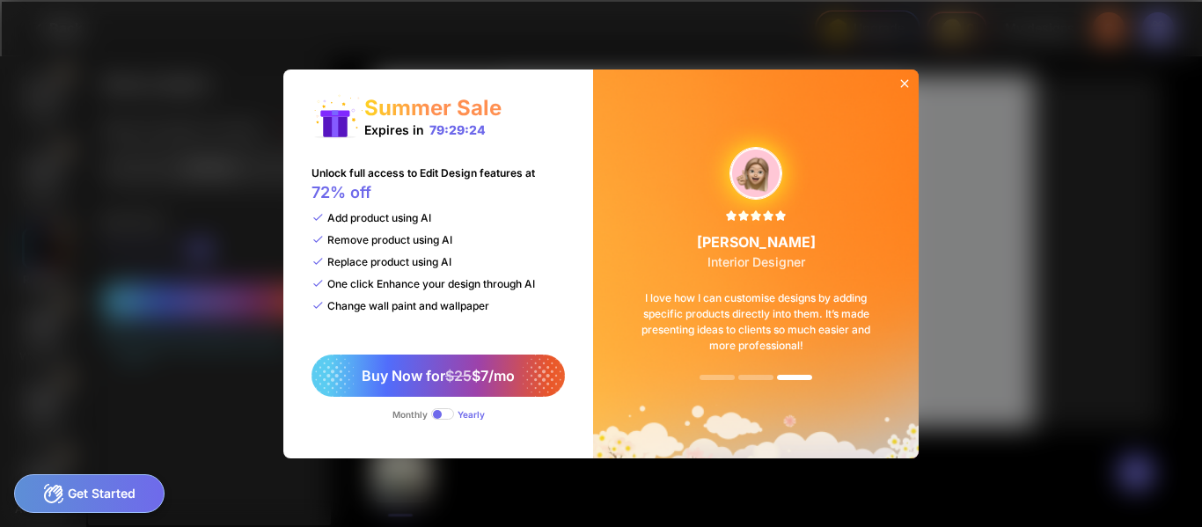
click at [905, 83] on icon at bounding box center [905, 83] width 8 height 8
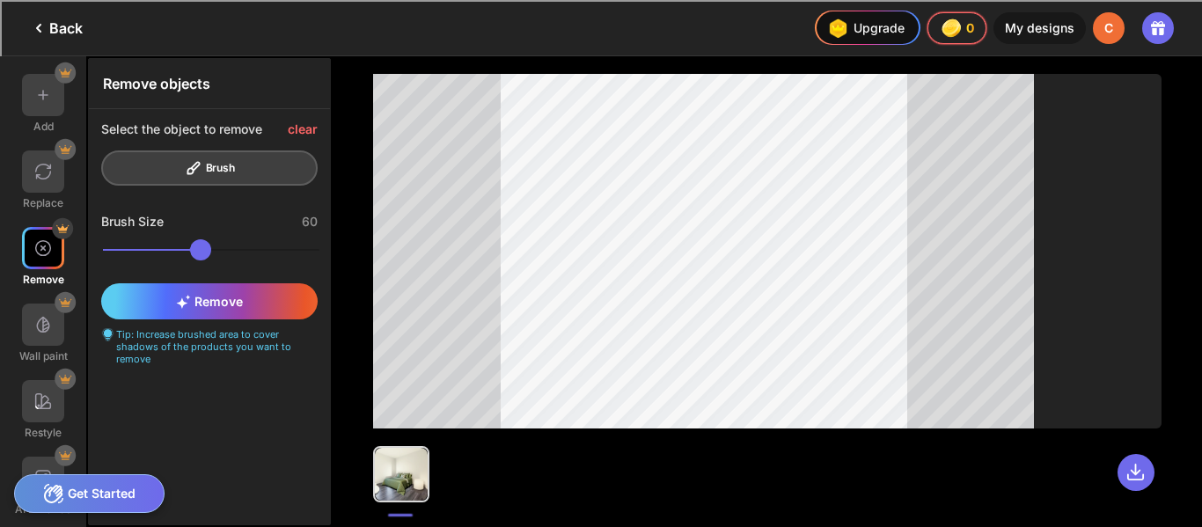
click at [188, 169] on div "Select the object to remove clear Brush" at bounding box center [209, 153] width 241 height 89
click at [79, 33] on div "Back" at bounding box center [55, 28] width 55 height 21
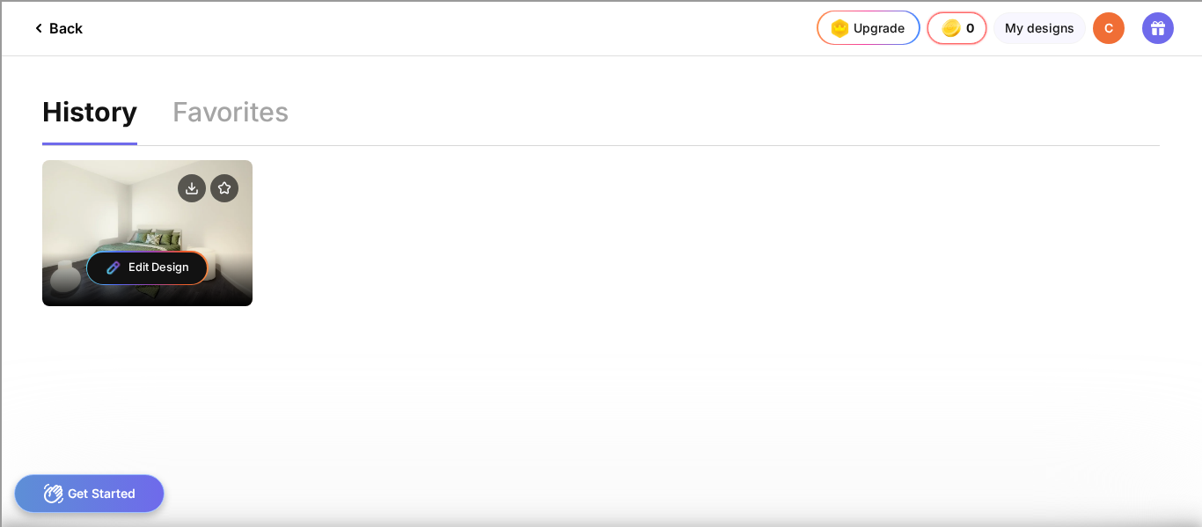
click at [227, 266] on div "Edit Design" at bounding box center [147, 268] width 210 height 77
click at [240, 186] on div at bounding box center [147, 190] width 210 height 60
click at [160, 267] on div "Edit Design" at bounding box center [147, 269] width 120 height 32
